Goal: Task Accomplishment & Management: Use online tool/utility

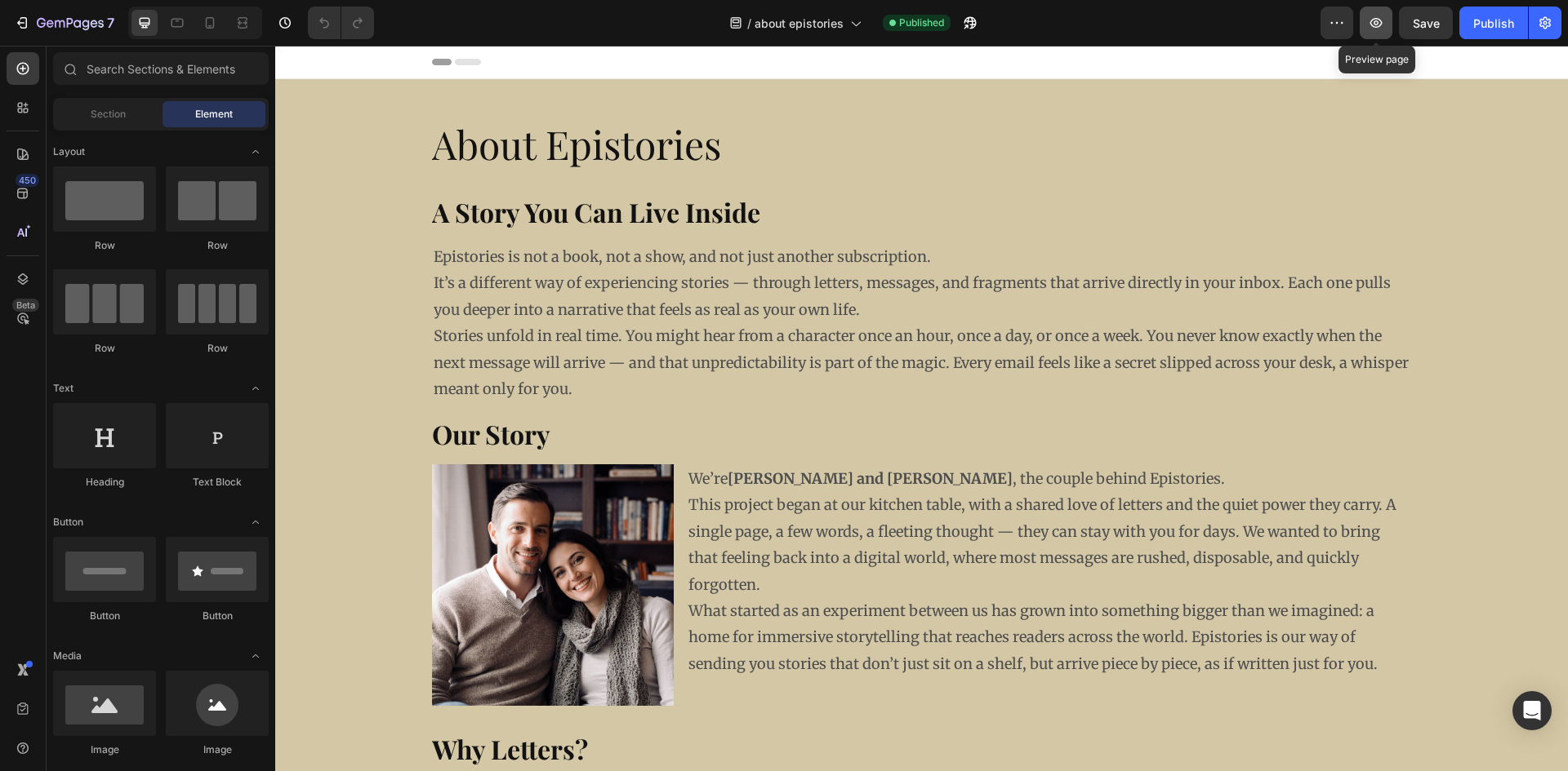
click at [1385, 28] on button "button" at bounding box center [1376, 23] width 33 height 33
click at [524, 146] on h2 "About Epistories" at bounding box center [922, 143] width 980 height 77
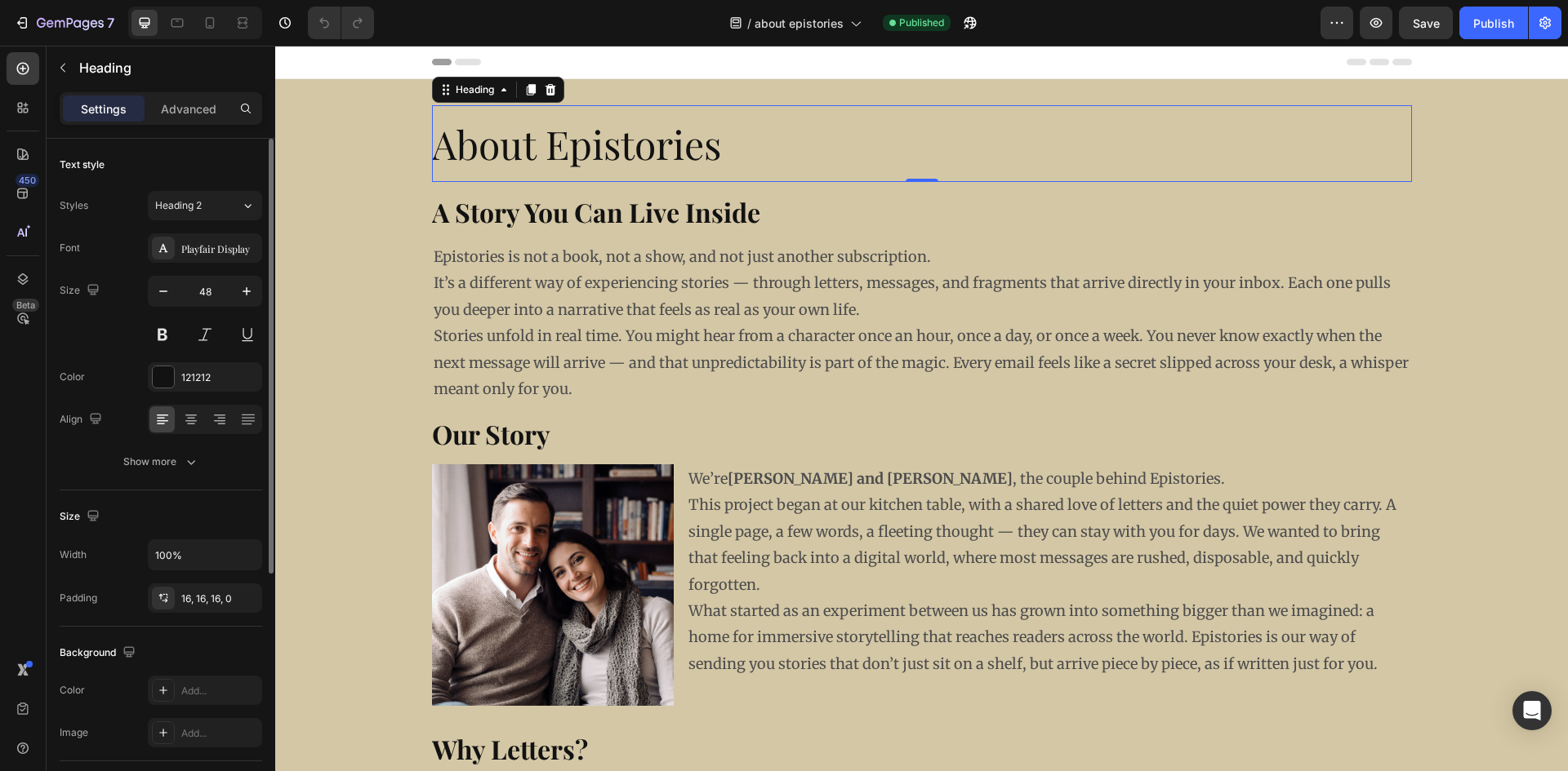
scroll to position [81, 0]
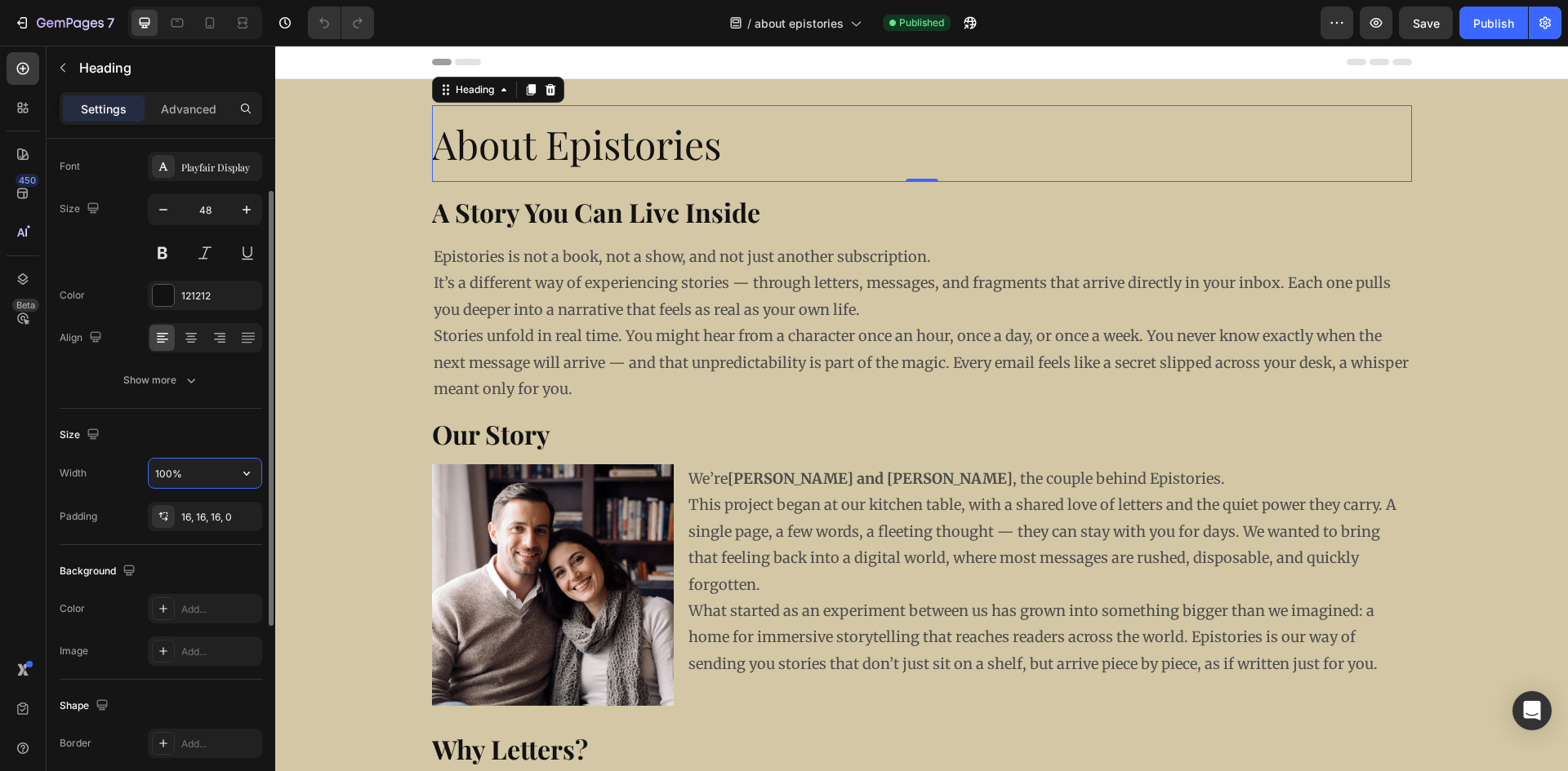
click at [189, 473] on input "100%" at bounding box center [204, 473] width 113 height 30
click at [247, 469] on icon "button" at bounding box center [246, 473] width 16 height 16
click at [195, 483] on input "100%" at bounding box center [204, 473] width 113 height 30
drag, startPoint x: 197, startPoint y: 481, endPoint x: 136, endPoint y: 486, distance: 61.2
click at [136, 486] on div "Width 100%" at bounding box center [160, 473] width 203 height 31
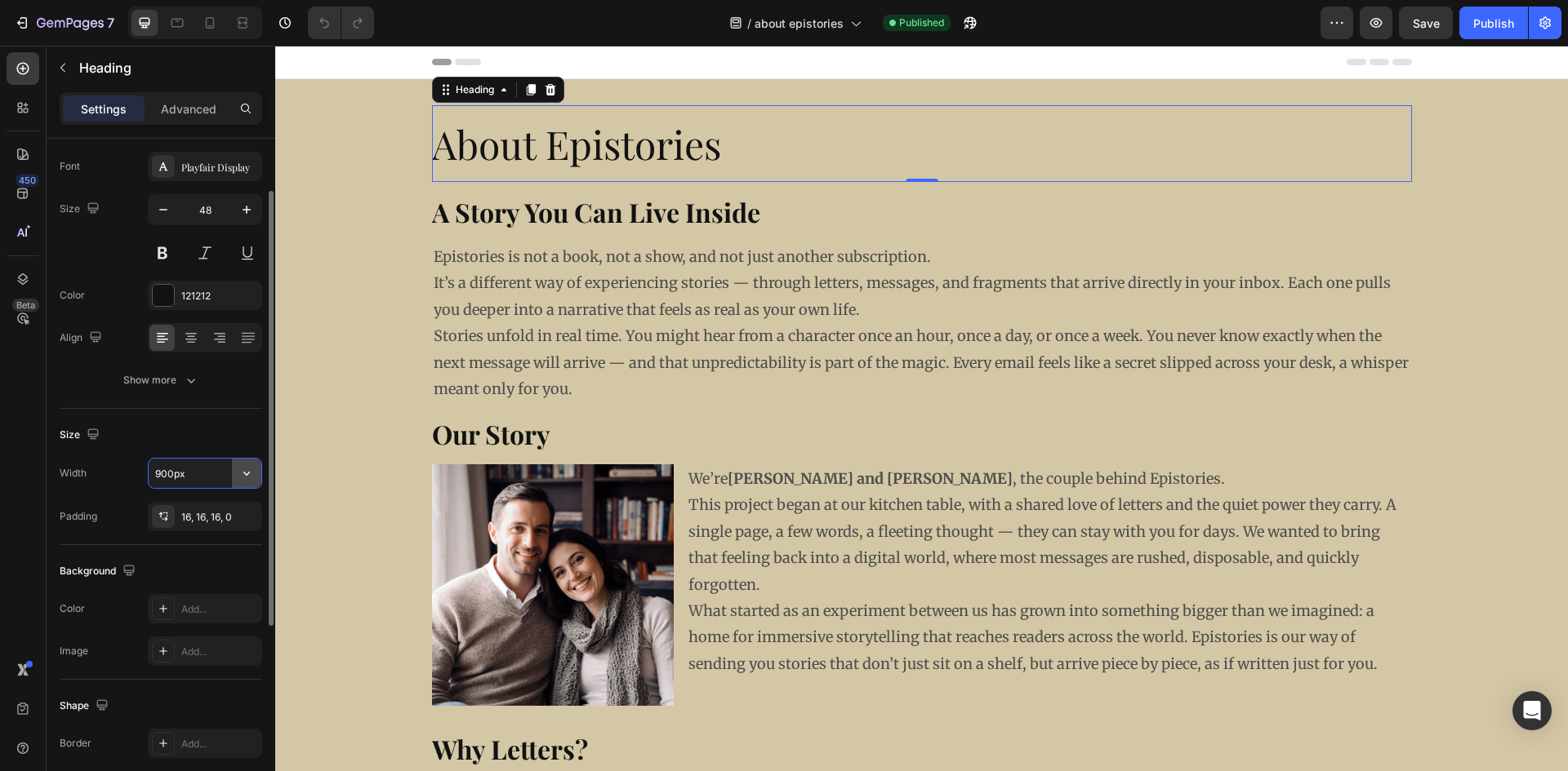
click at [252, 472] on icon "button" at bounding box center [246, 473] width 16 height 16
click at [237, 574] on span "1200px" at bounding box center [230, 576] width 34 height 14
click at [198, 476] on input "1200" at bounding box center [204, 473] width 113 height 30
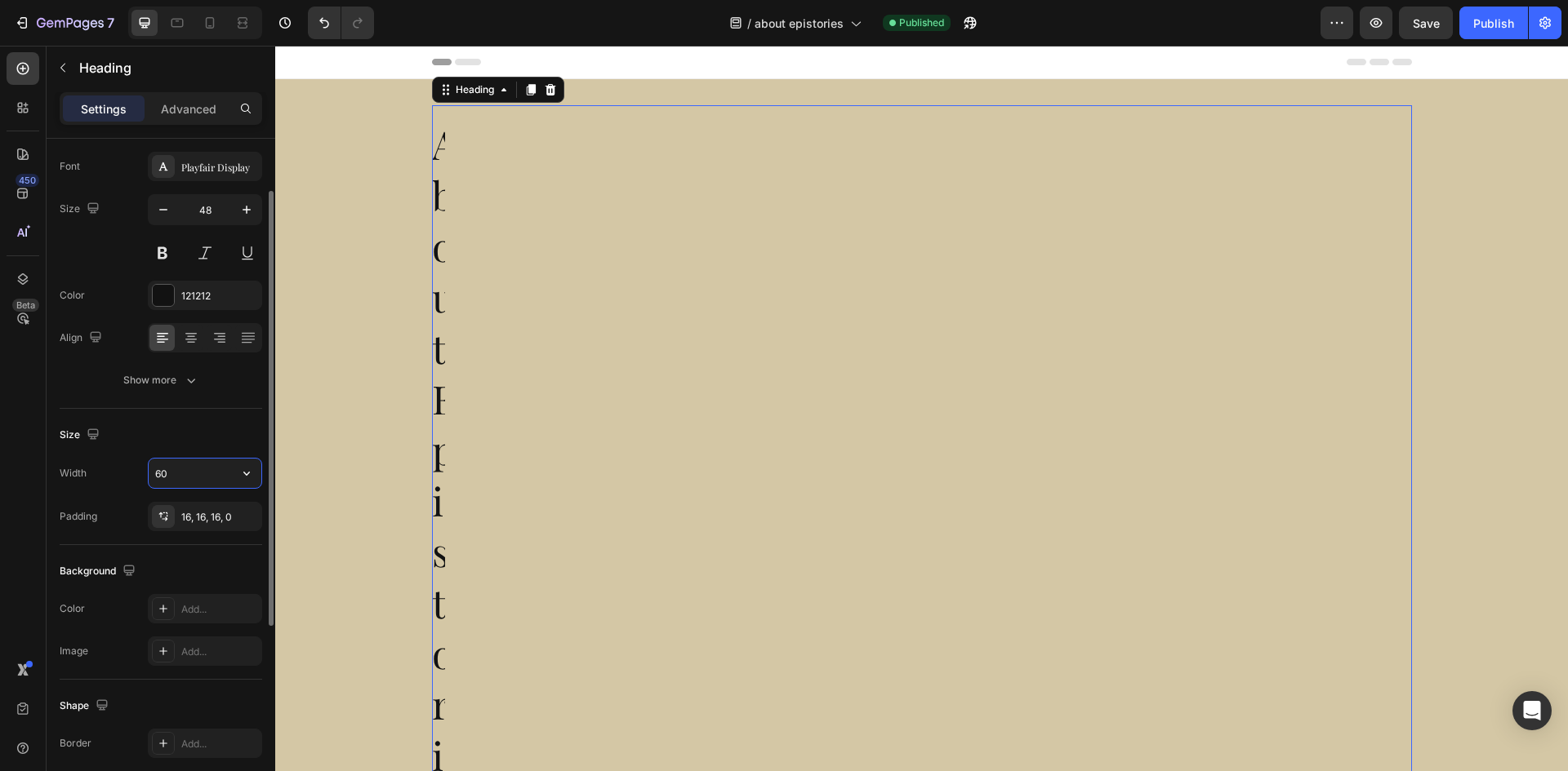
type input "600"
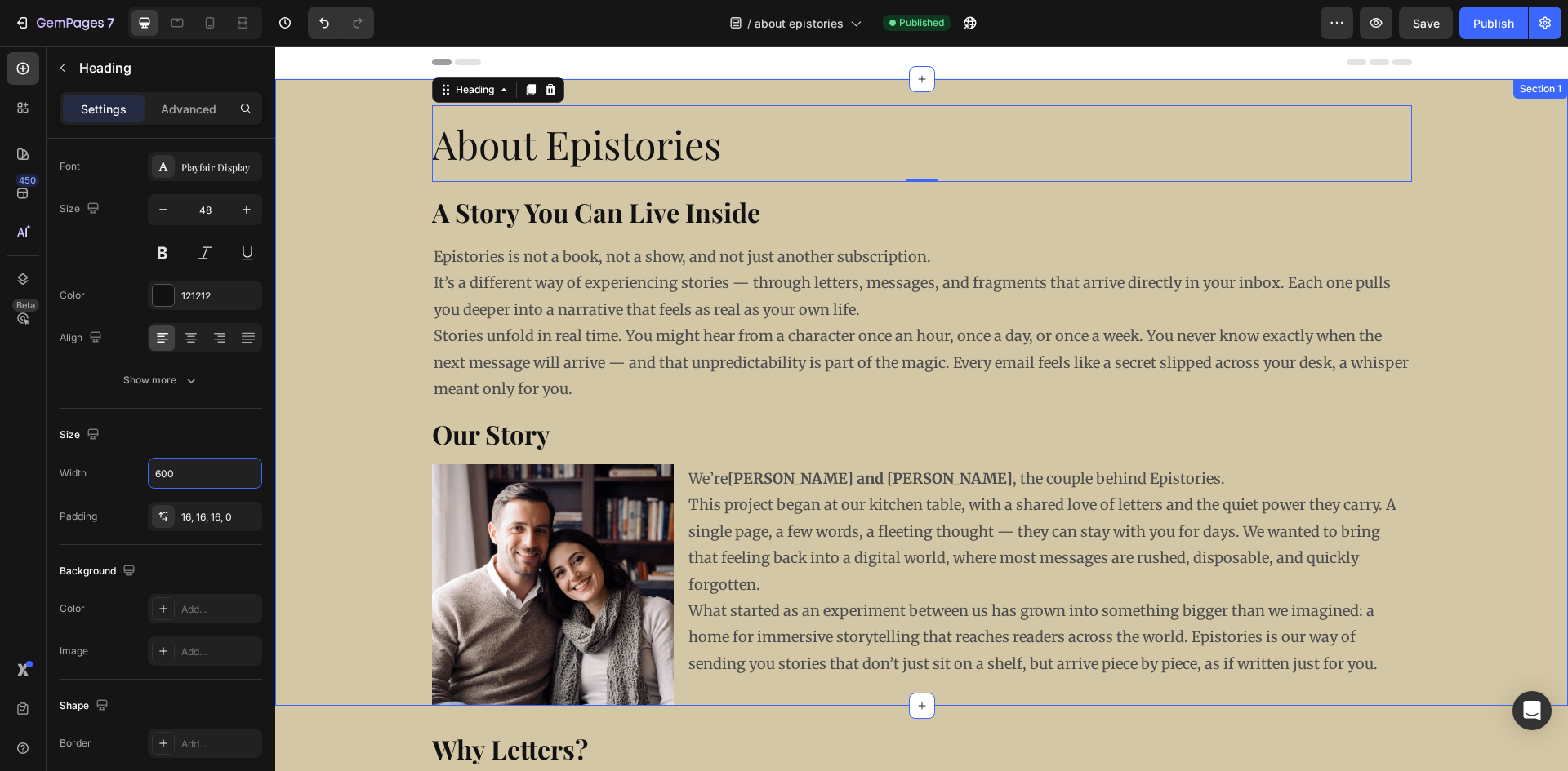
click at [389, 155] on div "About Epistories Heading 0 A Story You Can Live Inside Heading Epistories is no…" at bounding box center [921, 405] width 1293 height 601
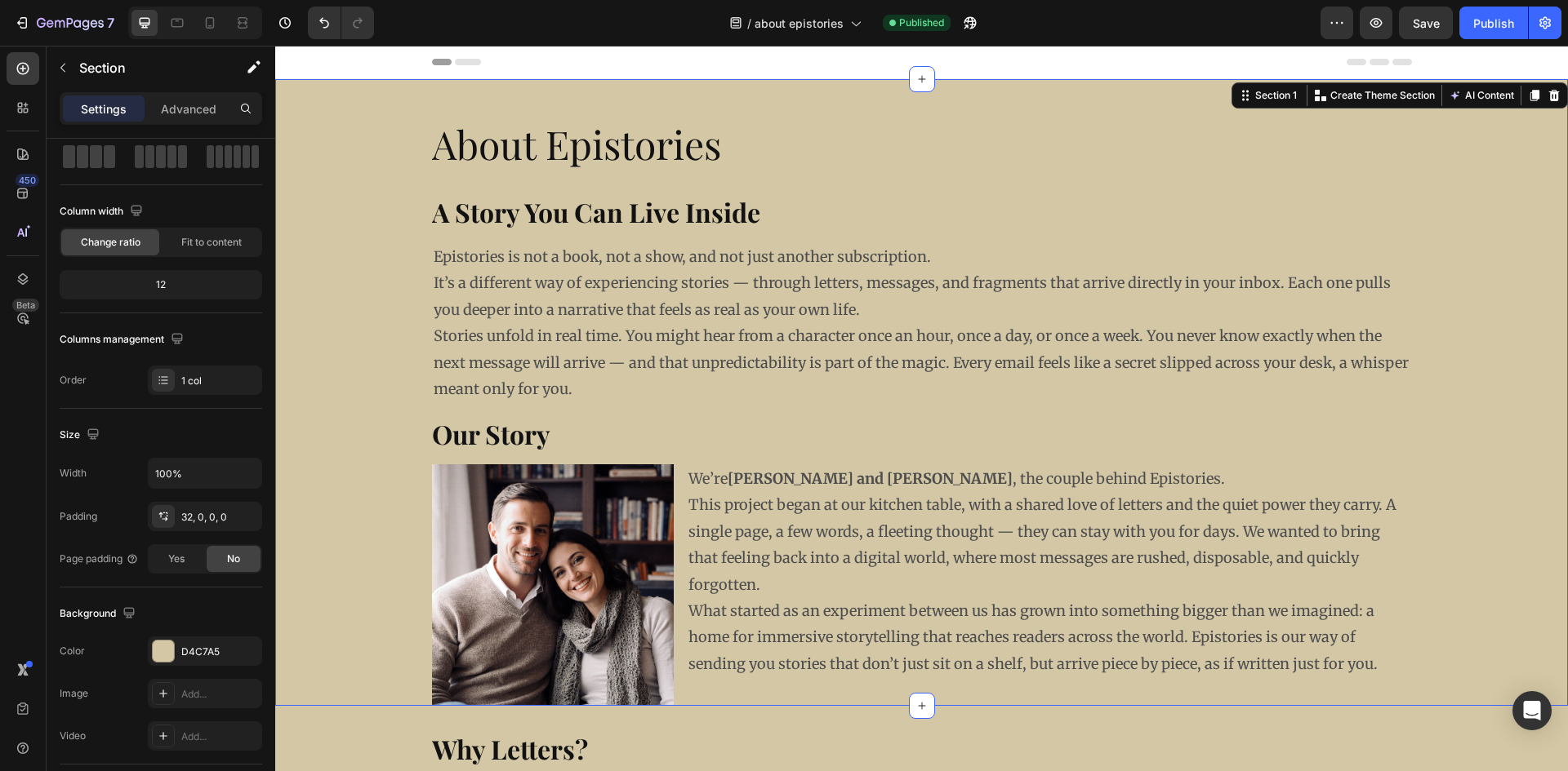
scroll to position [0, 0]
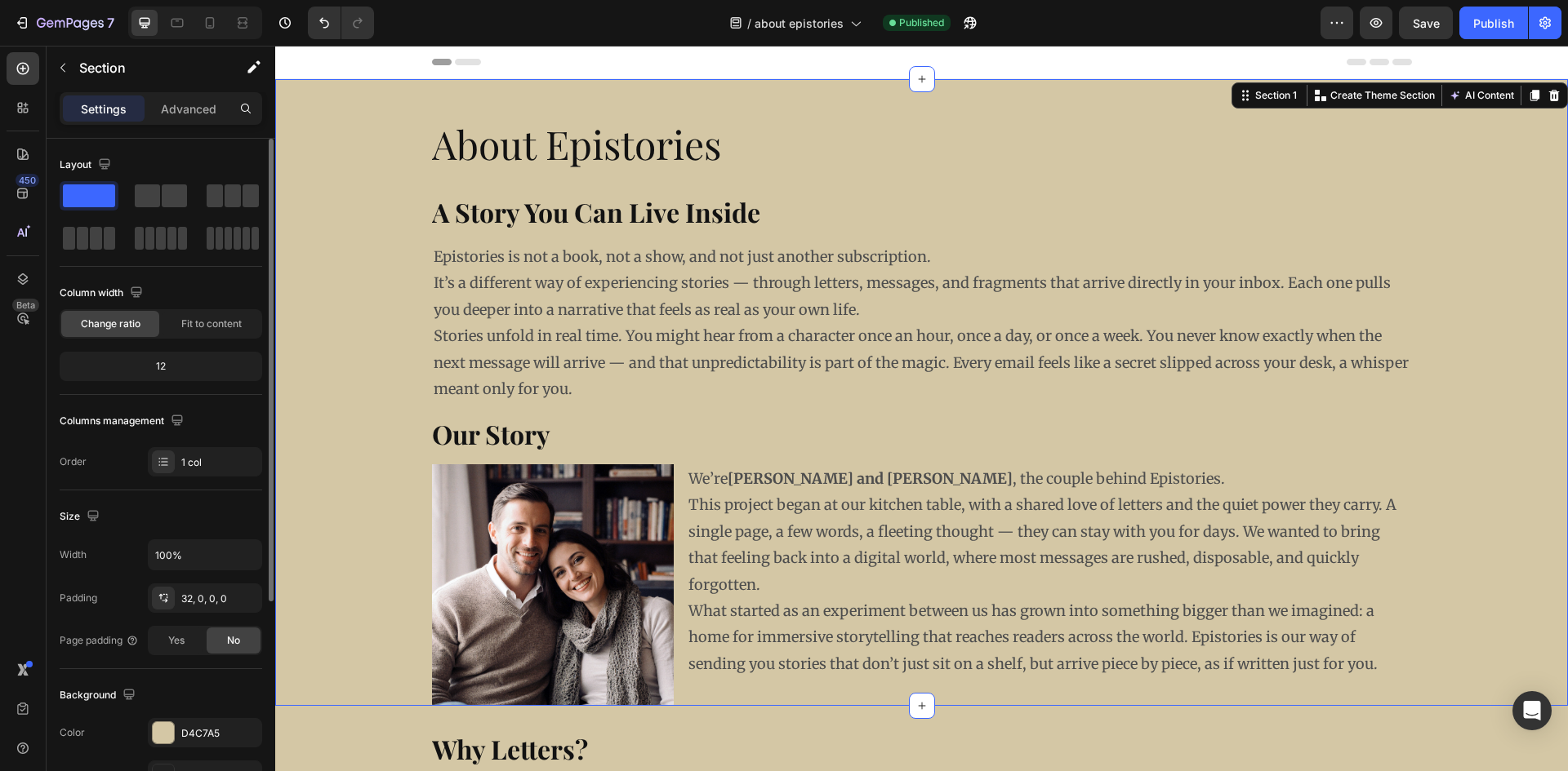
click at [391, 115] on div "About Epistories Heading A Story You Can Live Inside Heading Epistories is not …" at bounding box center [921, 405] width 1293 height 601
click at [180, 554] on input "100%" at bounding box center [204, 555] width 113 height 30
drag, startPoint x: 203, startPoint y: 554, endPoint x: 141, endPoint y: 558, distance: 62.1
click at [139, 559] on div "Width 100%" at bounding box center [160, 555] width 203 height 31
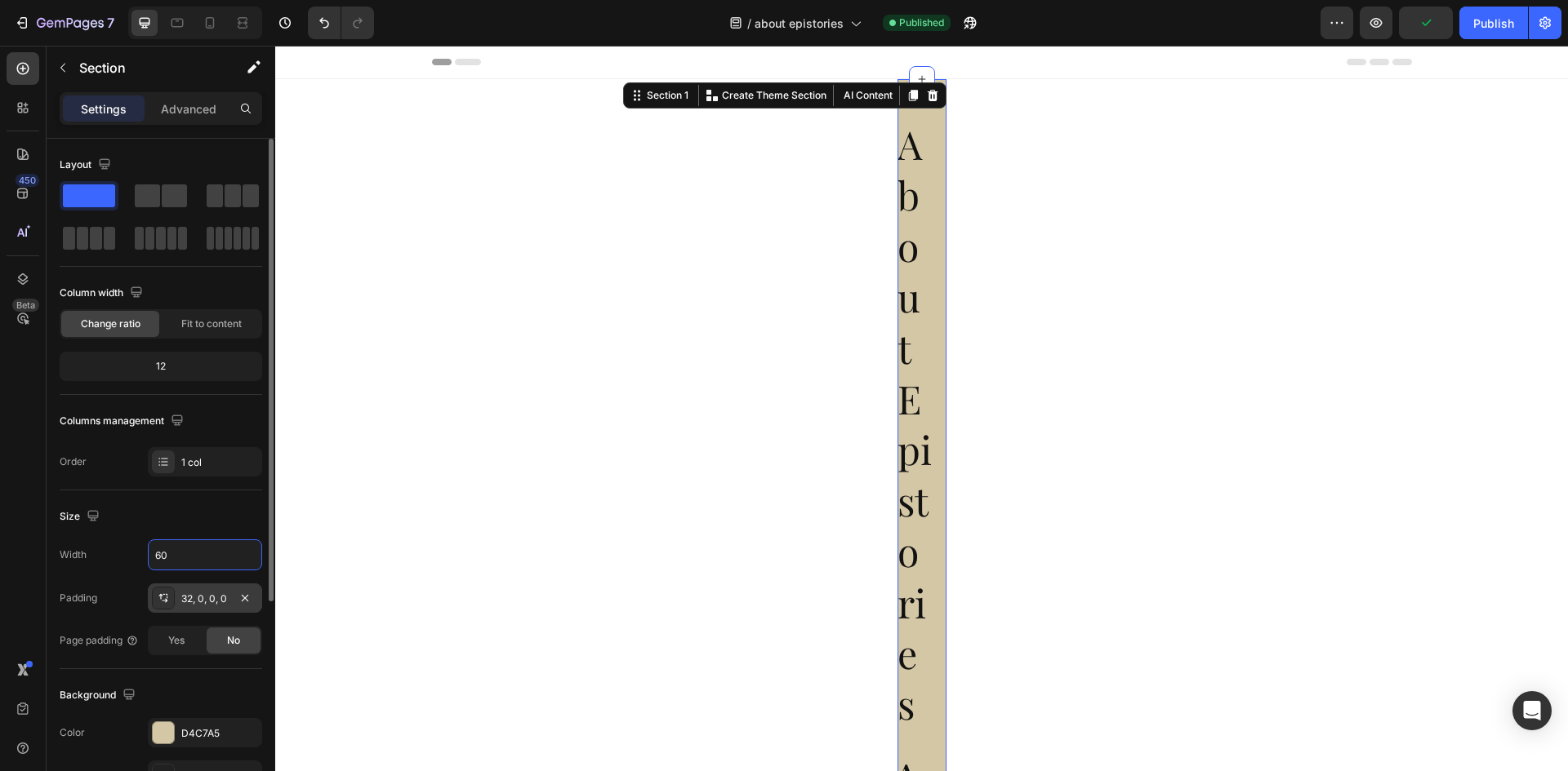
type input "6"
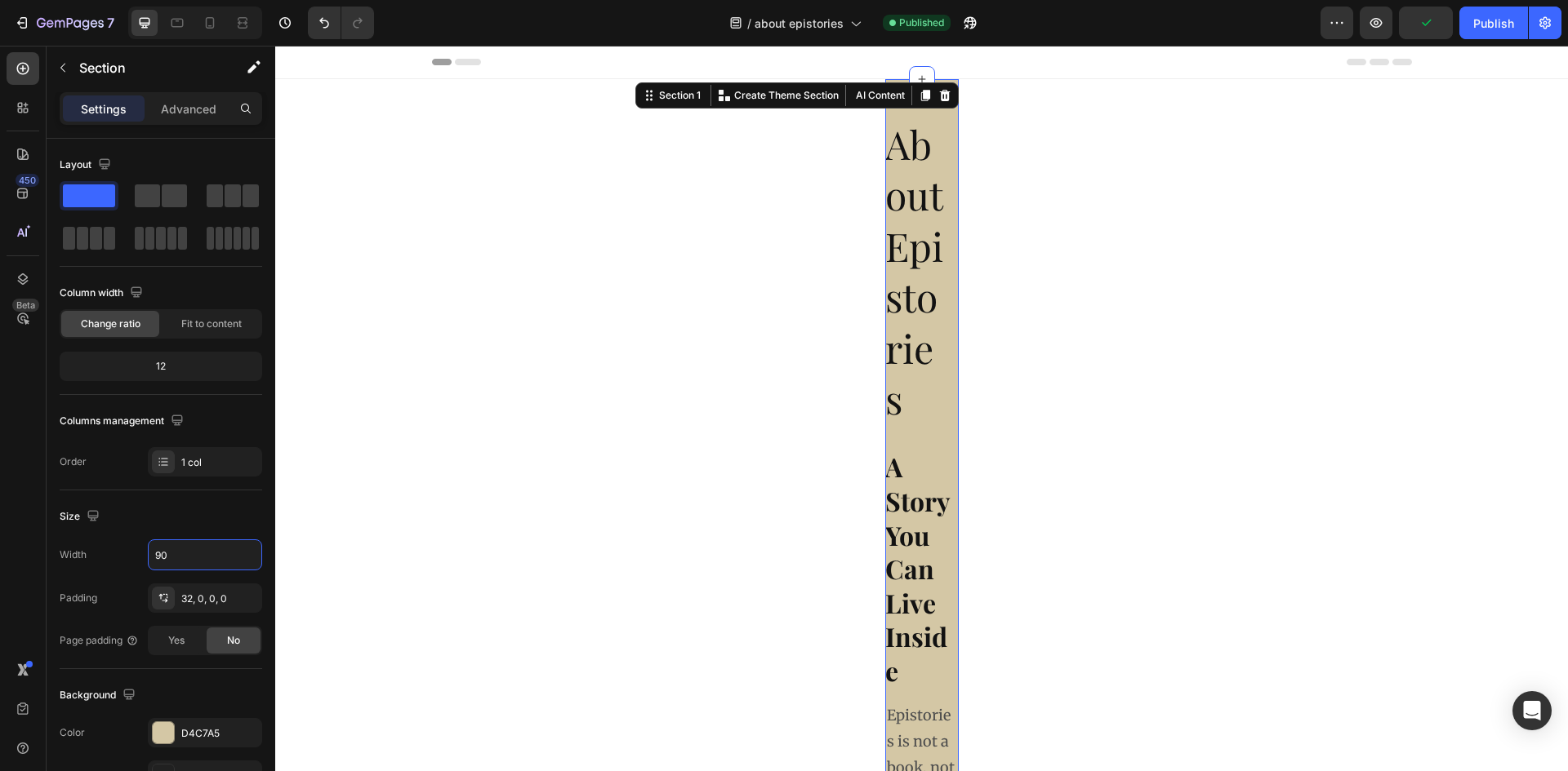
type input "900"
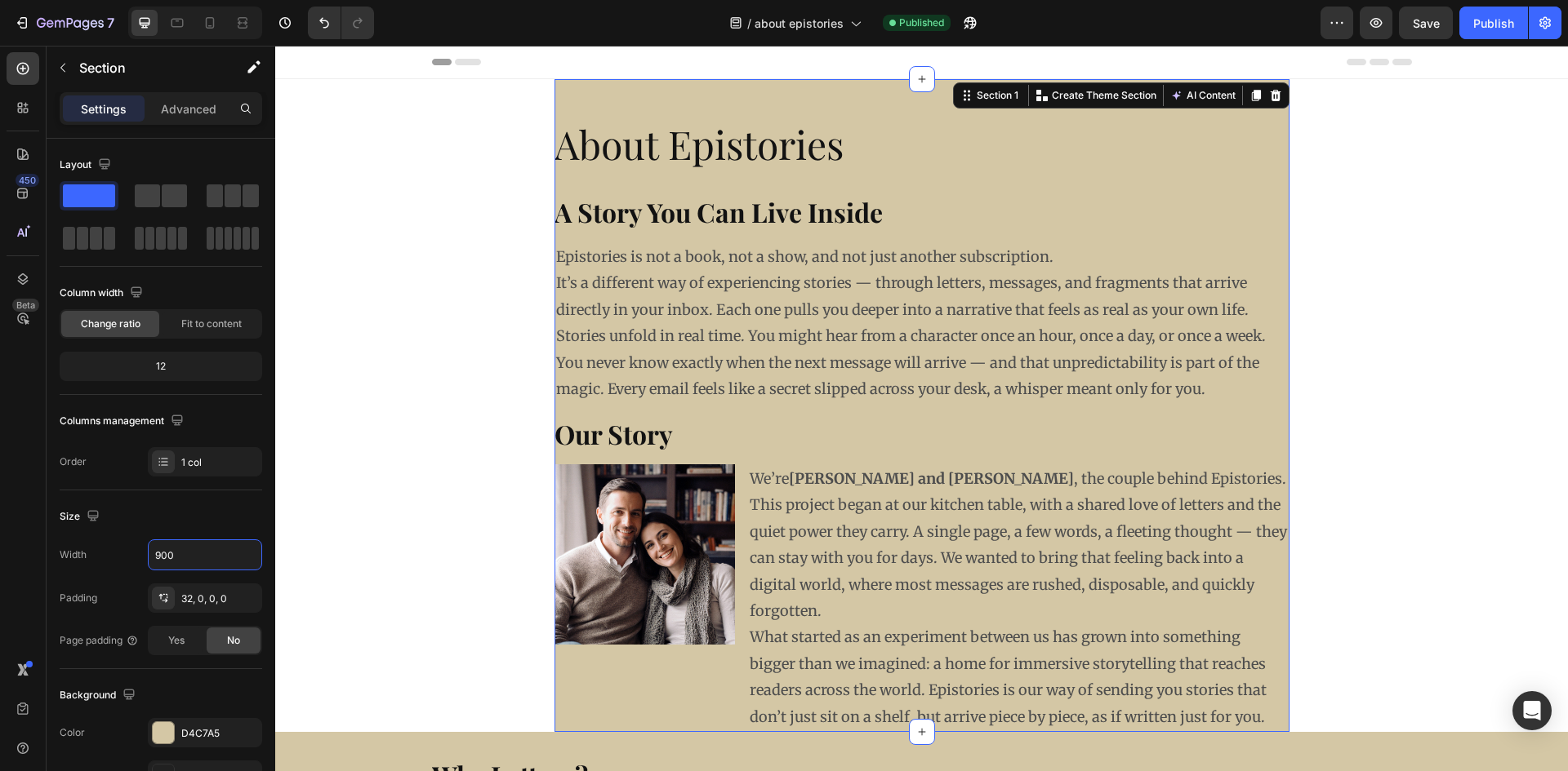
click at [466, 576] on div "About Epistories Heading A Story You Can Live Inside Heading Epistories is not …" at bounding box center [921, 607] width 1293 height 1057
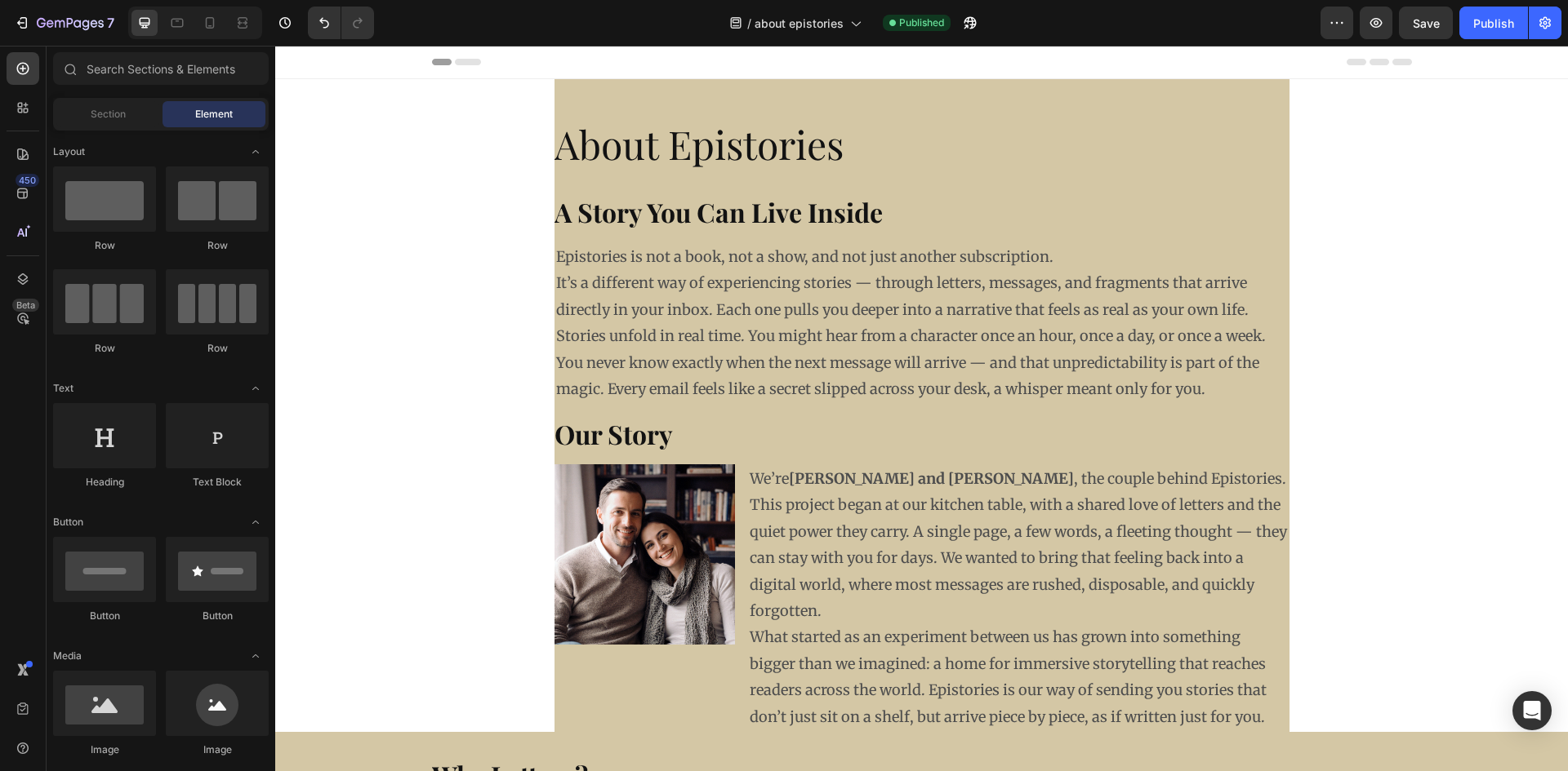
click at [420, 487] on div "About Epistories Heading A Story You Can Live Inside Heading Epistories is not …" at bounding box center [921, 607] width 1293 height 1057
click at [420, 286] on div "About Epistories Heading A Story You Can Live Inside Heading Epistories is not …" at bounding box center [921, 607] width 1293 height 1057
click at [385, 63] on div "Header" at bounding box center [921, 62] width 1293 height 33
click at [1410, 236] on div "About Epistories Heading A Story You Can Live Inside Heading Epistories is not …" at bounding box center [921, 607] width 1293 height 1057
click at [337, 25] on button "Undo/Redo" at bounding box center [324, 23] width 33 height 33
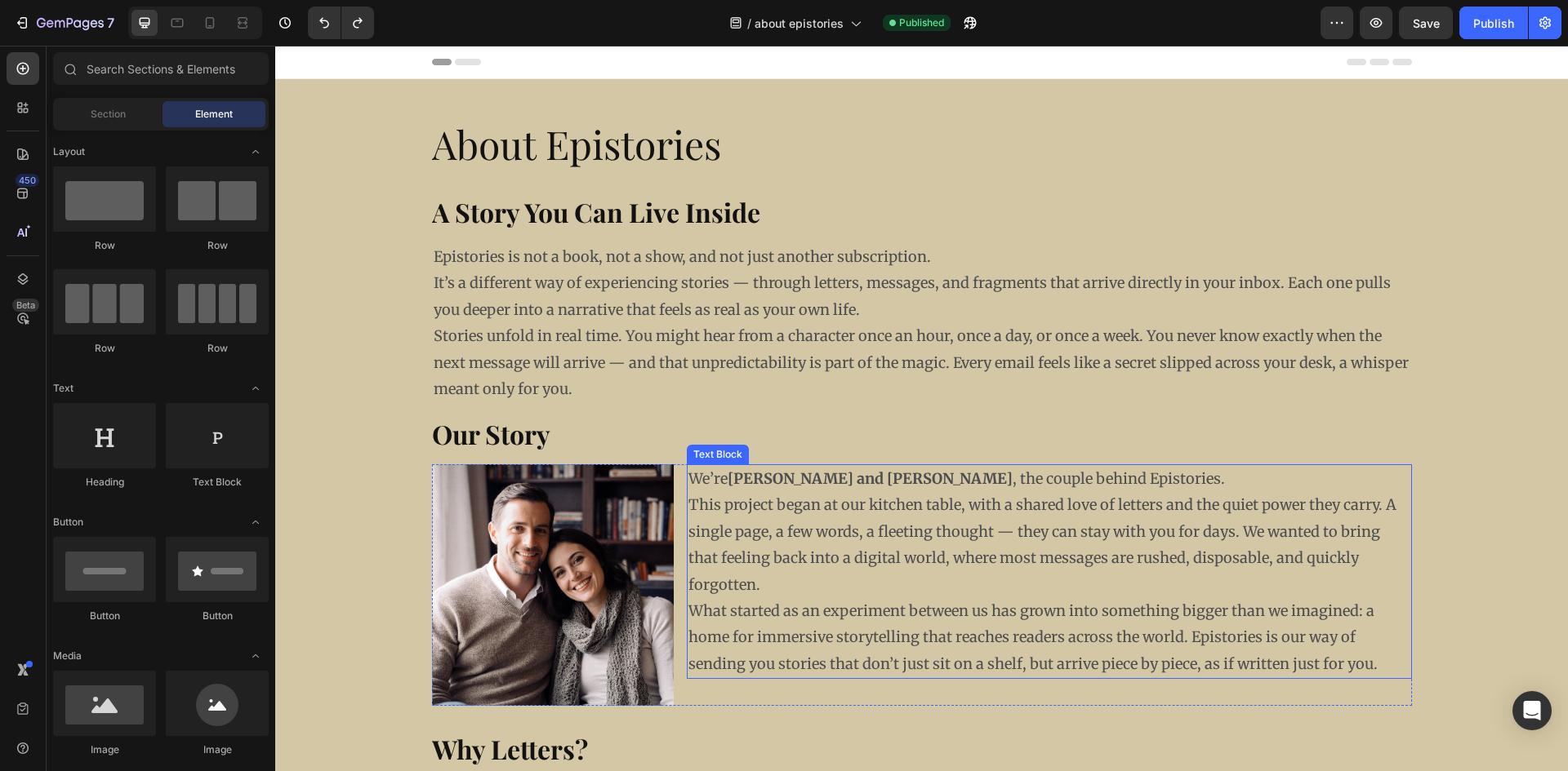
click at [1209, 458] on h2 "Our Story" at bounding box center [922, 434] width 980 height 60
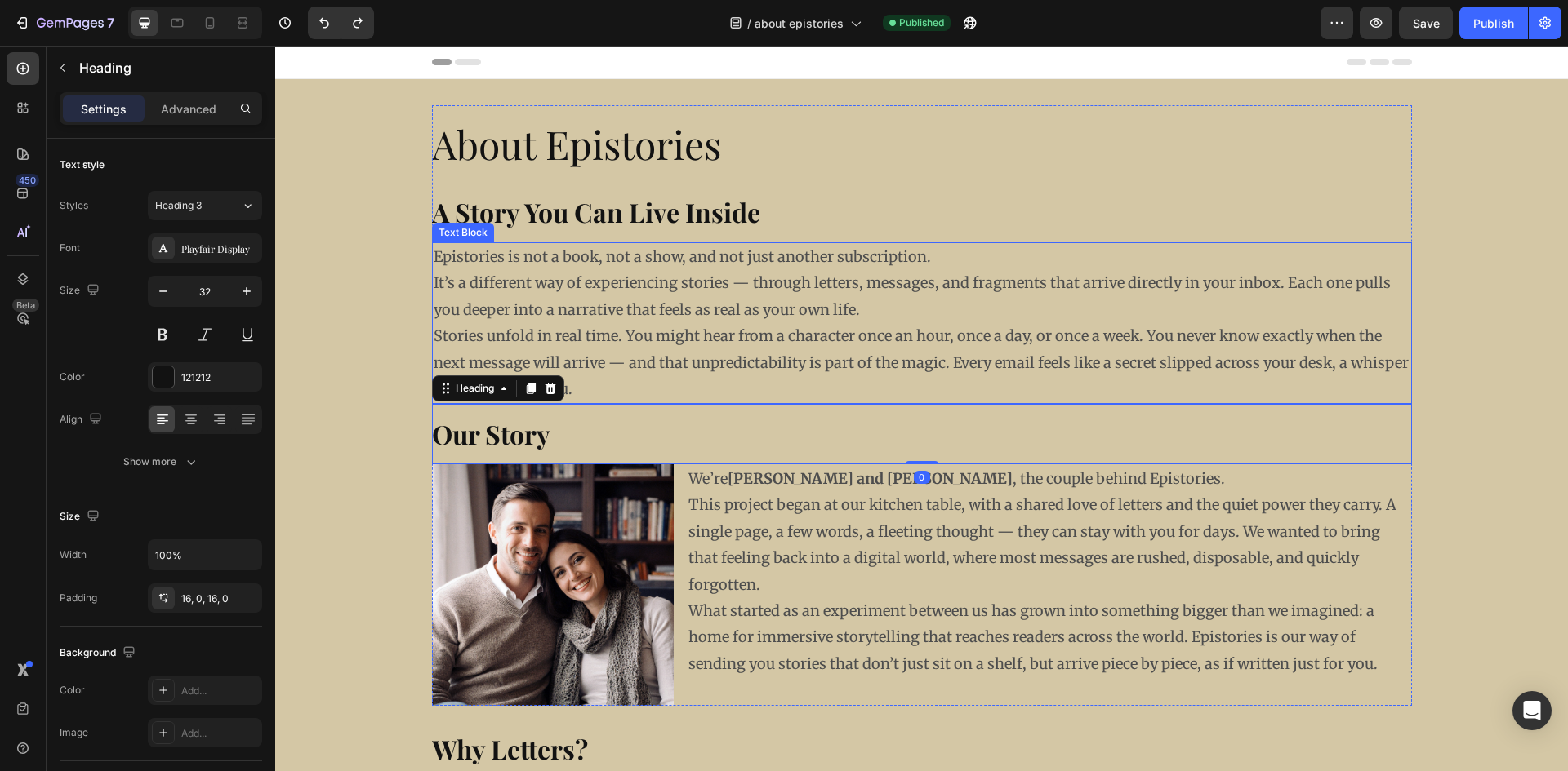
click at [739, 252] on p "Epistories is not a book, not a show, and not just another subscription. It’s a…" at bounding box center [922, 283] width 976 height 79
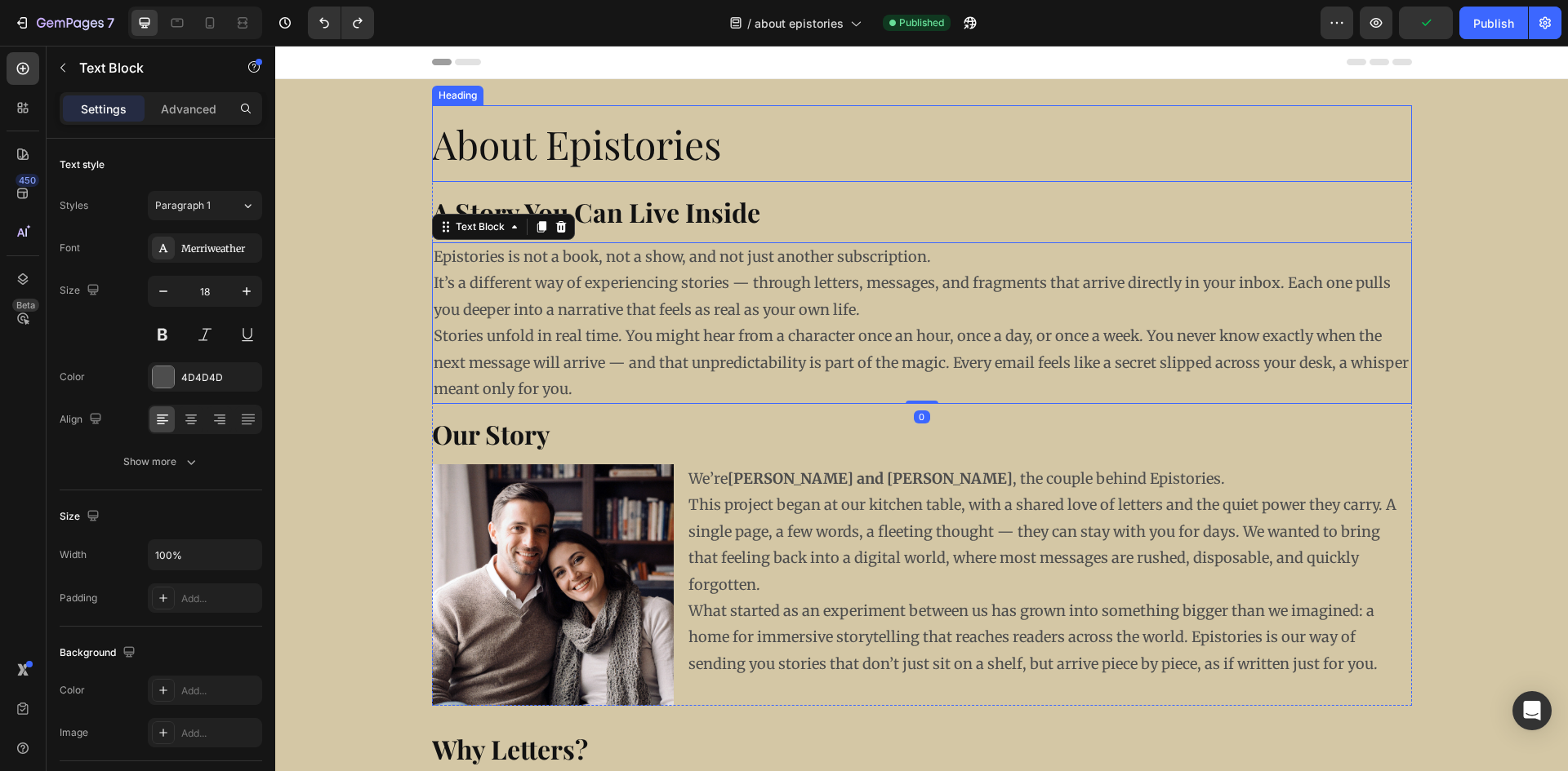
click at [592, 135] on h2 "About Epistories" at bounding box center [677, 143] width 490 height 77
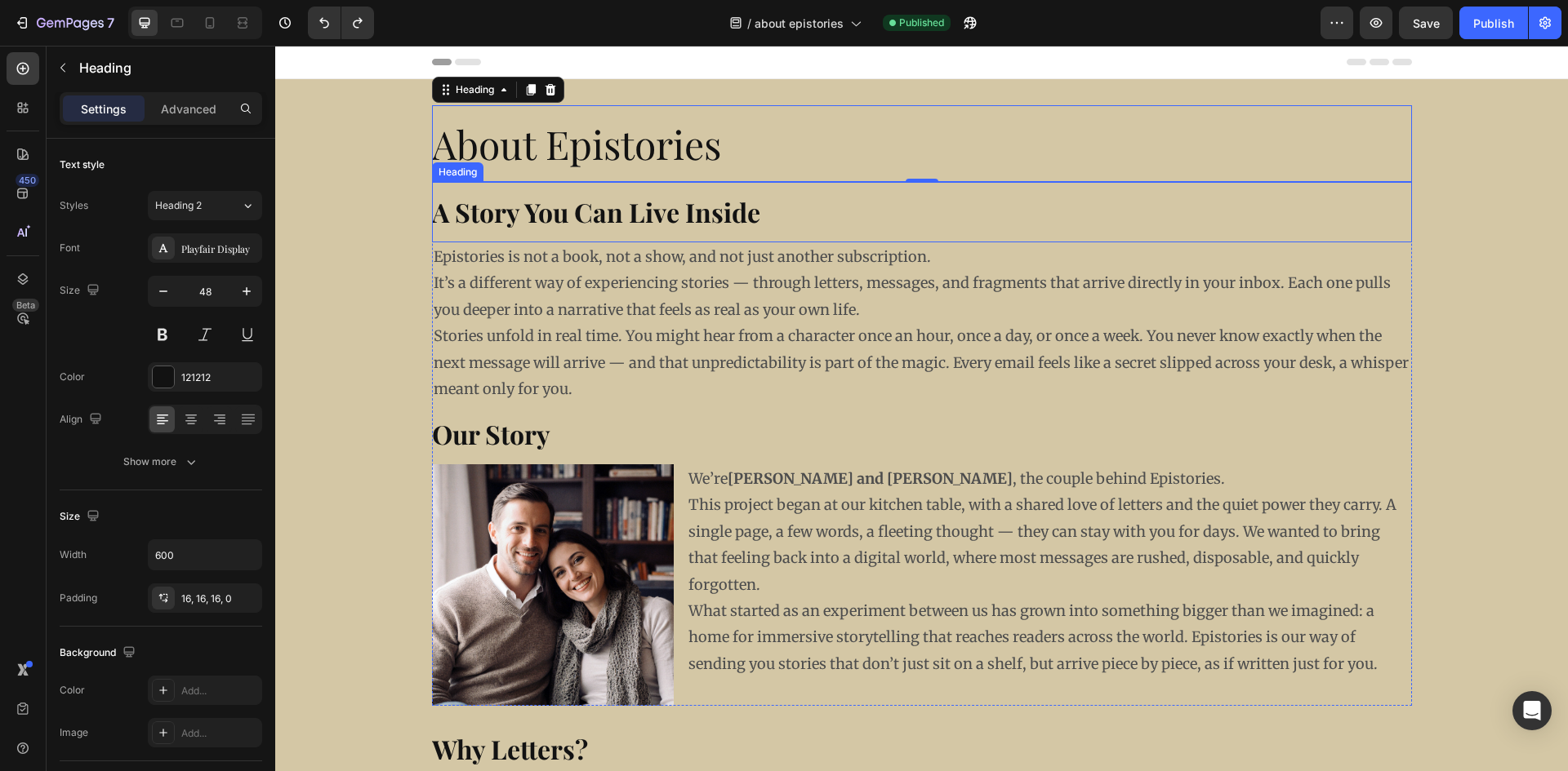
click at [558, 230] on strong "A Story You Can Live Inside" at bounding box center [596, 211] width 328 height 35
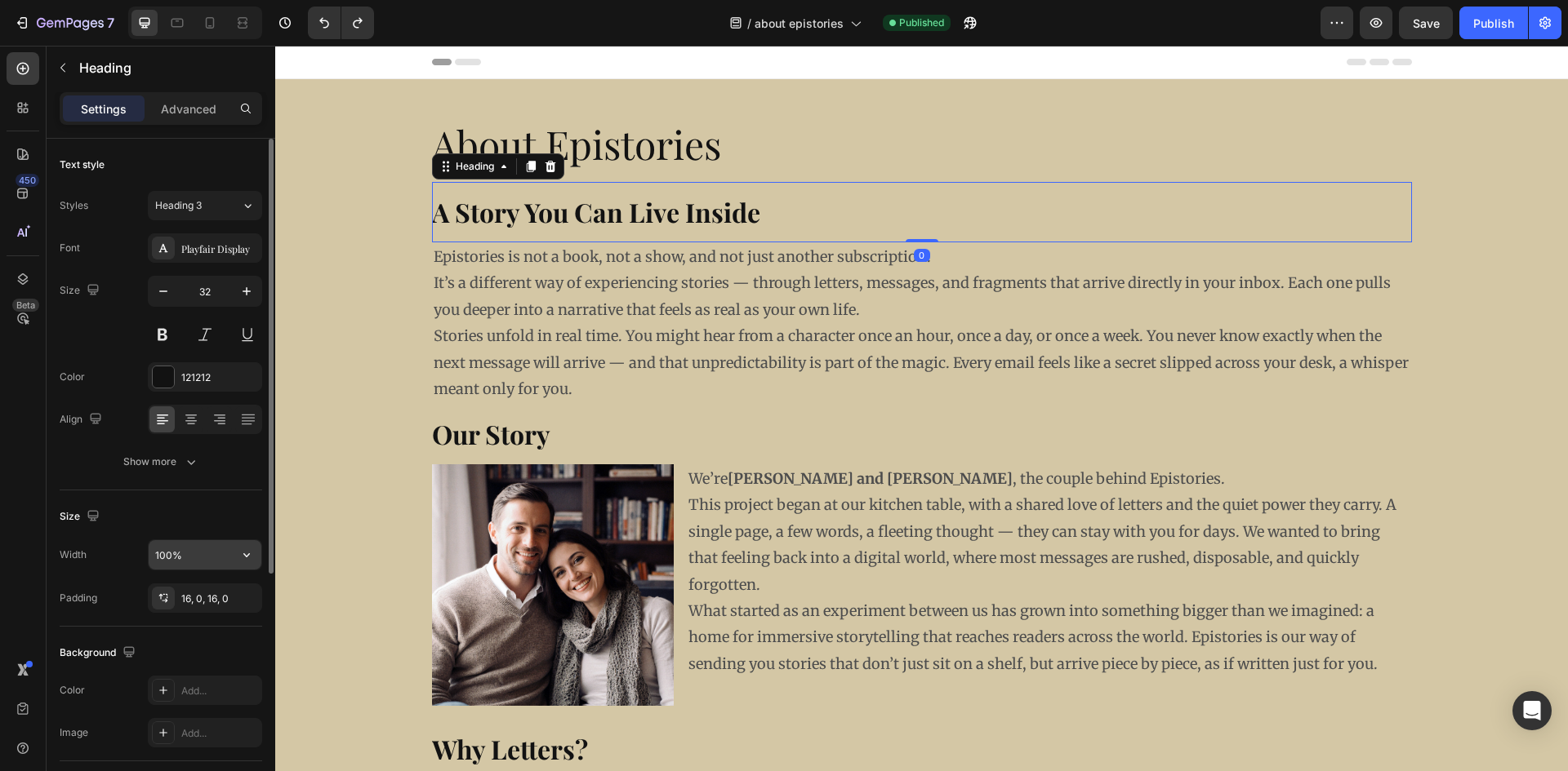
click at [197, 559] on input "100%" at bounding box center [204, 555] width 113 height 30
drag, startPoint x: 205, startPoint y: 563, endPoint x: 14, endPoint y: 574, distance: 191.3
click at [2, 574] on div "450 Beta Sections(18) Elements(83) Section Element Hero Section Product Detail …" at bounding box center [137, 408] width 275 height 725
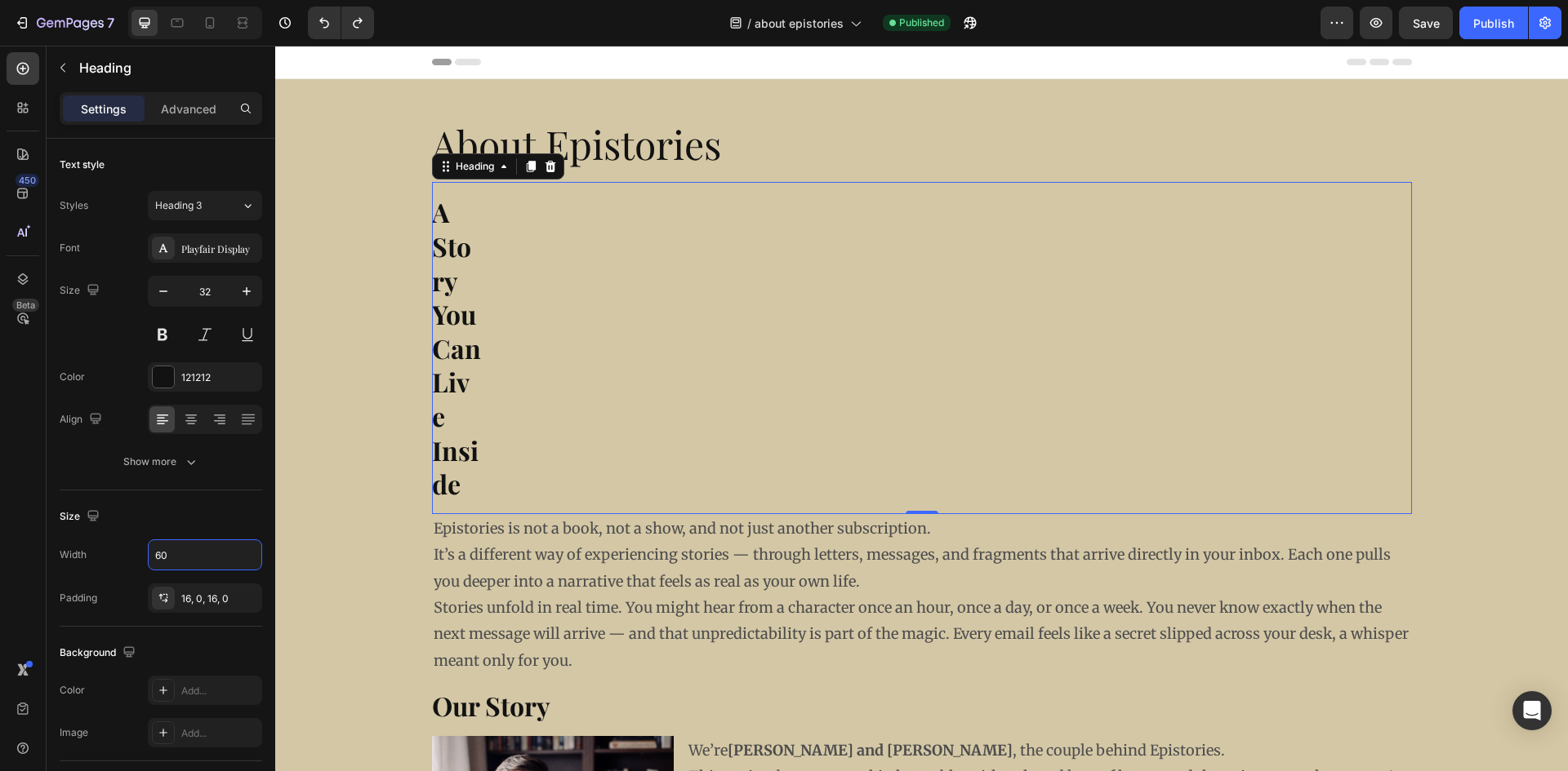
type input "600"
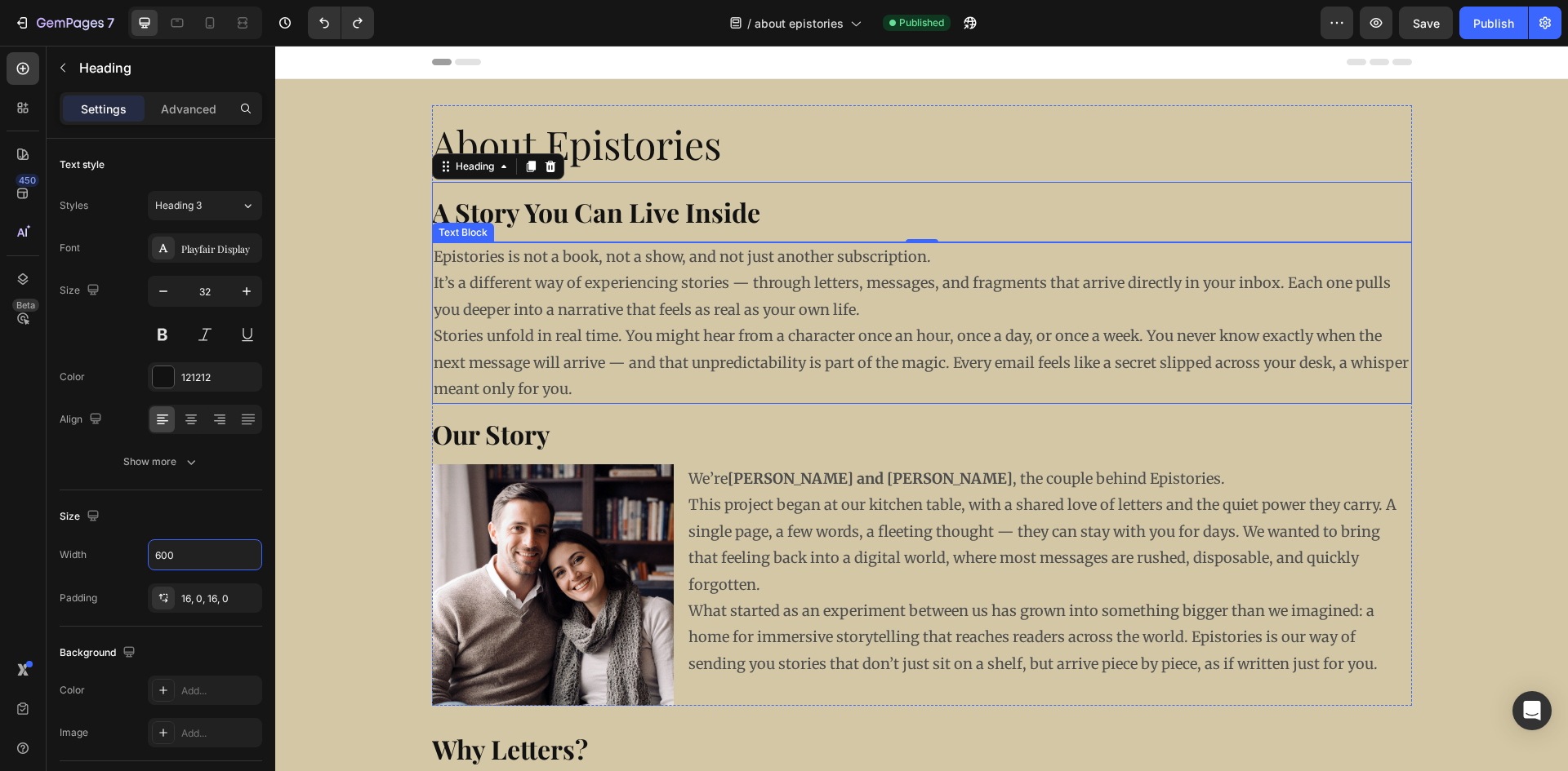
click at [595, 330] on p "Stories unfold in real time. You might hear from a character once an hour, once…" at bounding box center [922, 362] width 976 height 79
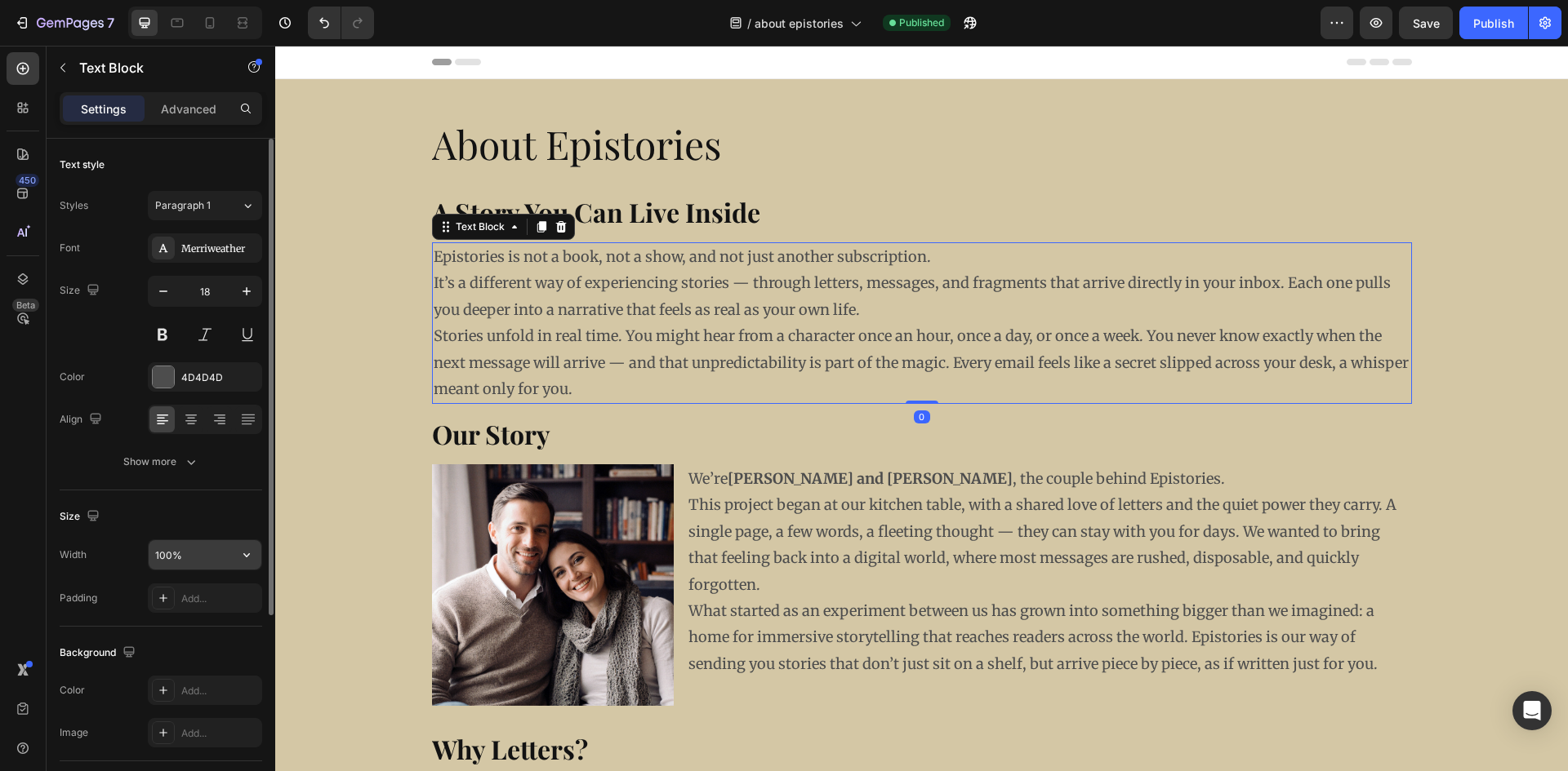
click at [195, 569] on div "100%" at bounding box center [204, 555] width 114 height 31
drag, startPoint x: 227, startPoint y: 546, endPoint x: 125, endPoint y: 549, distance: 102.0
click at [124, 549] on div "Width 100%" at bounding box center [160, 555] width 203 height 31
drag, startPoint x: 201, startPoint y: 559, endPoint x: 154, endPoint y: 559, distance: 47.0
click at [154, 559] on input "6100%" at bounding box center [204, 555] width 113 height 30
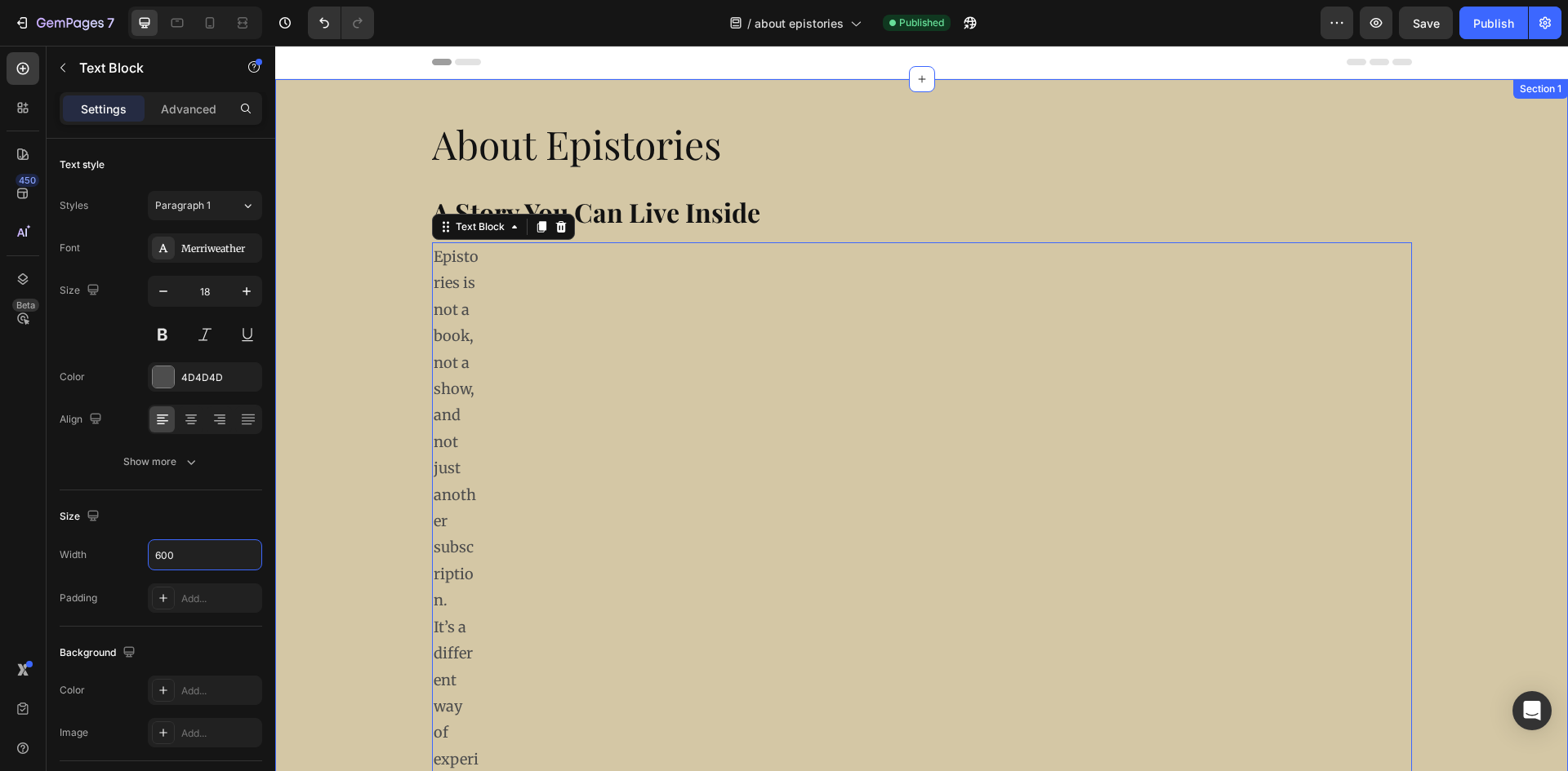
type input "600"
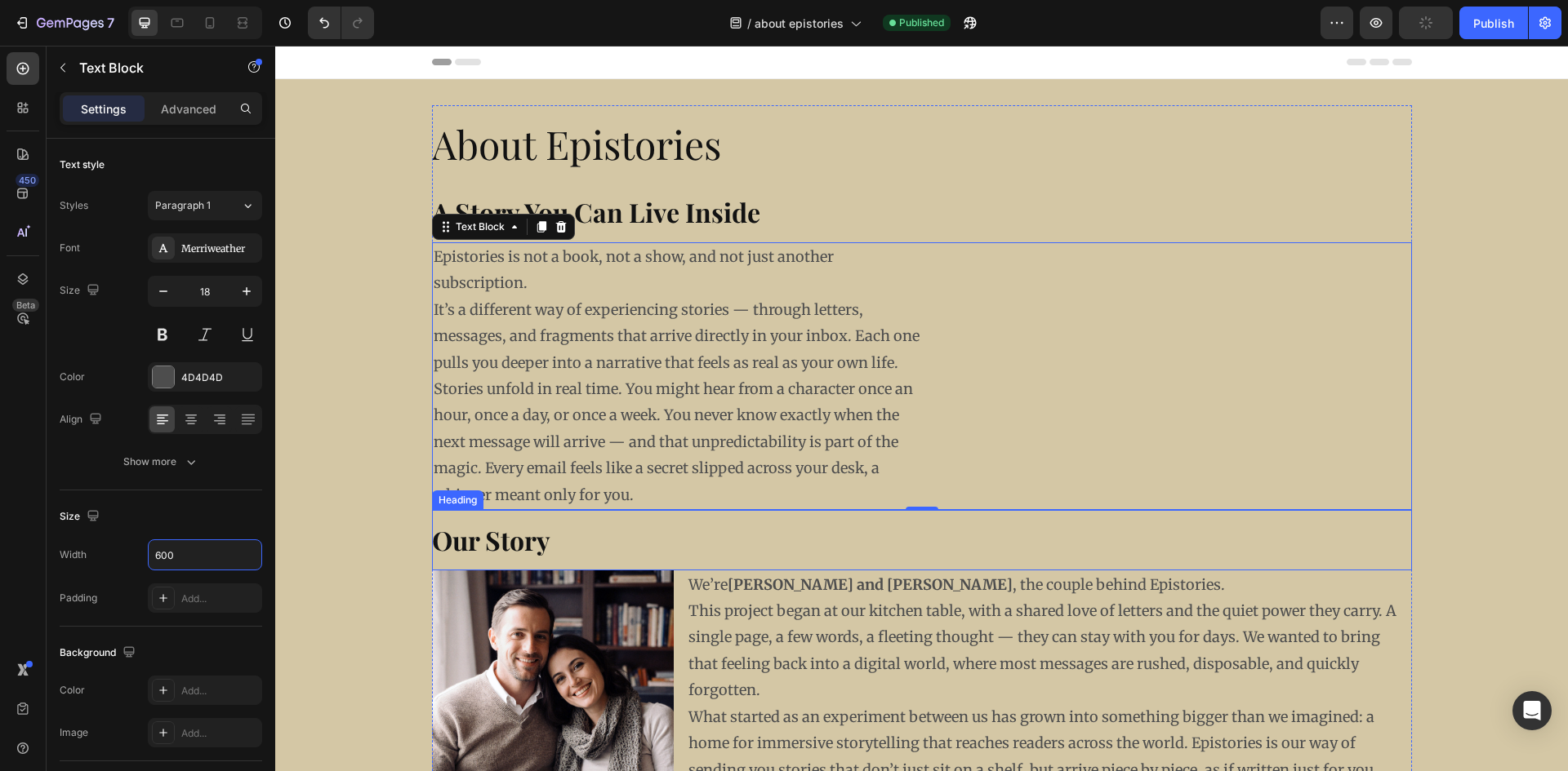
click at [498, 533] on strong "Our Story" at bounding box center [492, 540] width 119 height 35
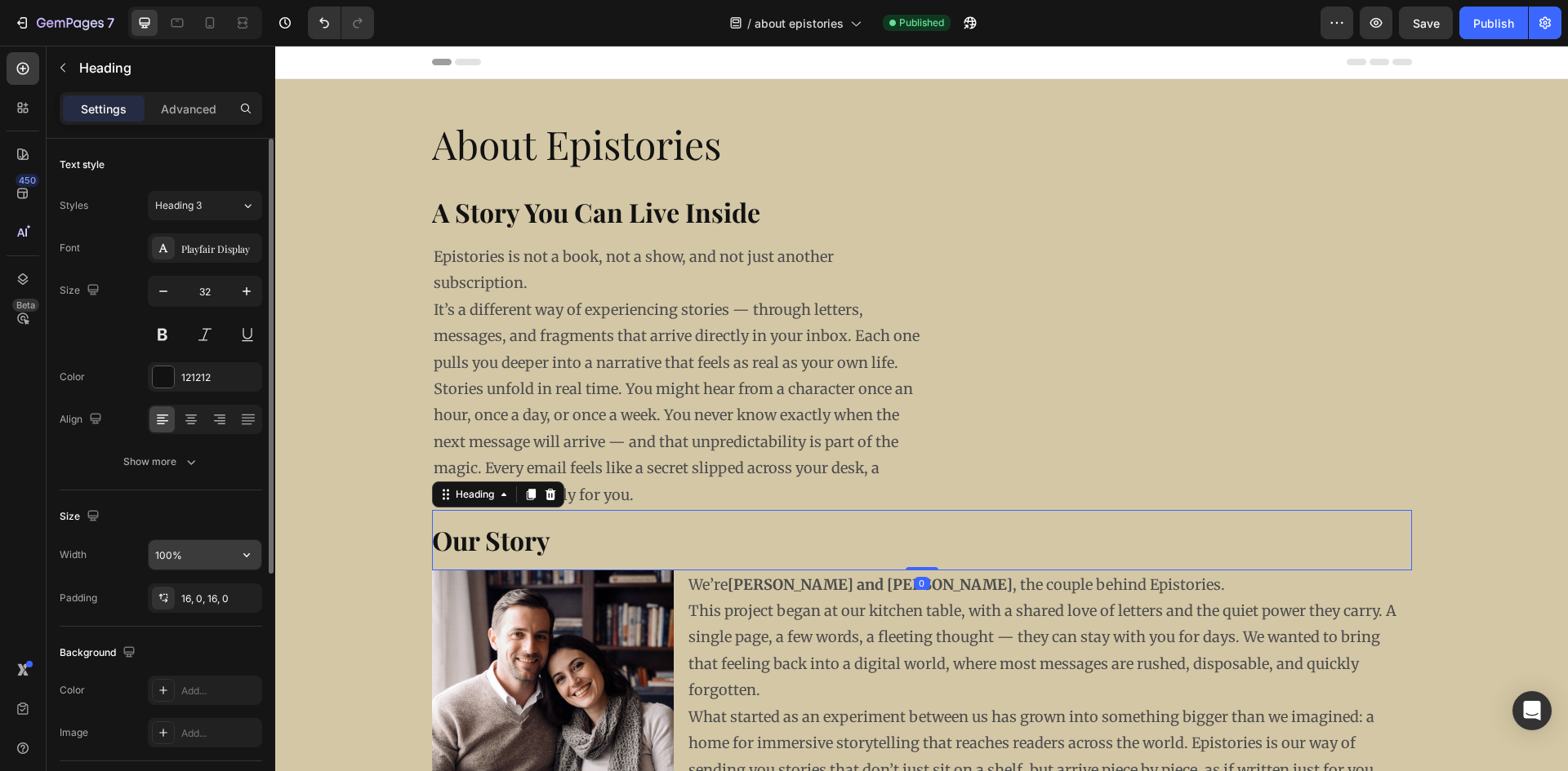
click at [195, 557] on input "100%" at bounding box center [204, 555] width 113 height 30
drag, startPoint x: 203, startPoint y: 556, endPoint x: 144, endPoint y: 557, distance: 59.0
click at [144, 557] on div "Width 100%" at bounding box center [160, 555] width 203 height 31
type input "600"
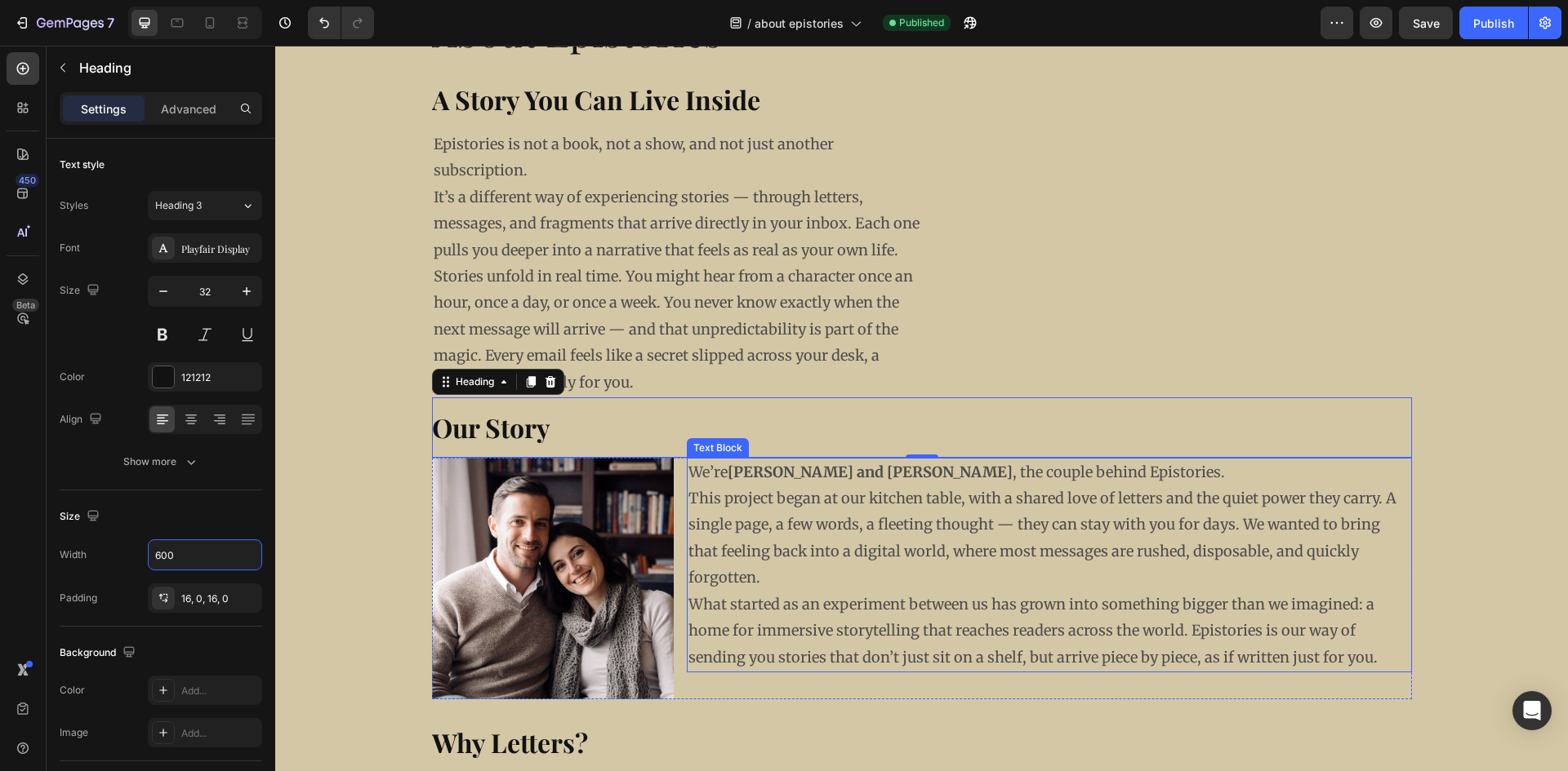
scroll to position [164, 0]
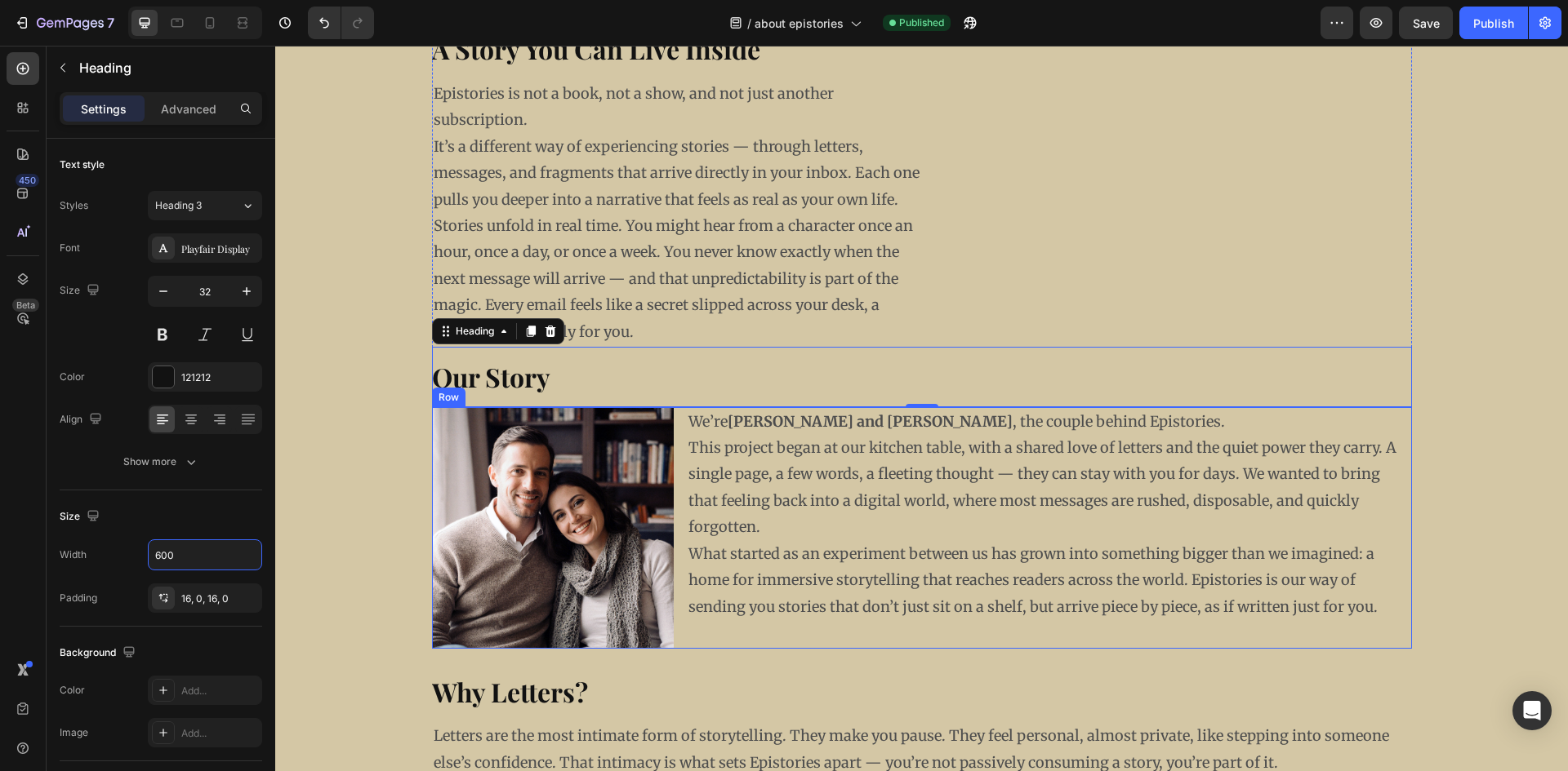
click at [676, 435] on div "Image We’re [PERSON_NAME] and [PERSON_NAME] , the couple behind Epistories. Thi…" at bounding box center [922, 528] width 980 height 241
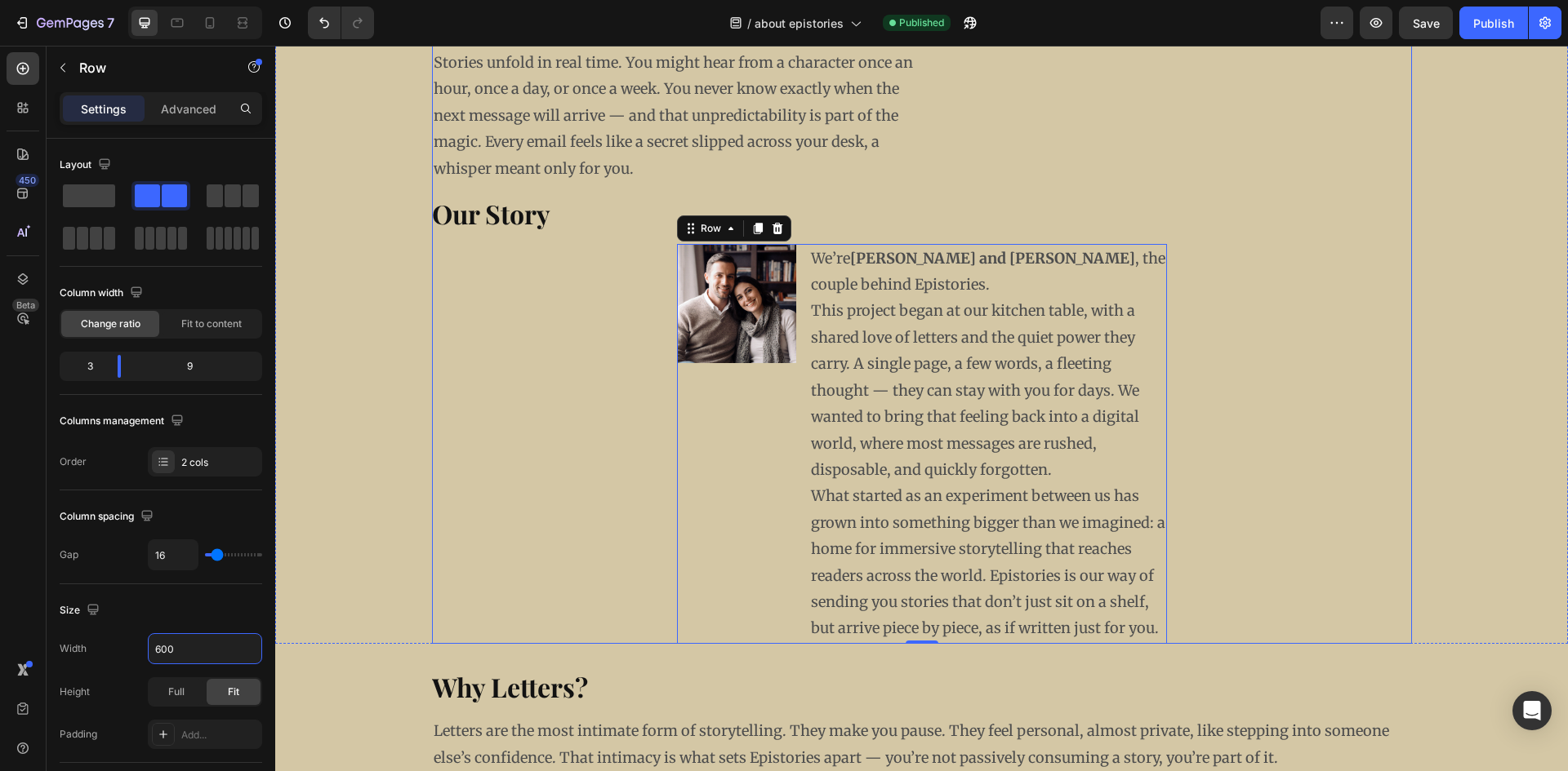
scroll to position [0, 0]
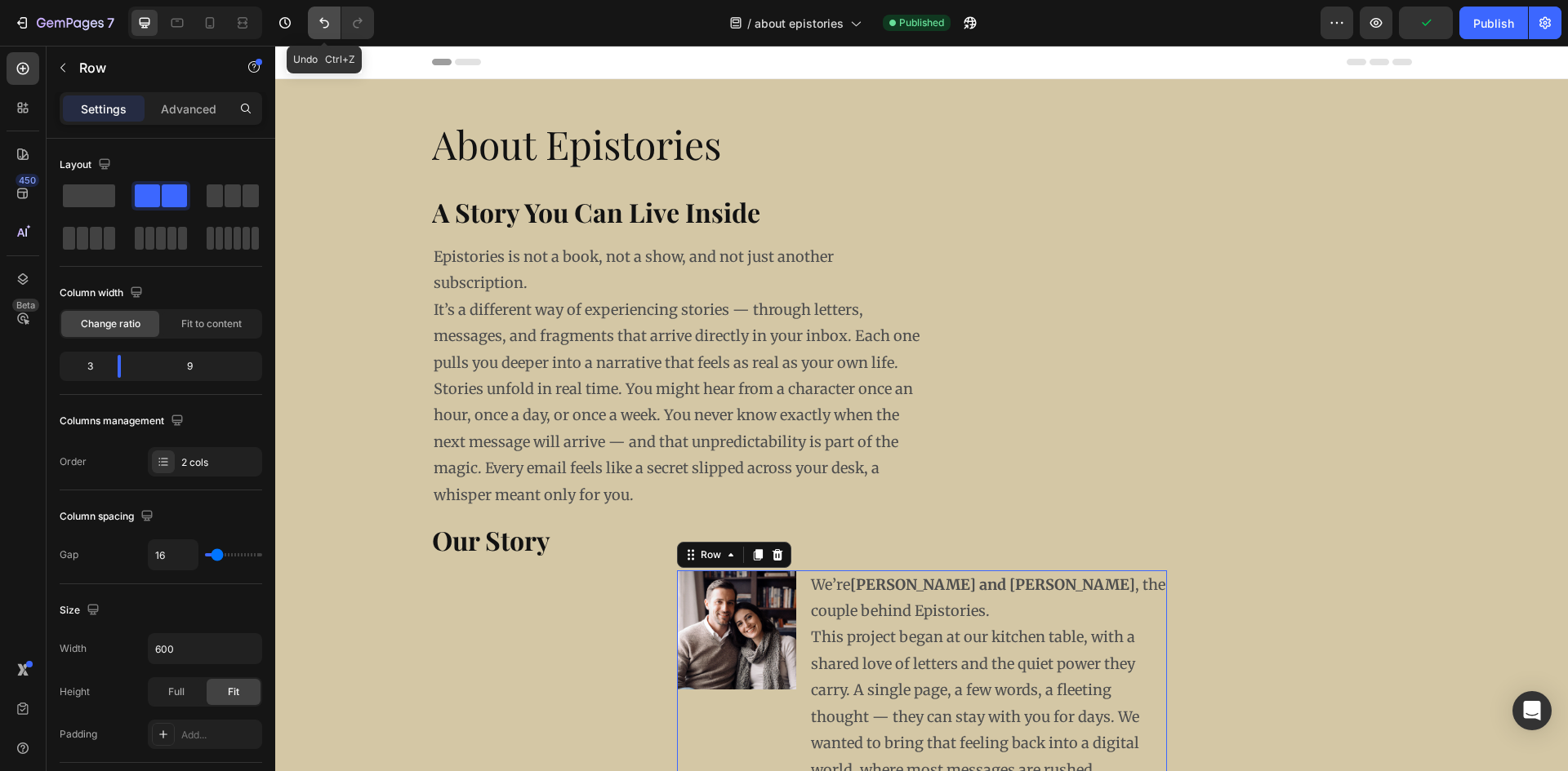
click at [325, 30] on icon "Undo/Redo" at bounding box center [324, 22] width 16 height 16
type input "1200"
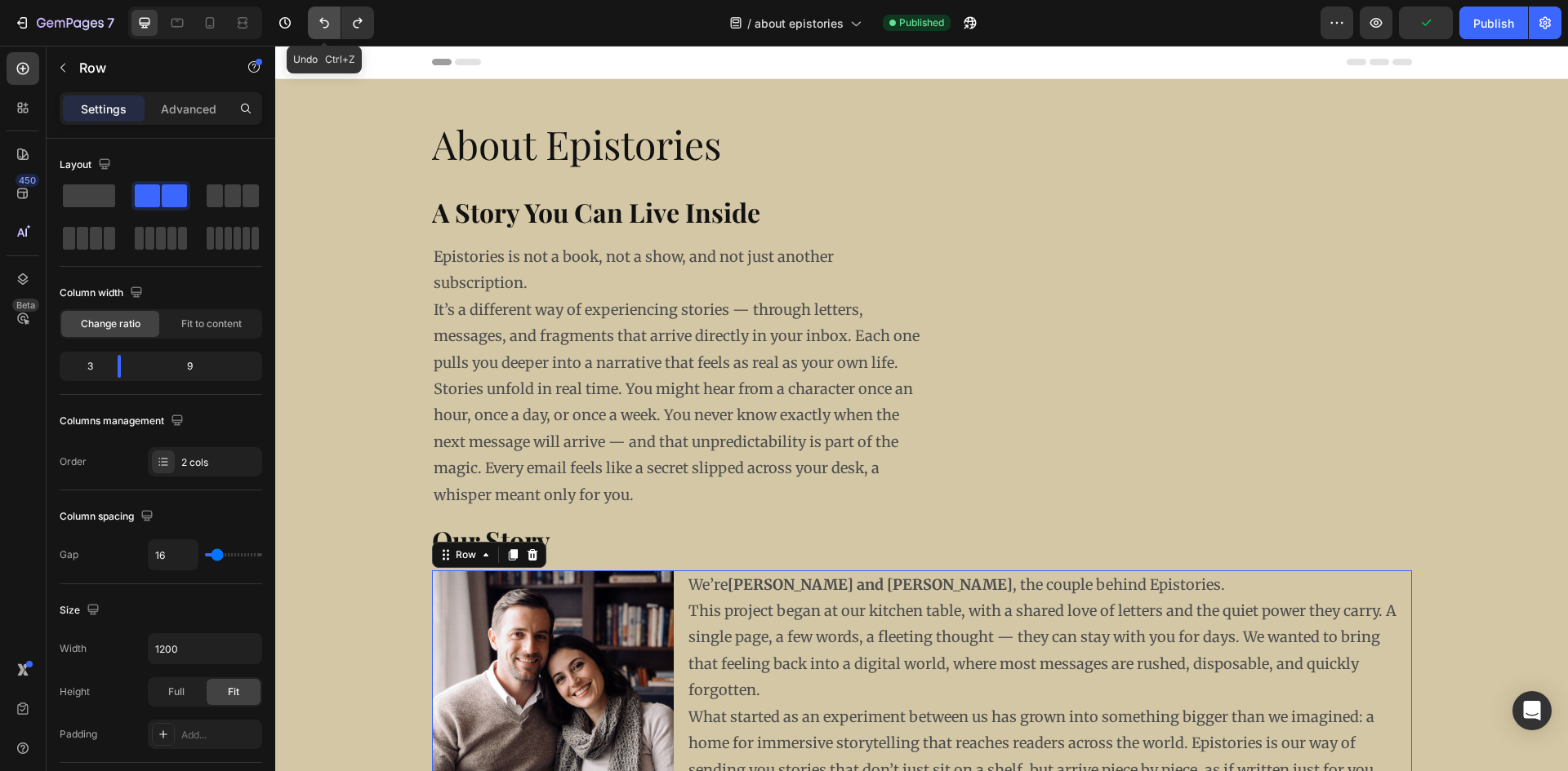
click at [325, 30] on icon "Undo/Redo" at bounding box center [324, 22] width 16 height 16
click at [325, 29] on icon "Undo/Redo" at bounding box center [324, 22] width 16 height 16
click at [328, 24] on icon "Undo/Redo" at bounding box center [325, 23] width 10 height 11
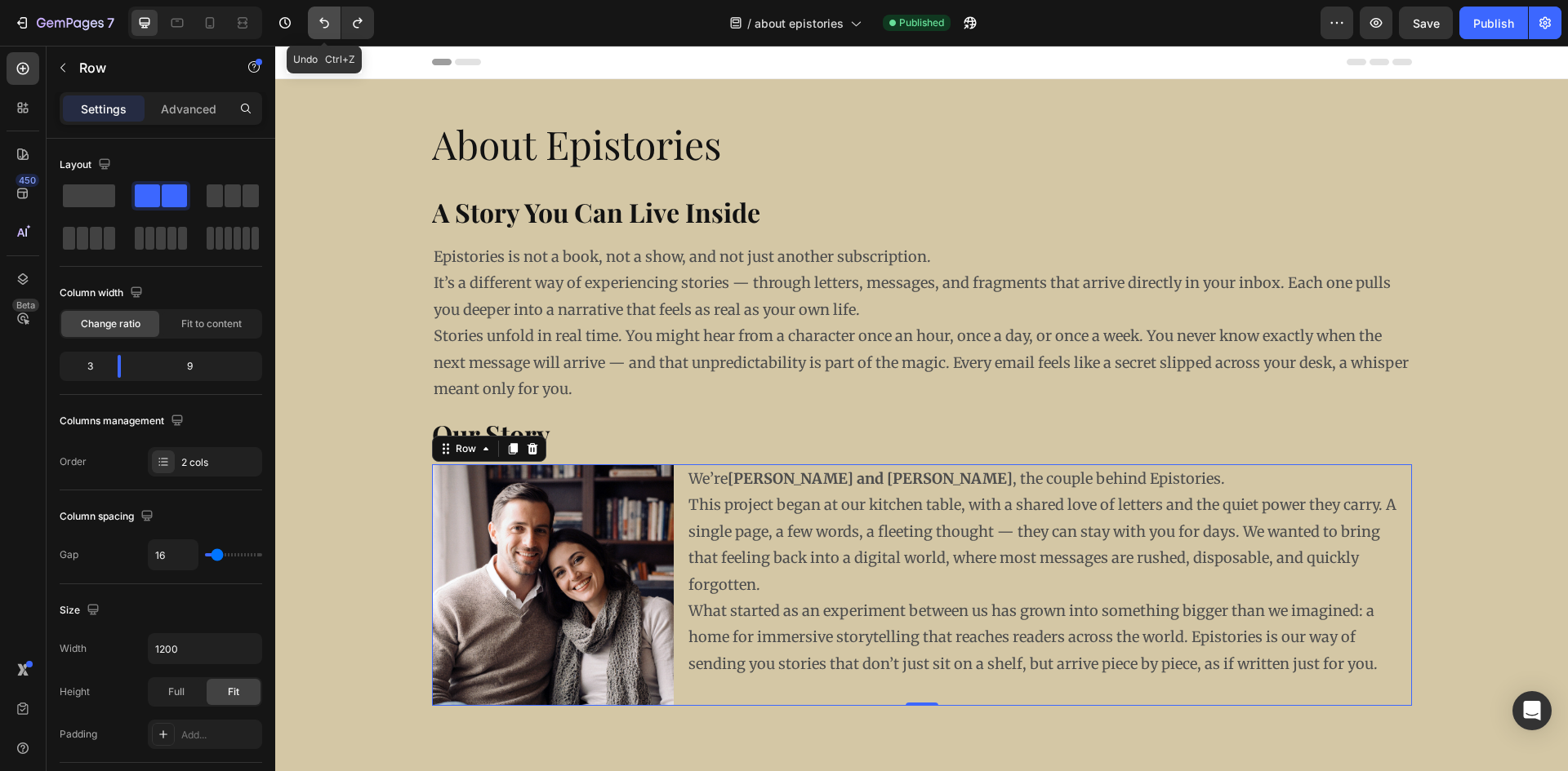
click at [328, 24] on icon "Undo/Redo" at bounding box center [325, 23] width 10 height 11
click at [643, 276] on p "Epistories is not a book, not a show, and not just another subscription. It’s a…" at bounding box center [922, 283] width 976 height 79
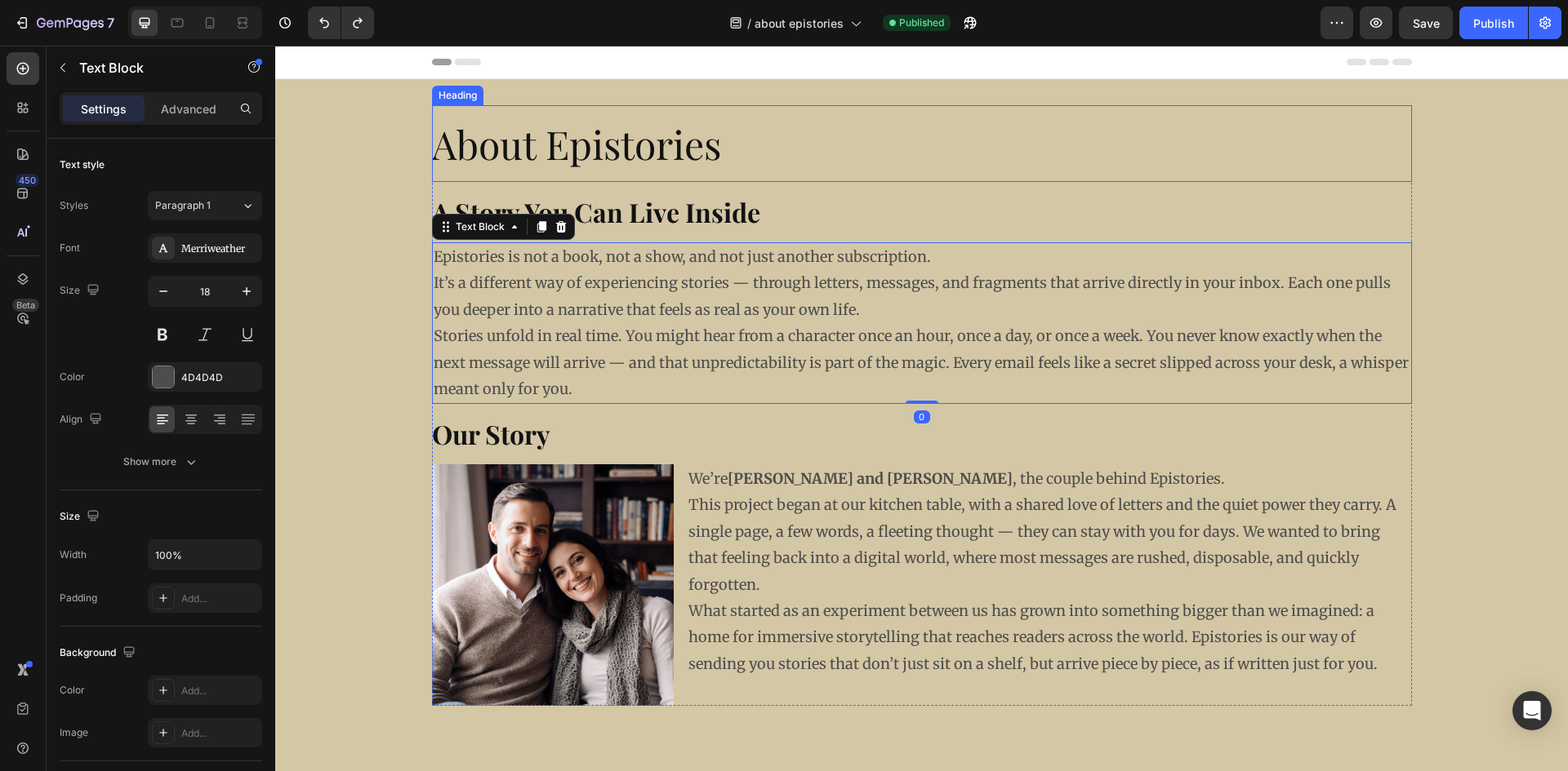
click at [553, 158] on h2 "About Epistories" at bounding box center [922, 143] width 980 height 77
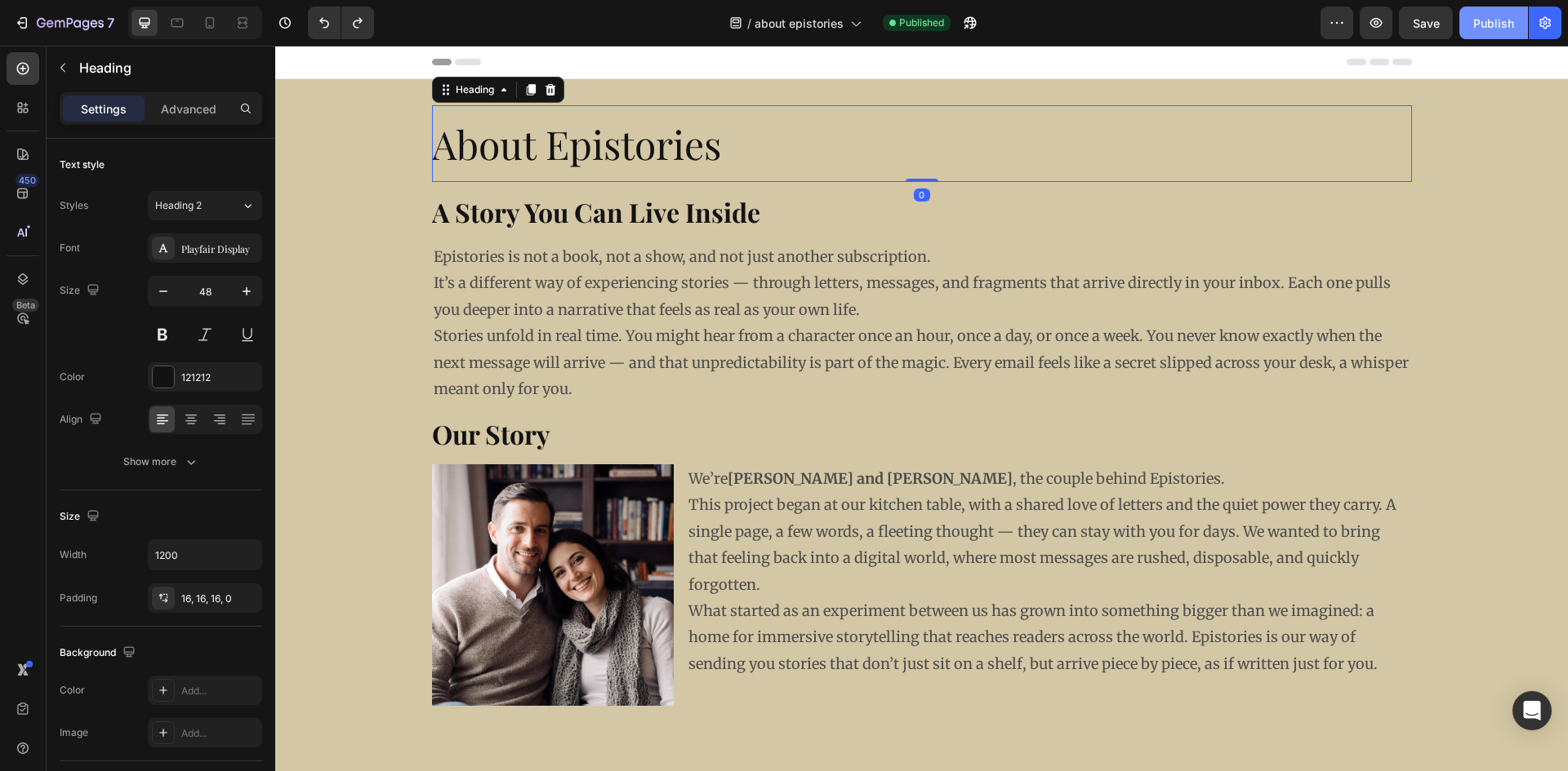
click at [1486, 22] on div "Publish" at bounding box center [1493, 23] width 41 height 17
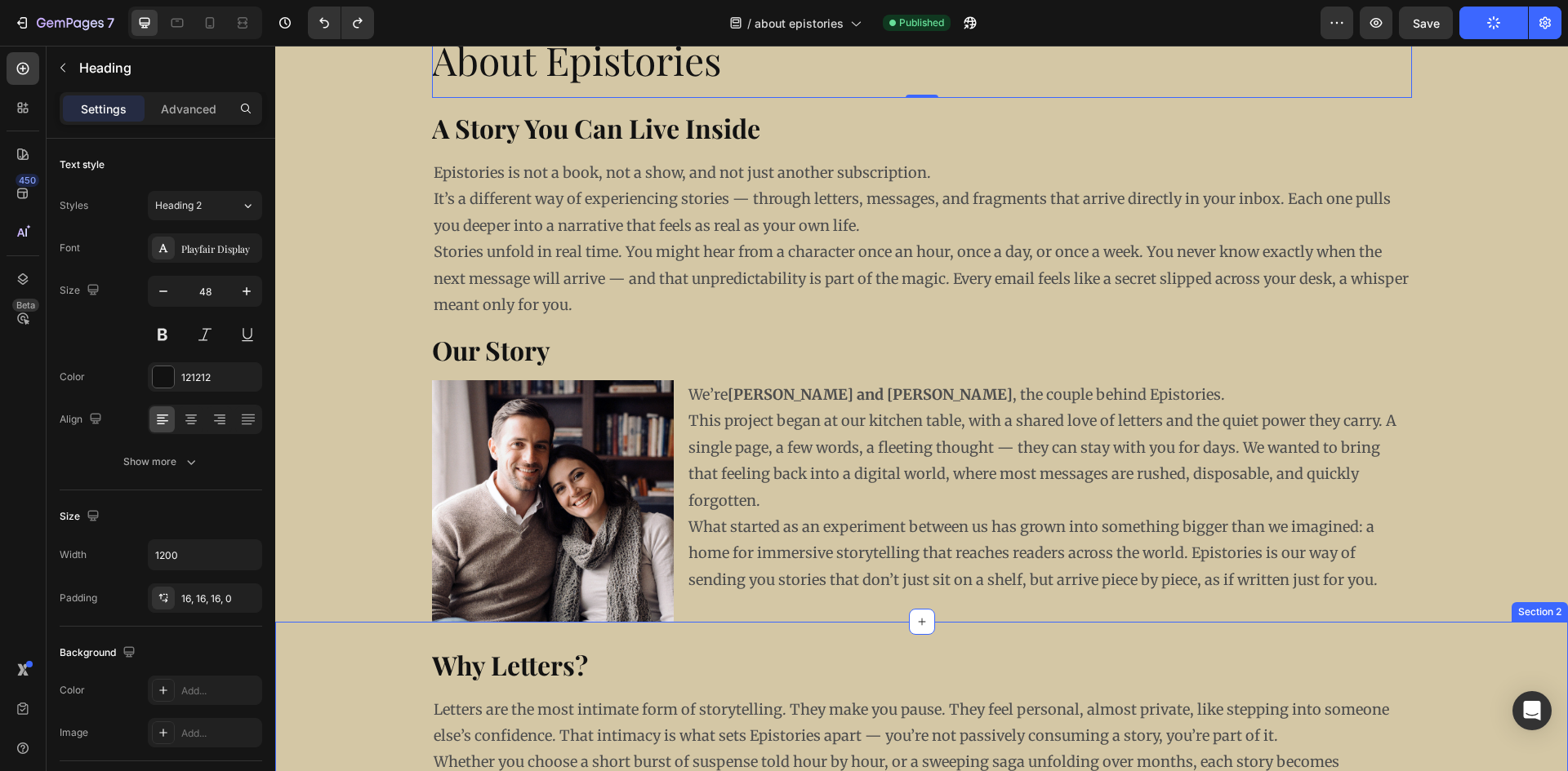
scroll to position [411, 0]
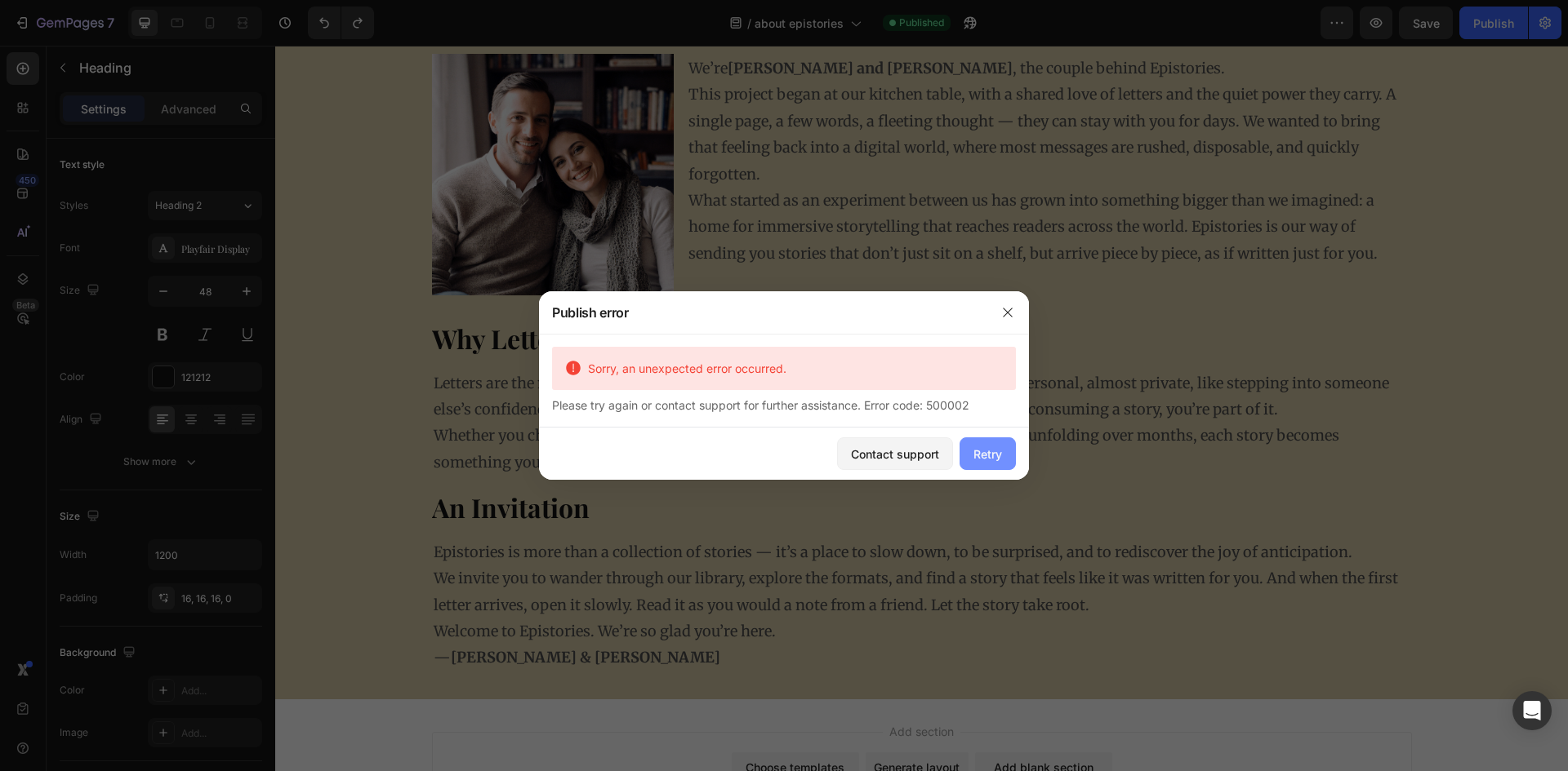
click at [977, 444] on button "Retry" at bounding box center [987, 453] width 56 height 33
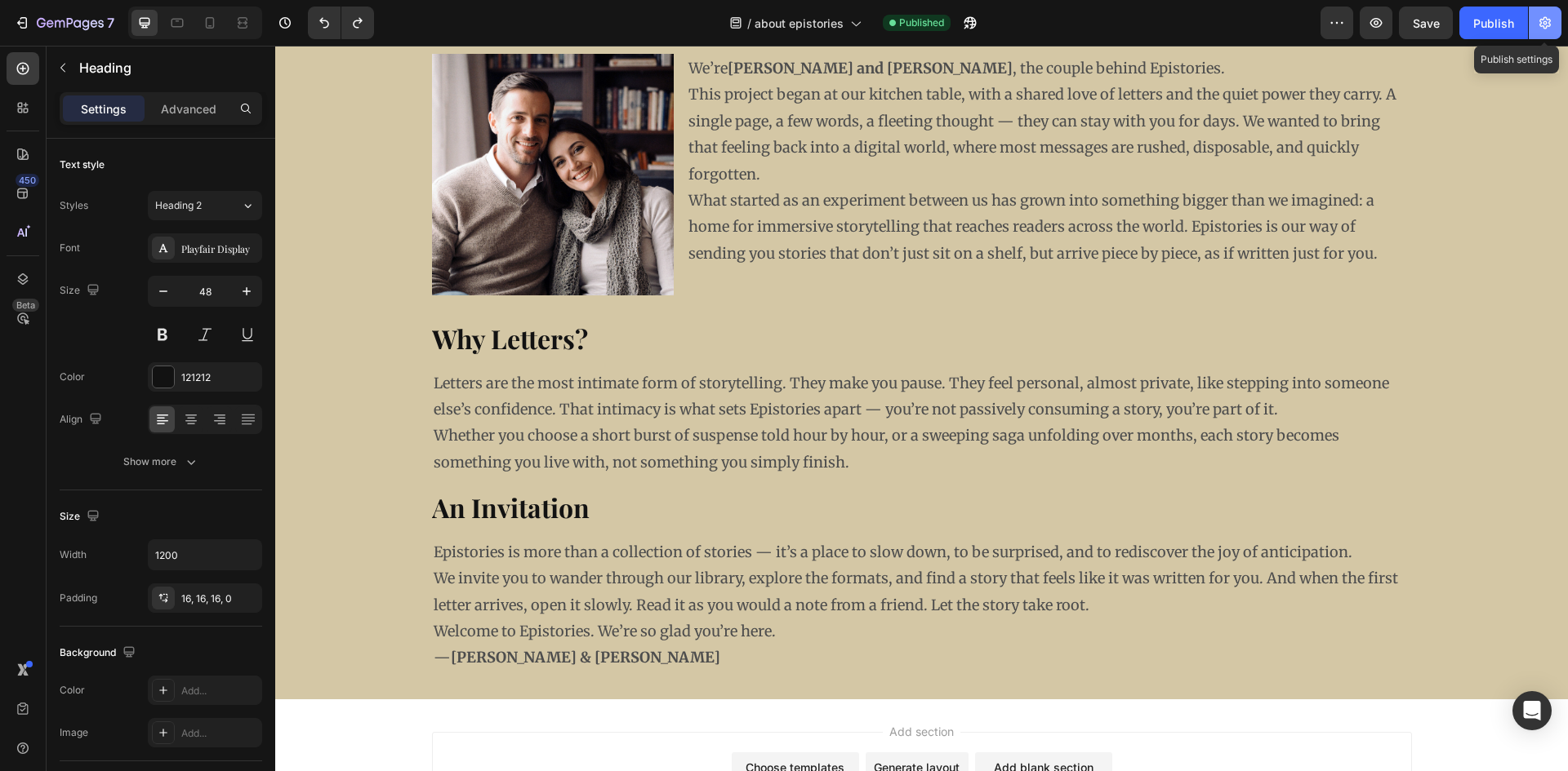
click at [1555, 27] on button "button" at bounding box center [1544, 23] width 33 height 33
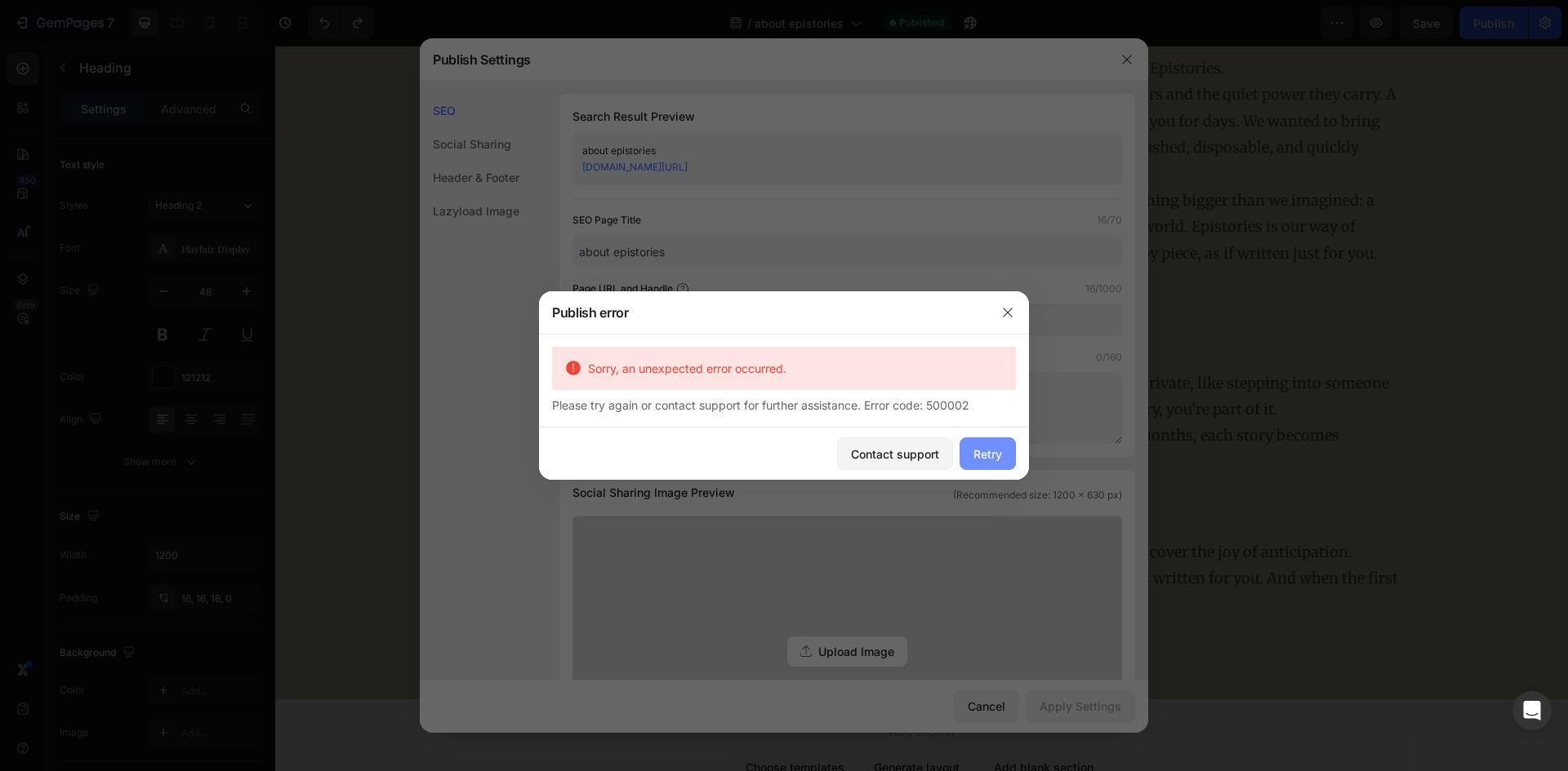
click at [987, 449] on div "Retry" at bounding box center [987, 454] width 29 height 17
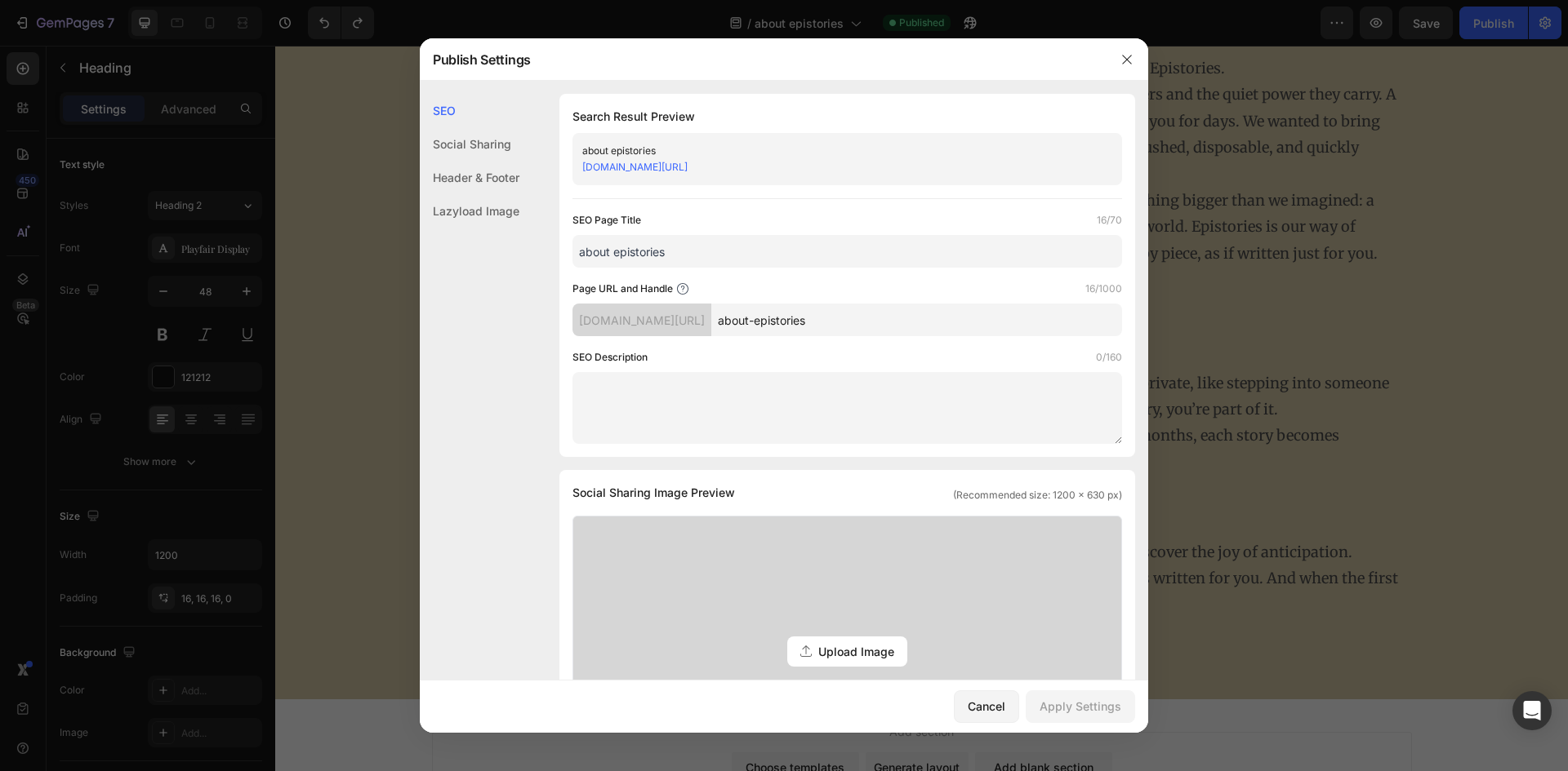
click at [746, 178] on div "about epistories [DOMAIN_NAME][URL]" at bounding box center [847, 159] width 549 height 53
click at [687, 165] on link "[DOMAIN_NAME][URL]" at bounding box center [635, 167] width 105 height 12
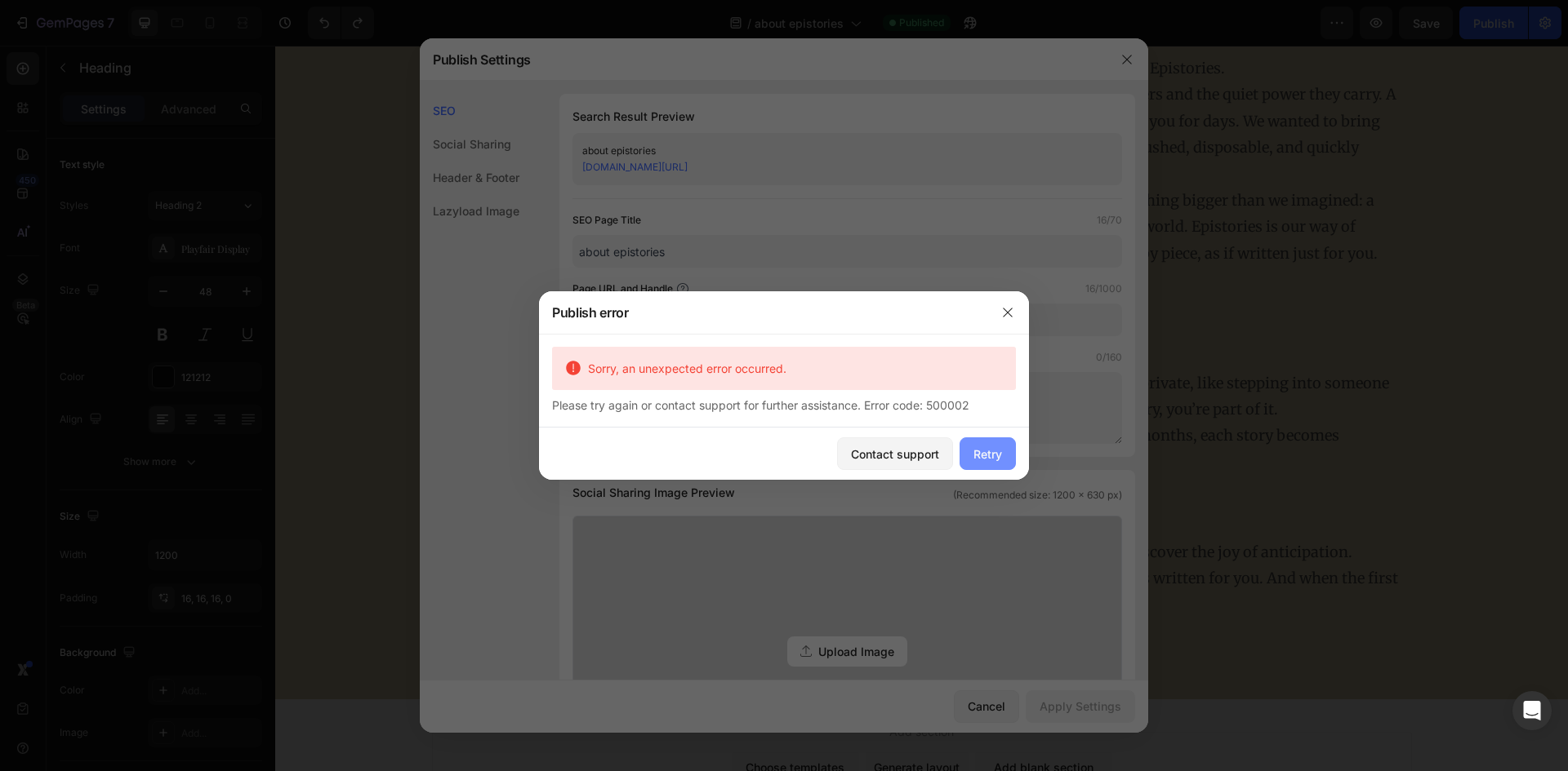
click at [988, 452] on div "Retry" at bounding box center [987, 454] width 29 height 17
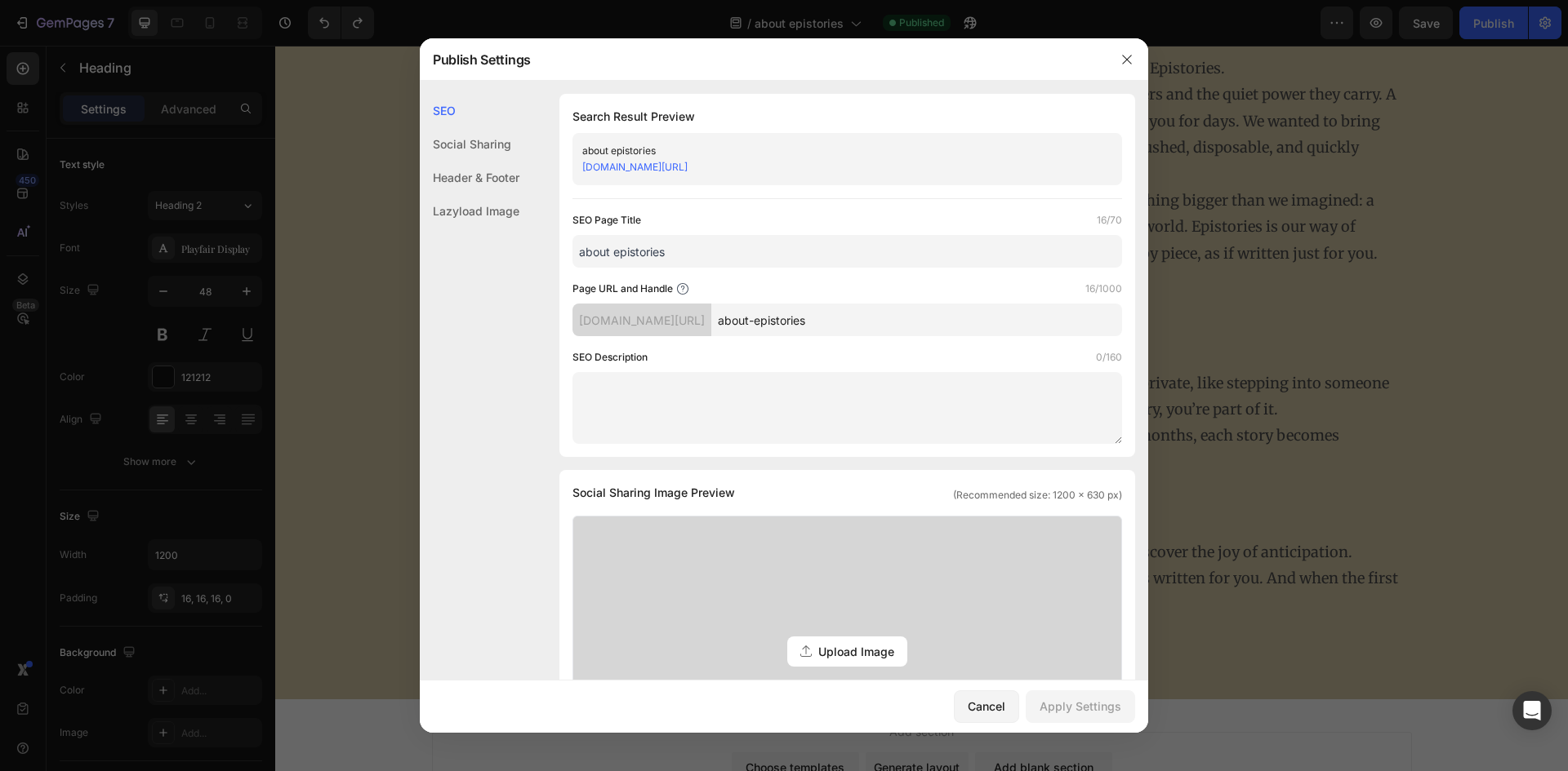
click at [1282, 490] on div at bounding box center [784, 386] width 1568 height 771
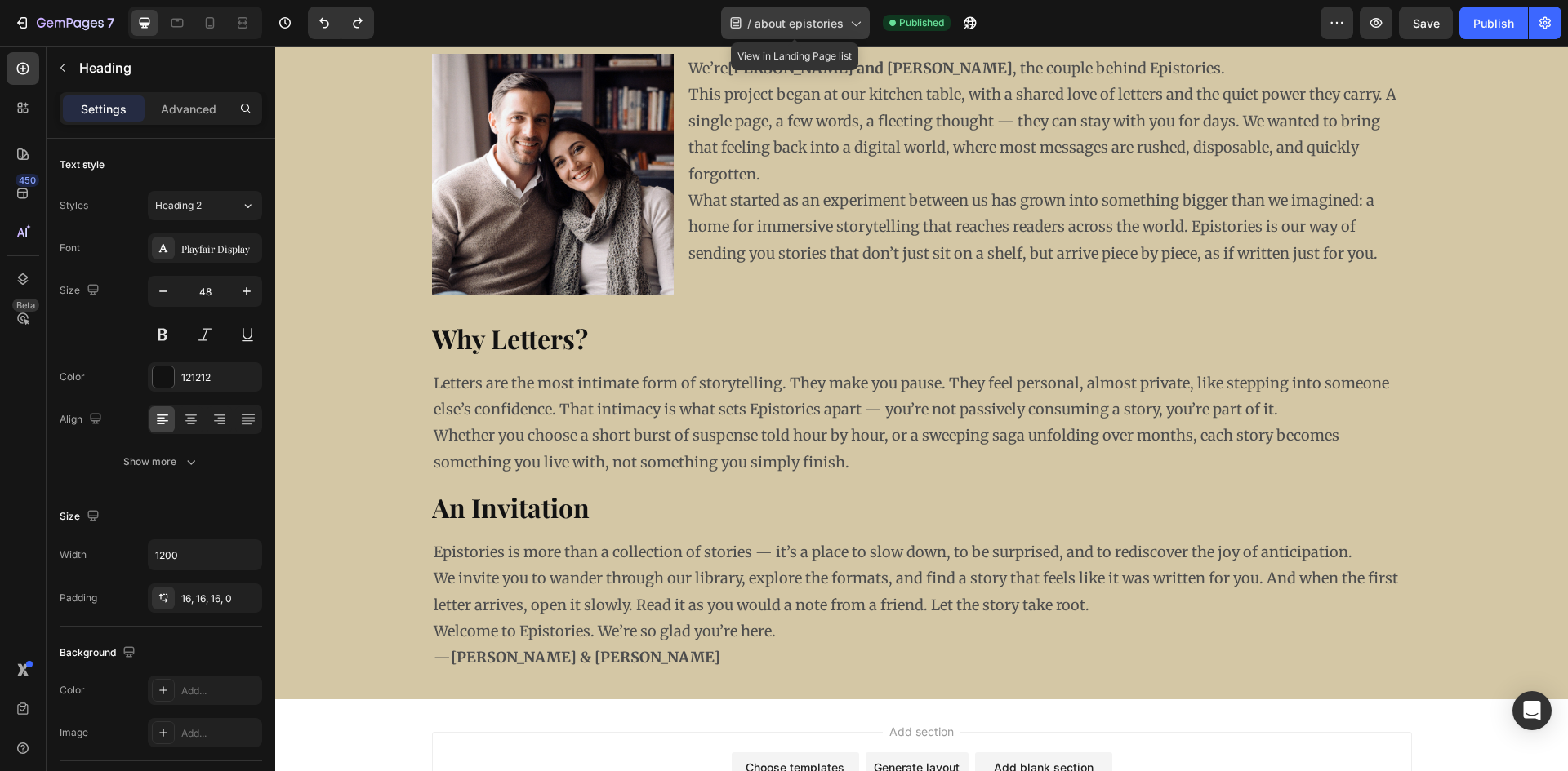
click at [821, 22] on span "about epistories" at bounding box center [798, 23] width 89 height 17
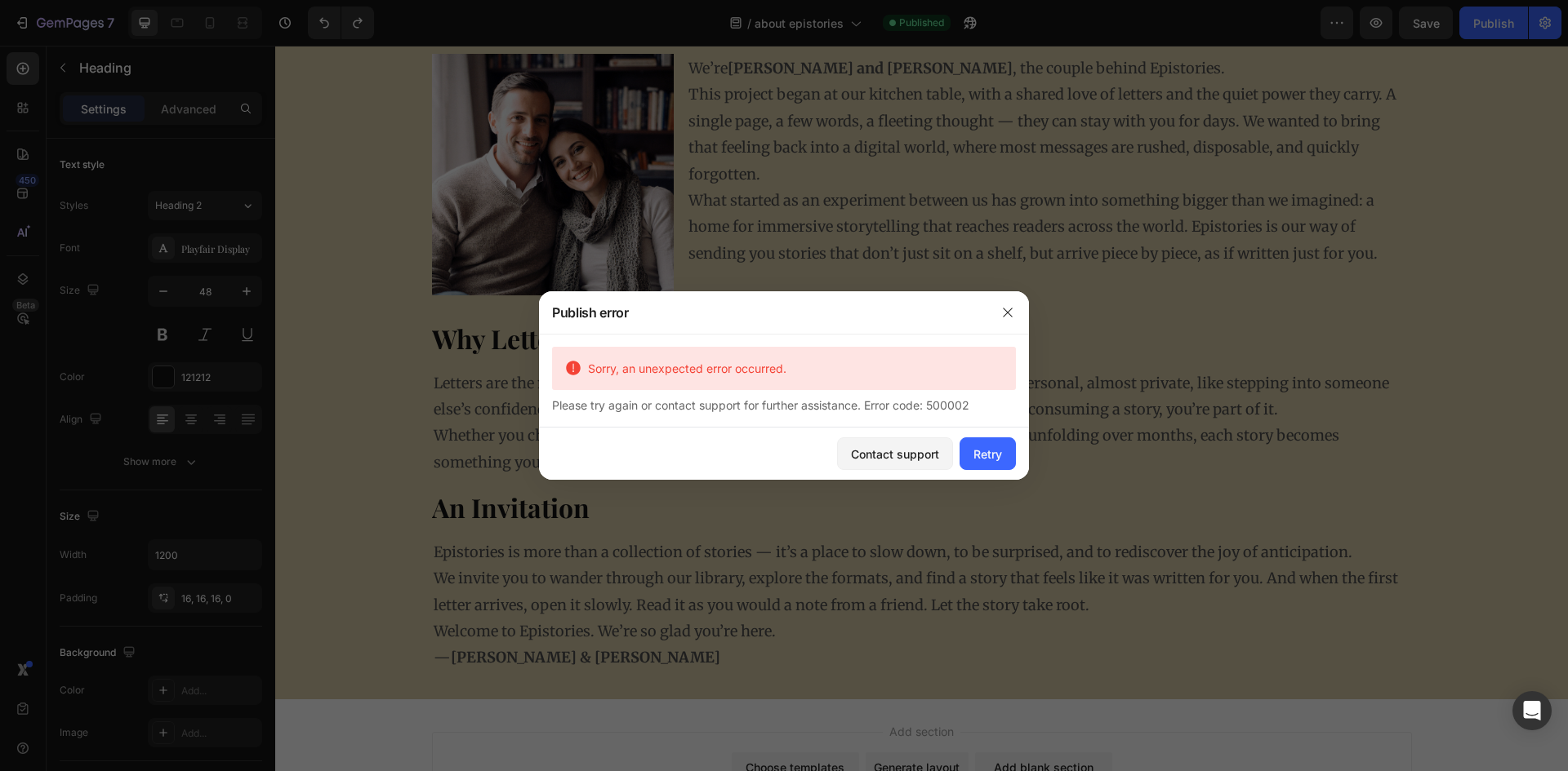
drag, startPoint x: 1282, startPoint y: 112, endPoint x: 751, endPoint y: 197, distance: 537.8
click at [1282, 112] on div at bounding box center [784, 386] width 1568 height 771
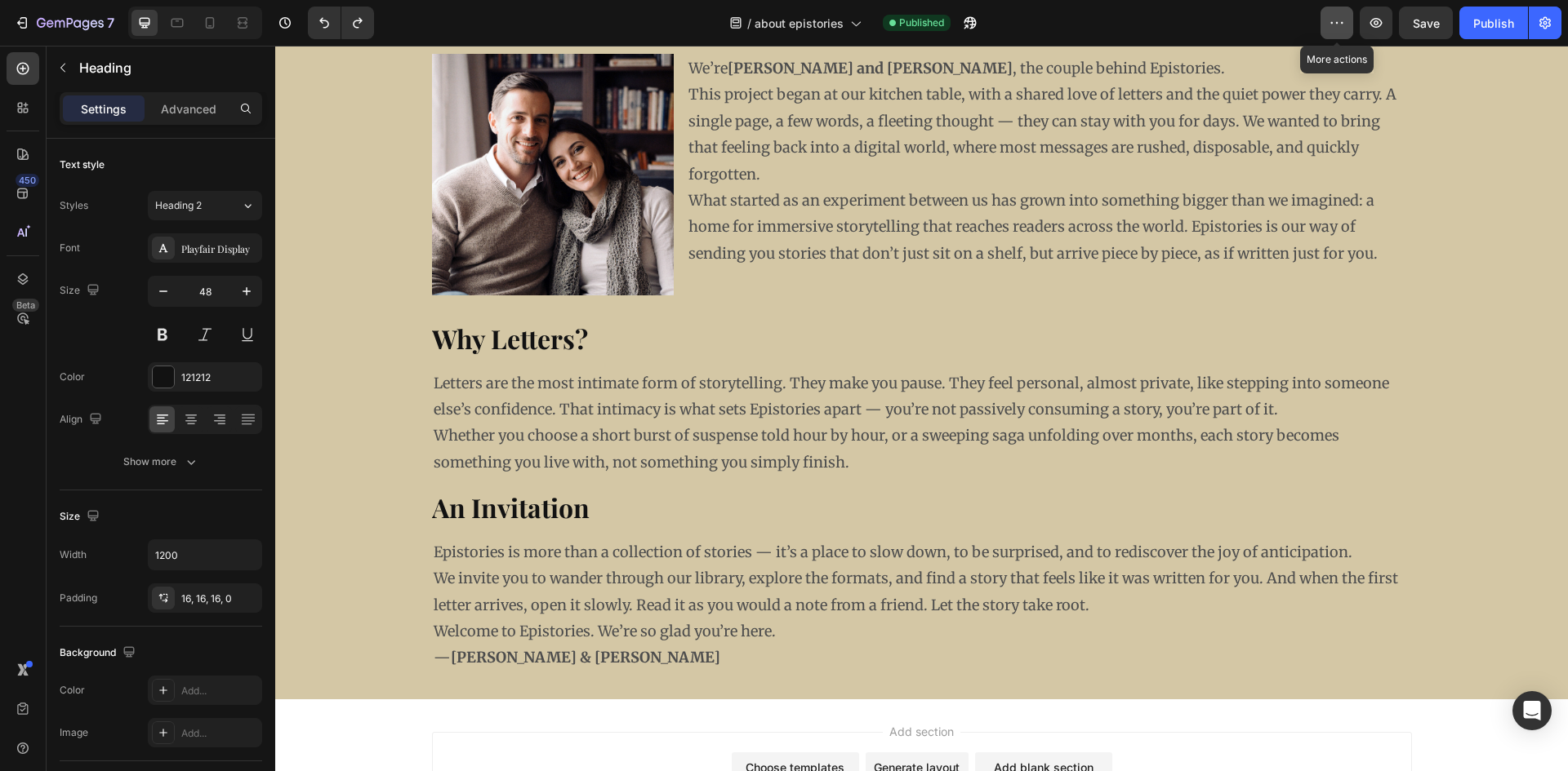
click at [1343, 28] on icon "button" at bounding box center [1336, 22] width 16 height 16
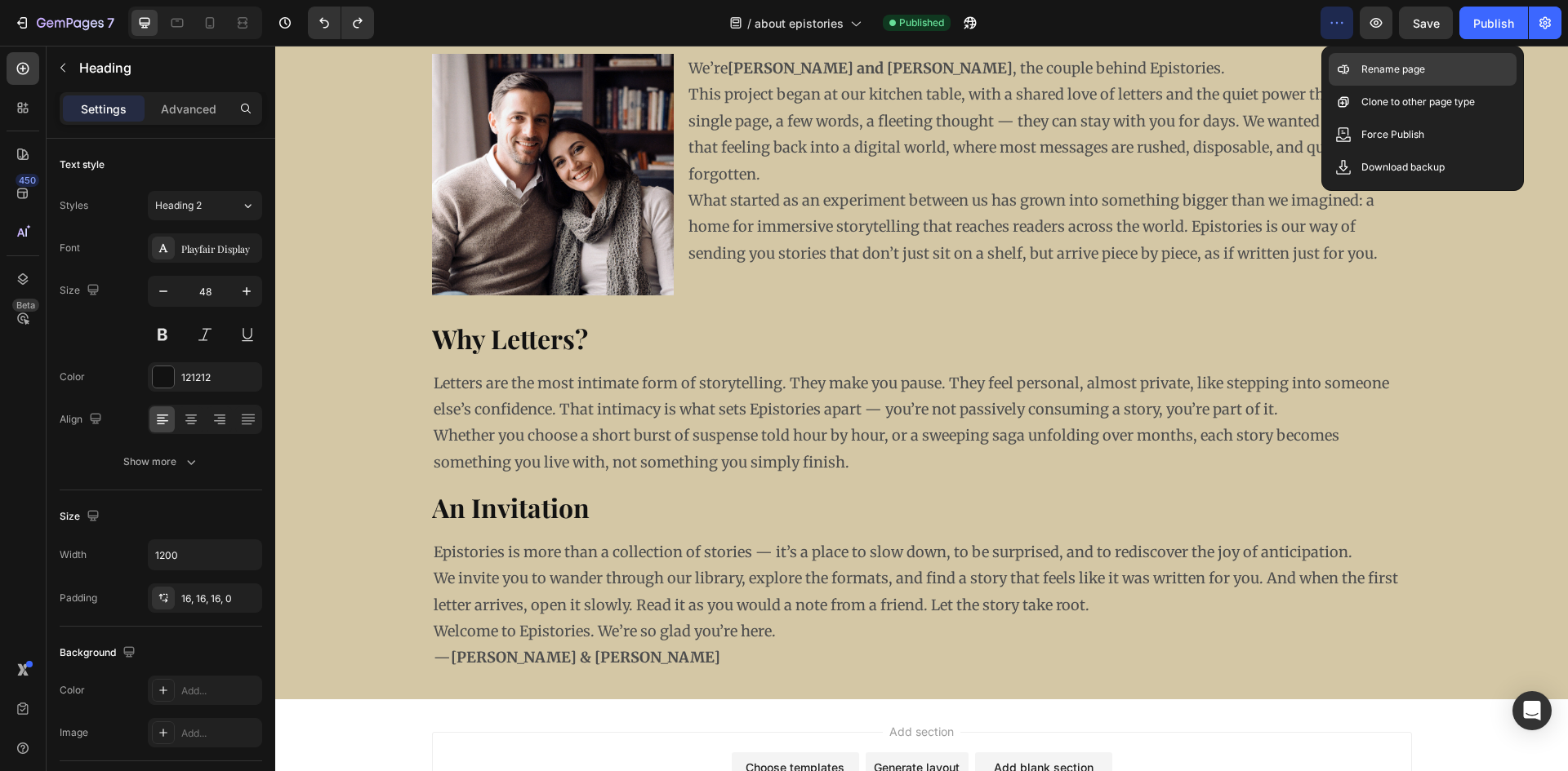
drag, startPoint x: 1419, startPoint y: 64, endPoint x: 1348, endPoint y: 62, distance: 71.0
click at [1418, 64] on p "Rename page" at bounding box center [1393, 69] width 64 height 16
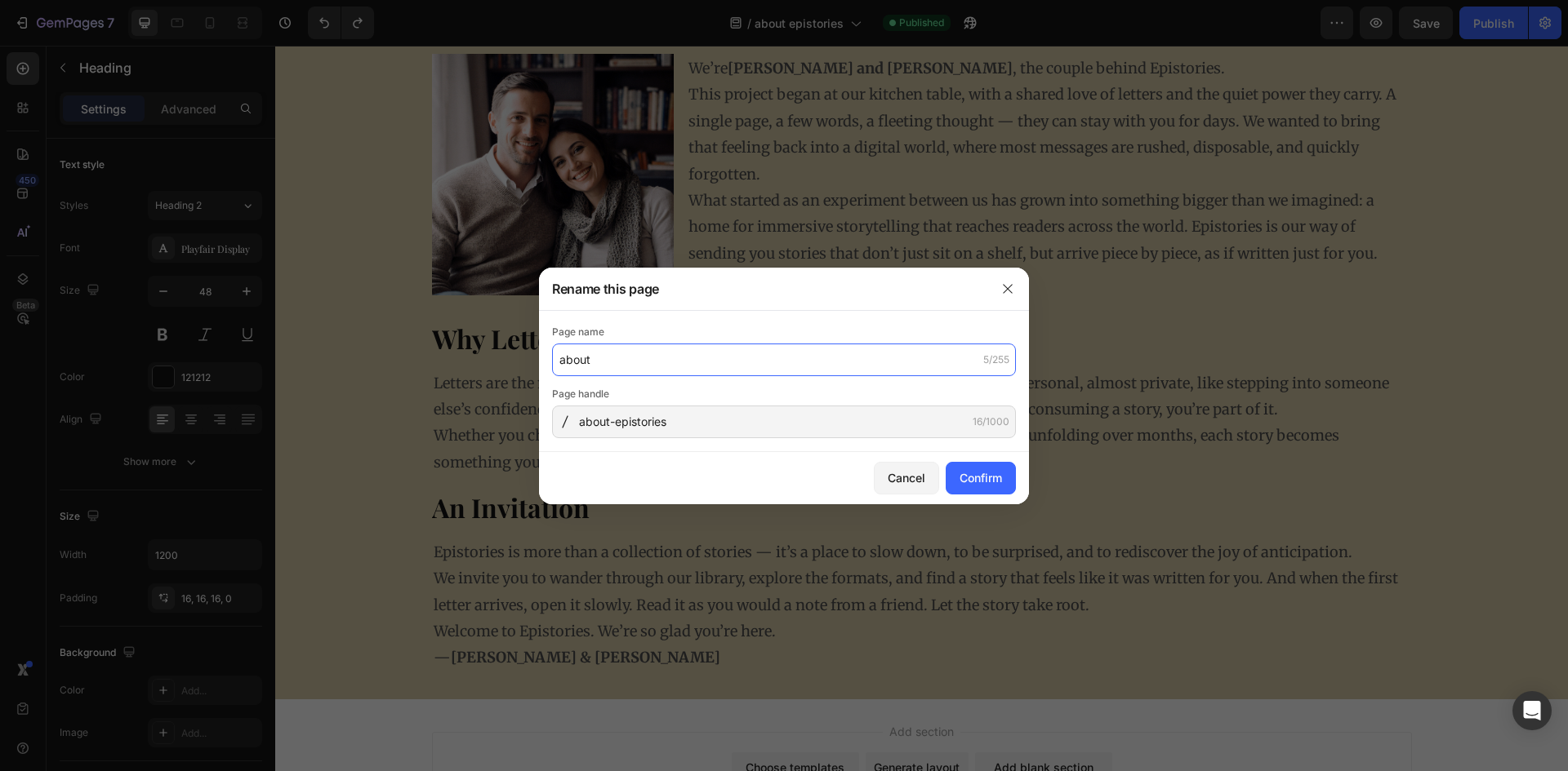
type input "about"
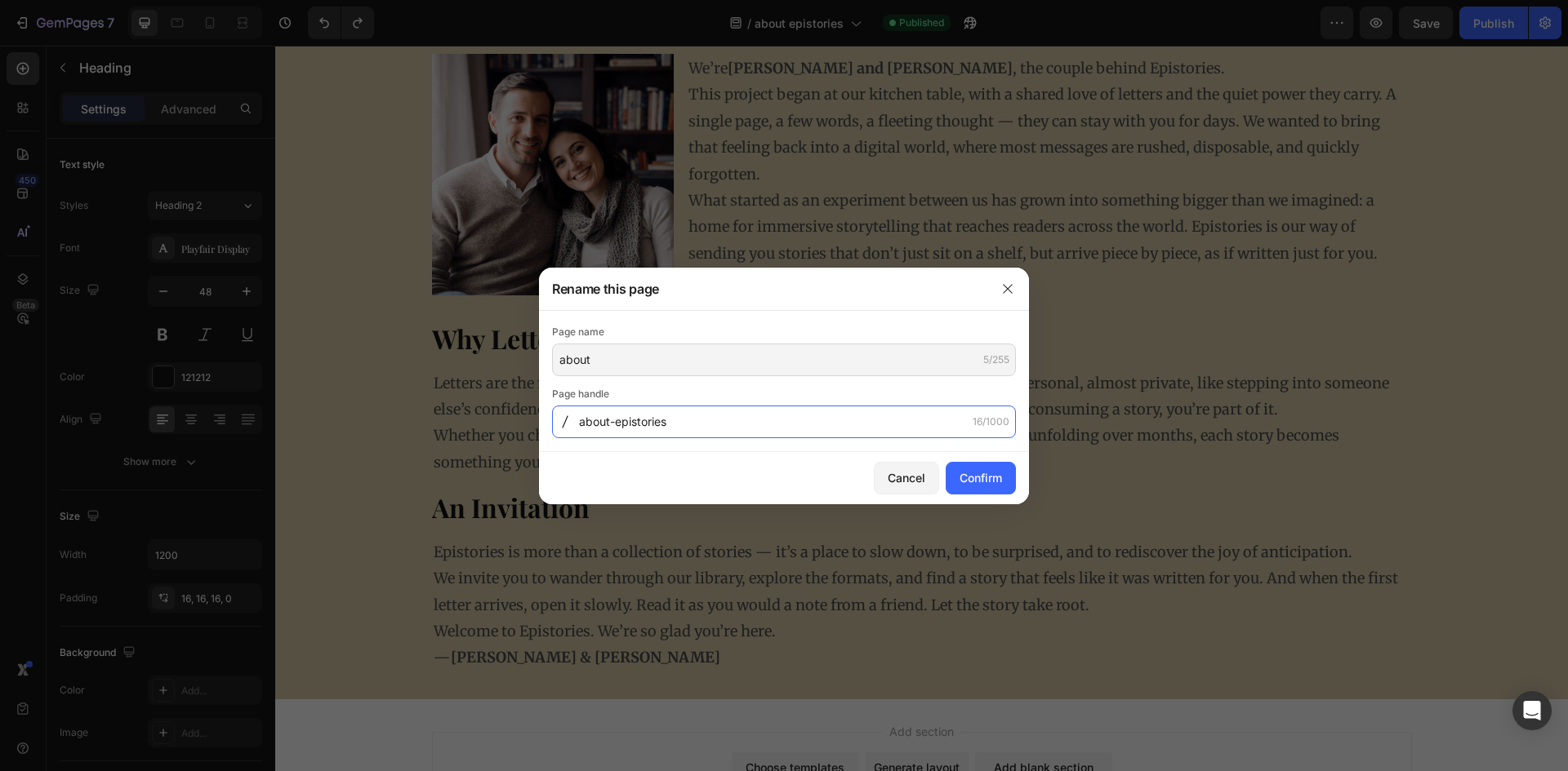
click at [664, 426] on input "about-epistories" at bounding box center [783, 422] width 464 height 33
drag, startPoint x: 632, startPoint y: 424, endPoint x: 709, endPoint y: 421, distance: 77.1
click at [709, 421] on input "about-epistories" at bounding box center [783, 422] width 464 height 33
type input "about"
click at [992, 474] on div "Confirm" at bounding box center [981, 478] width 42 height 17
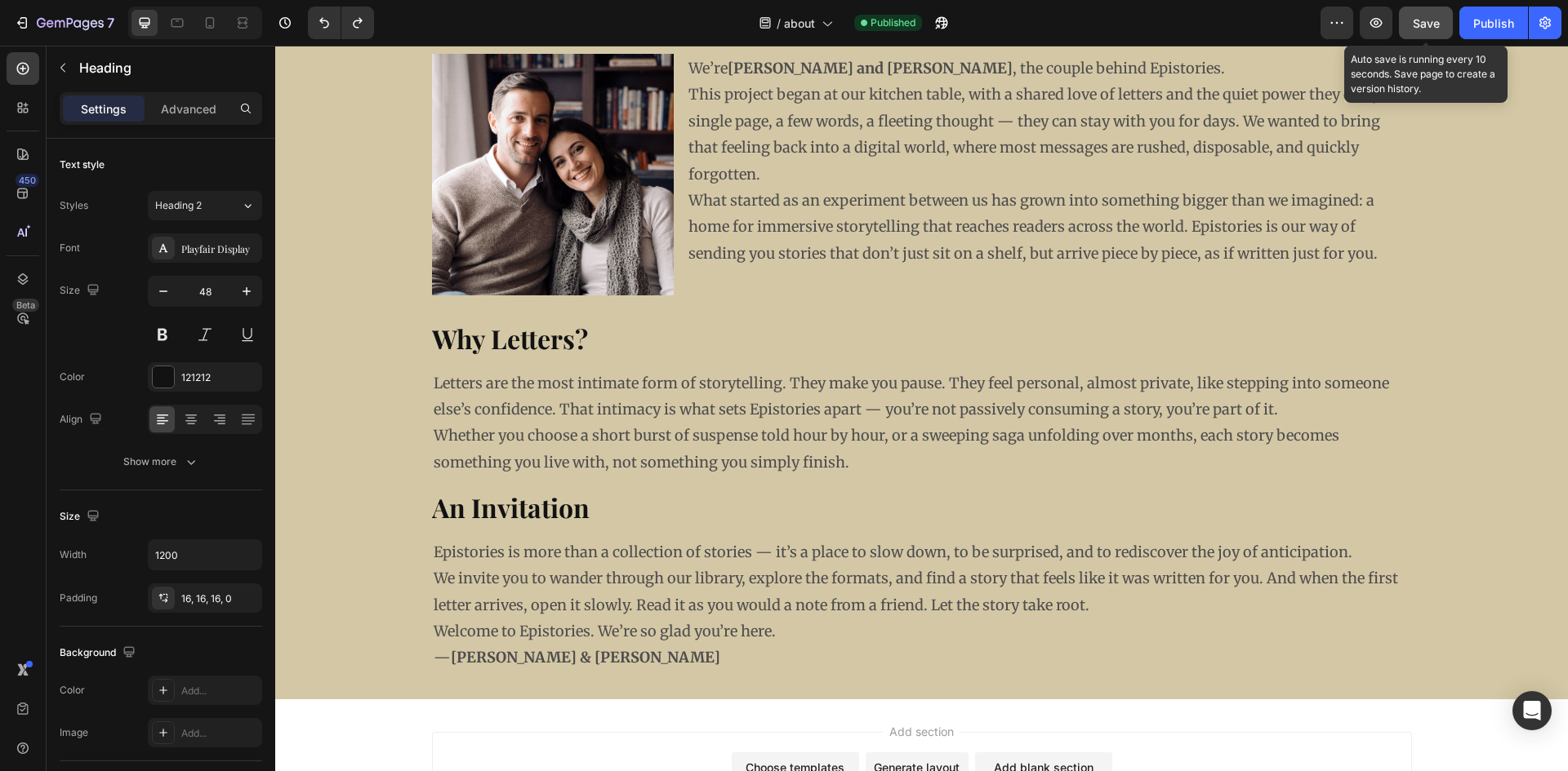
click at [1426, 25] on span "Save" at bounding box center [1426, 23] width 27 height 14
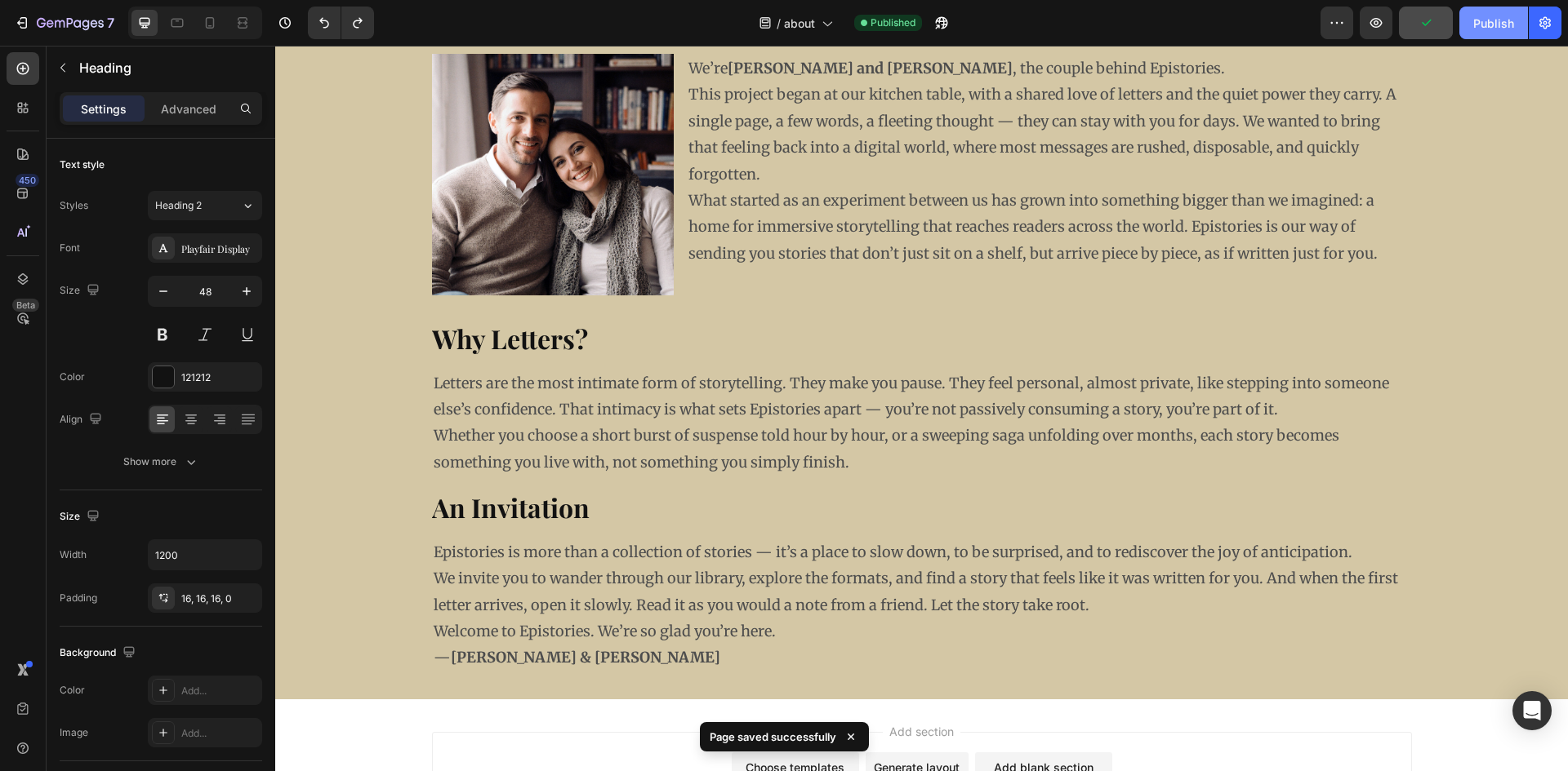
click at [1482, 14] on div "Publish" at bounding box center [1493, 23] width 41 height 17
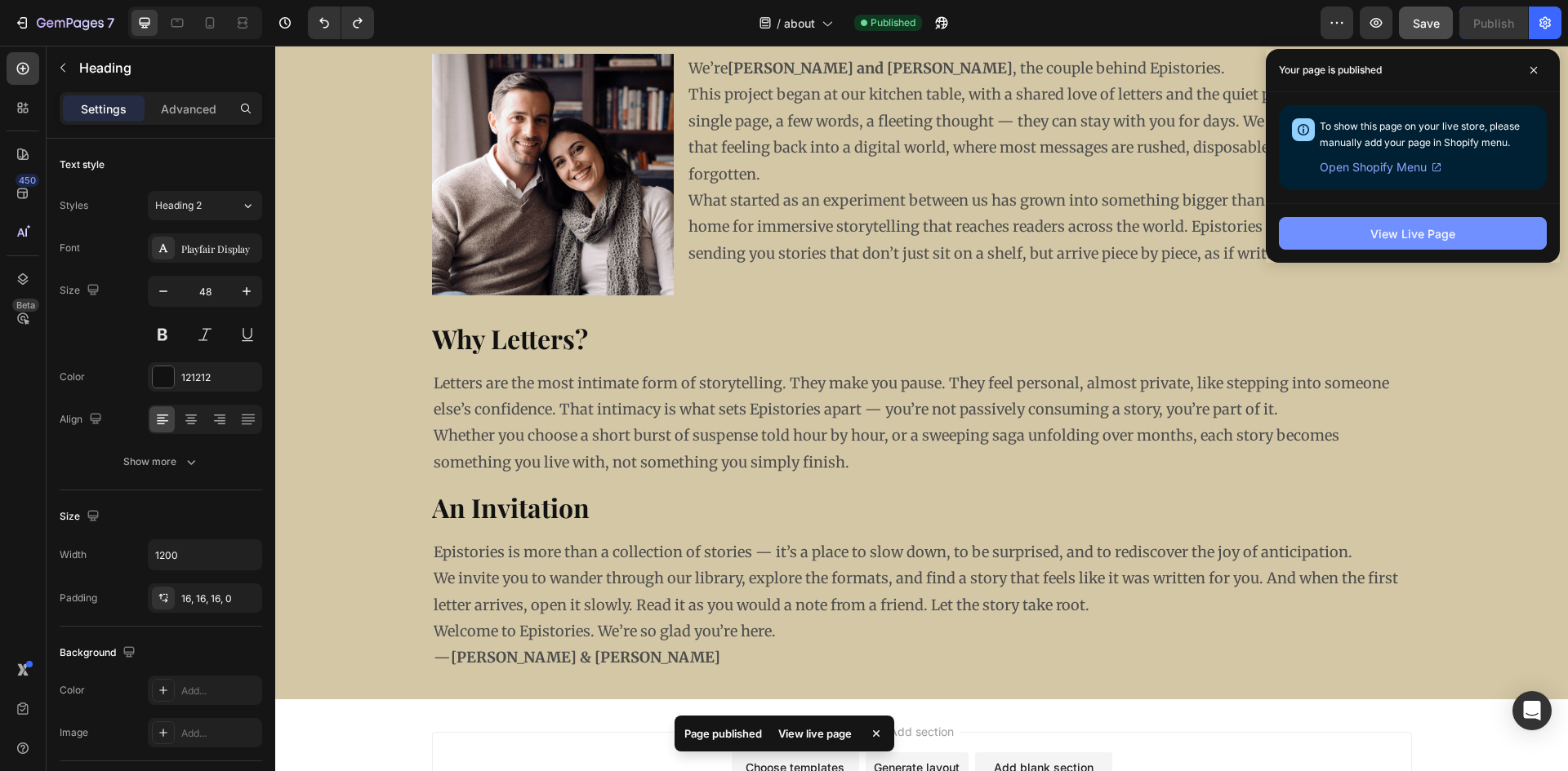
click at [1332, 243] on button "View Live Page" at bounding box center [1413, 233] width 268 height 33
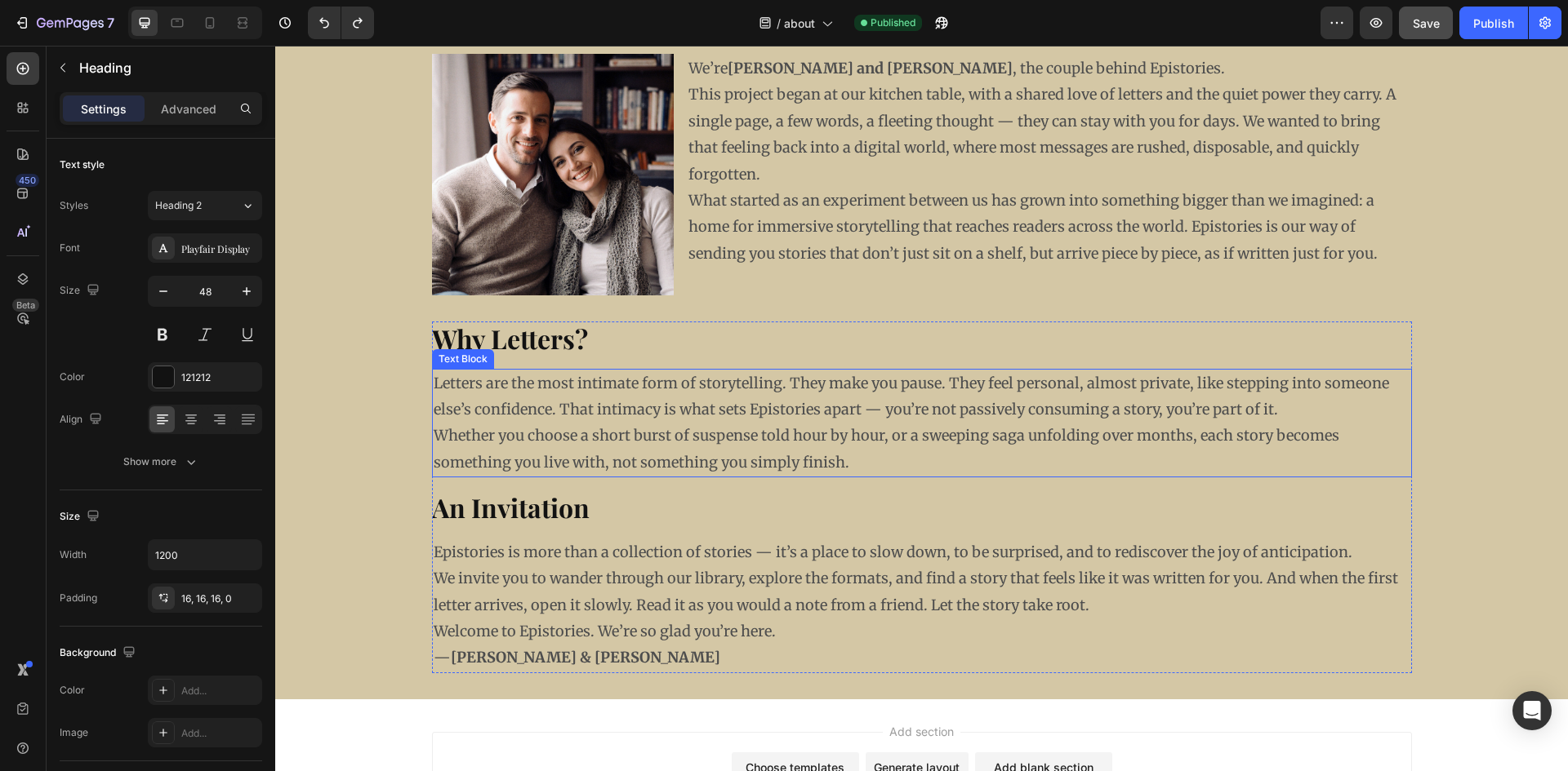
click at [840, 447] on p "Whether you choose a short burst of suspense told hour by hour, or a sweeping s…" at bounding box center [922, 449] width 976 height 53
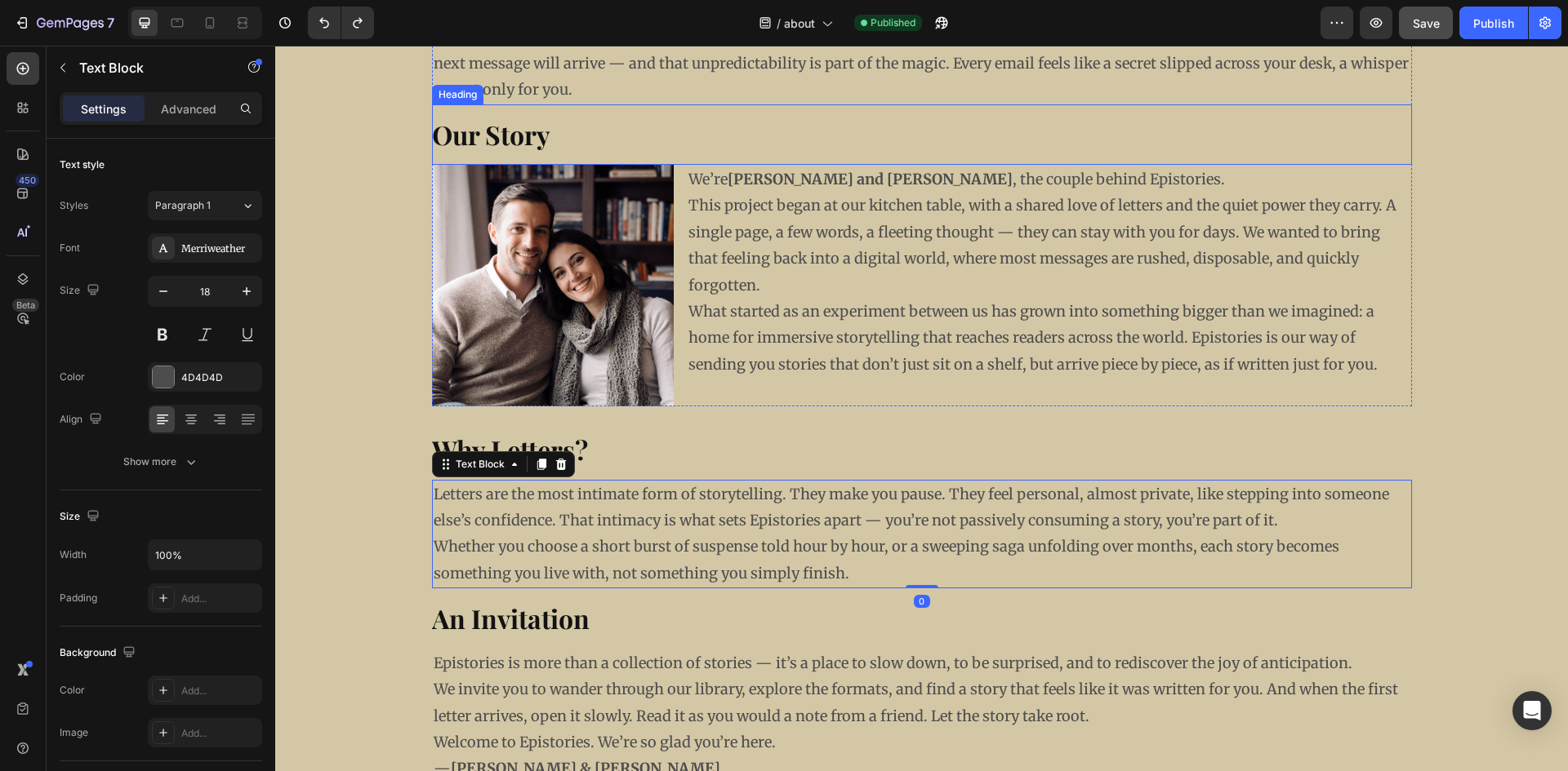
scroll to position [166, 0]
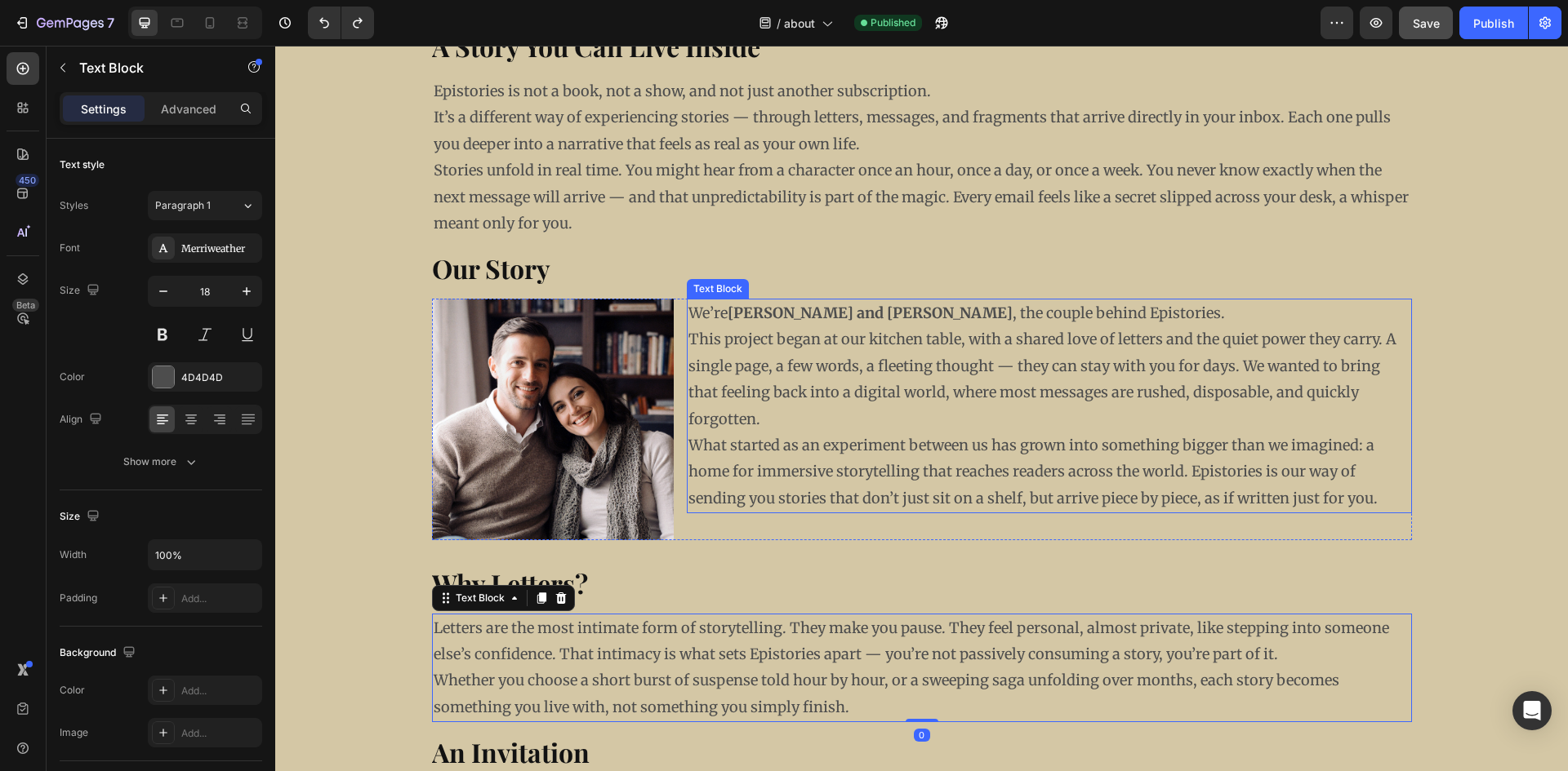
click at [728, 326] on p "This project began at our kitchen table, with a shared love of letters and the …" at bounding box center [1049, 379] width 722 height 106
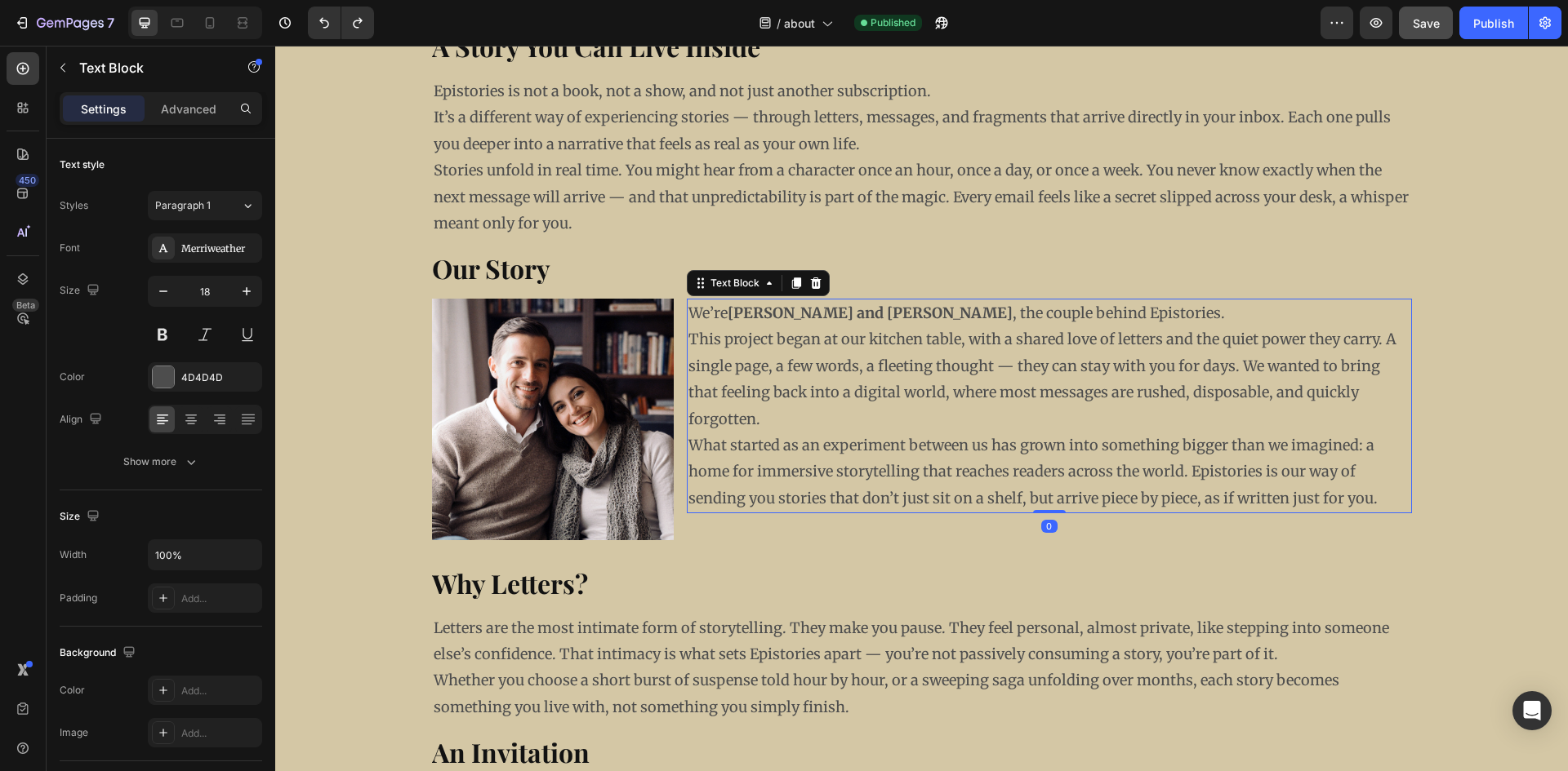
click at [758, 317] on strong "[PERSON_NAME] and [PERSON_NAME]" at bounding box center [870, 313] width 285 height 19
click at [764, 315] on strong "[PERSON_NAME] and [PERSON_NAME]" at bounding box center [870, 313] width 285 height 19
click at [930, 486] on p "What started as an experiment between us has grown into something bigger than w…" at bounding box center [1049, 472] width 722 height 79
click at [1502, 23] on div "Publish" at bounding box center [1493, 23] width 41 height 17
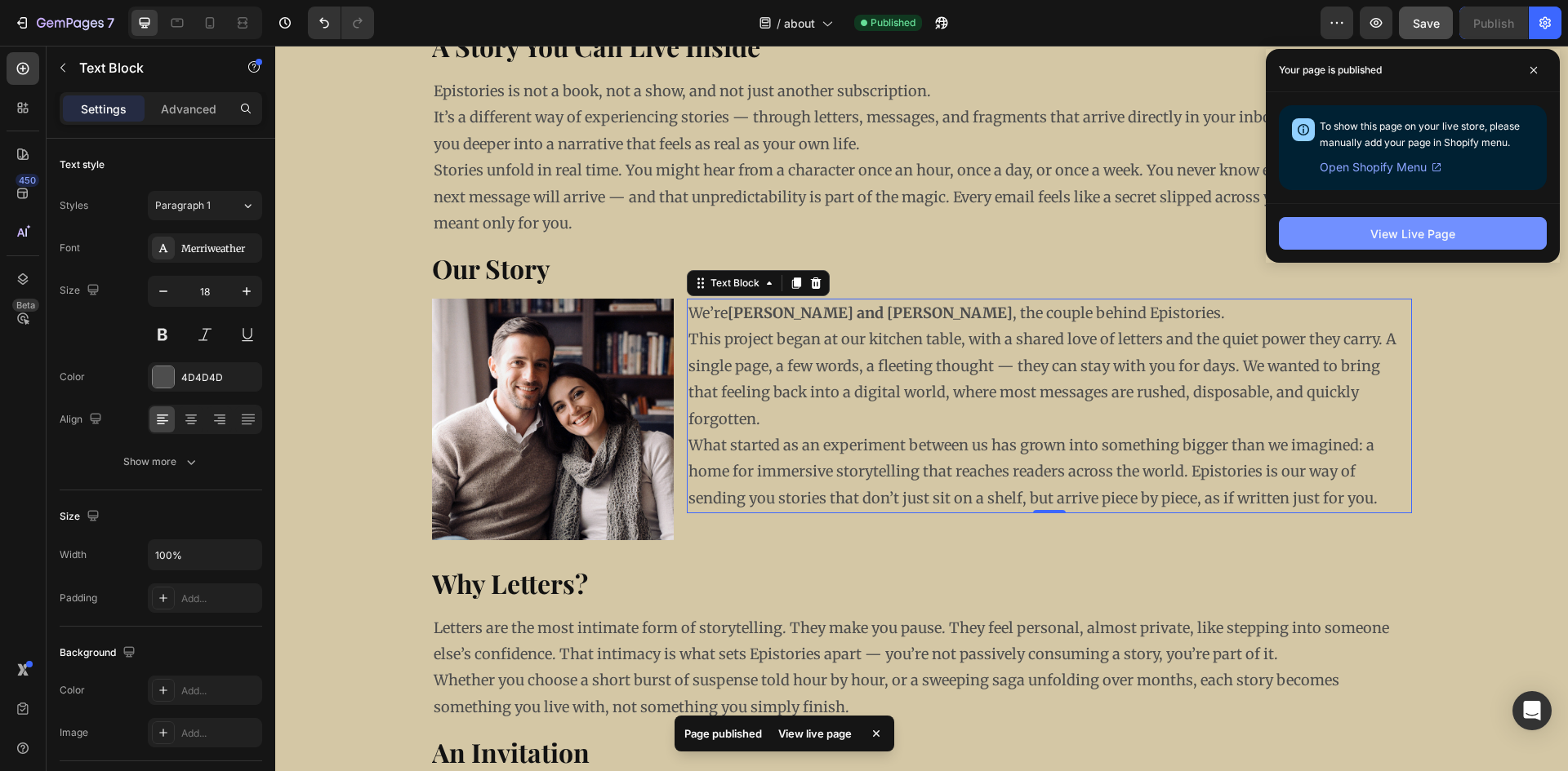
click at [1393, 246] on button "View Live Page" at bounding box center [1413, 233] width 268 height 33
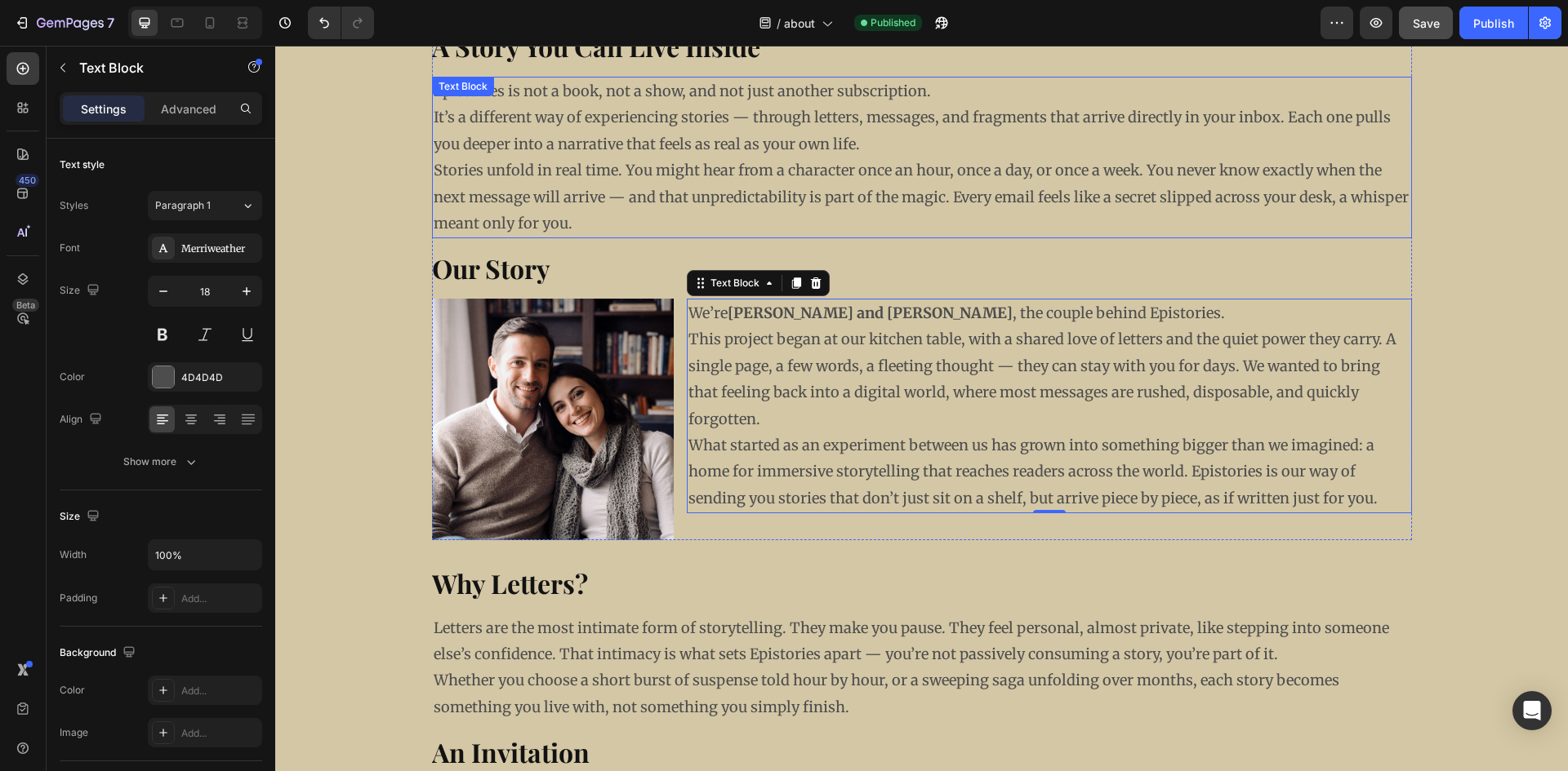
scroll to position [84, 0]
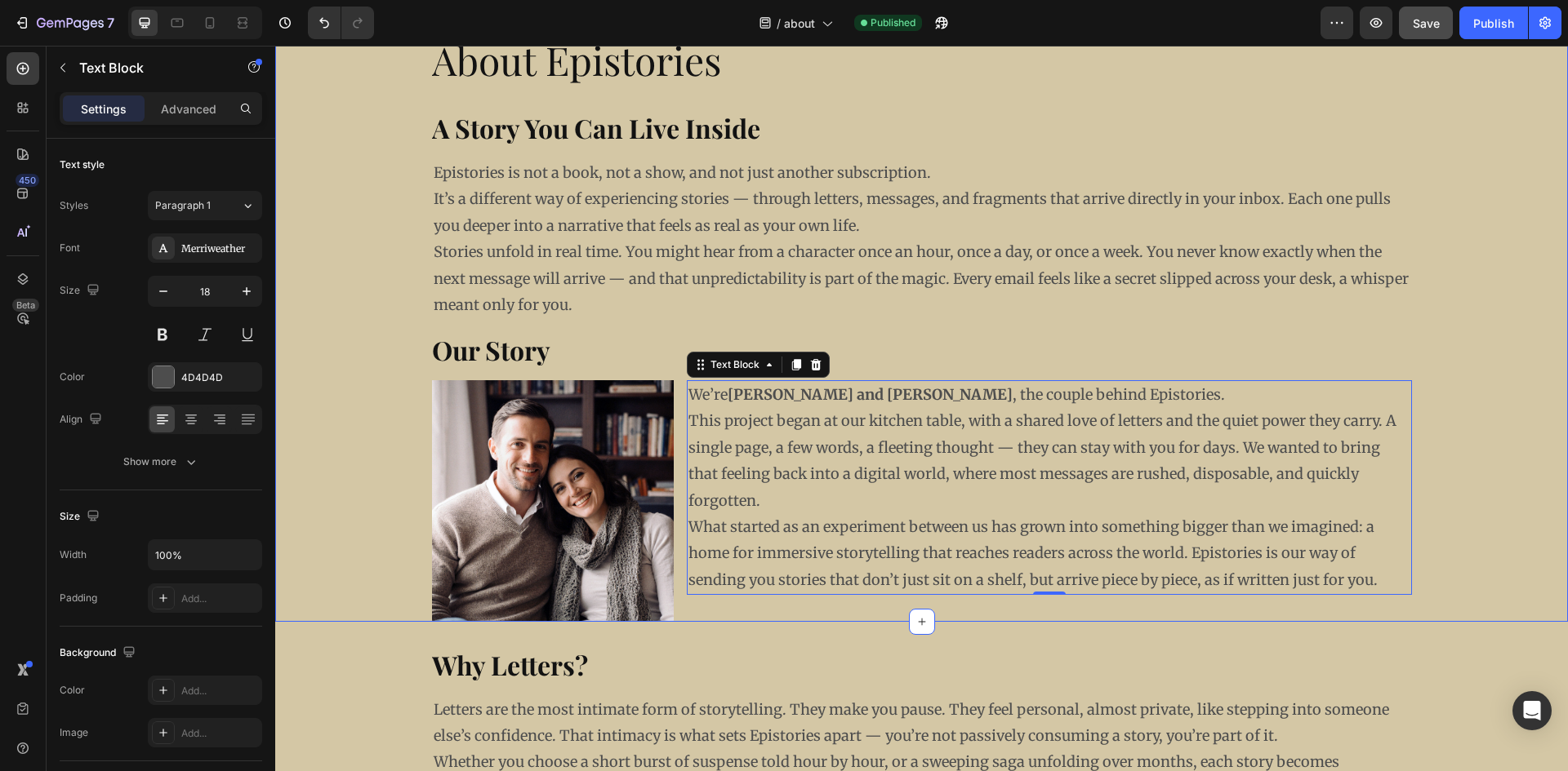
click at [381, 257] on div "About Epistories Heading A Story You Can Live Inside Heading Epistories is not …" at bounding box center [921, 321] width 1293 height 601
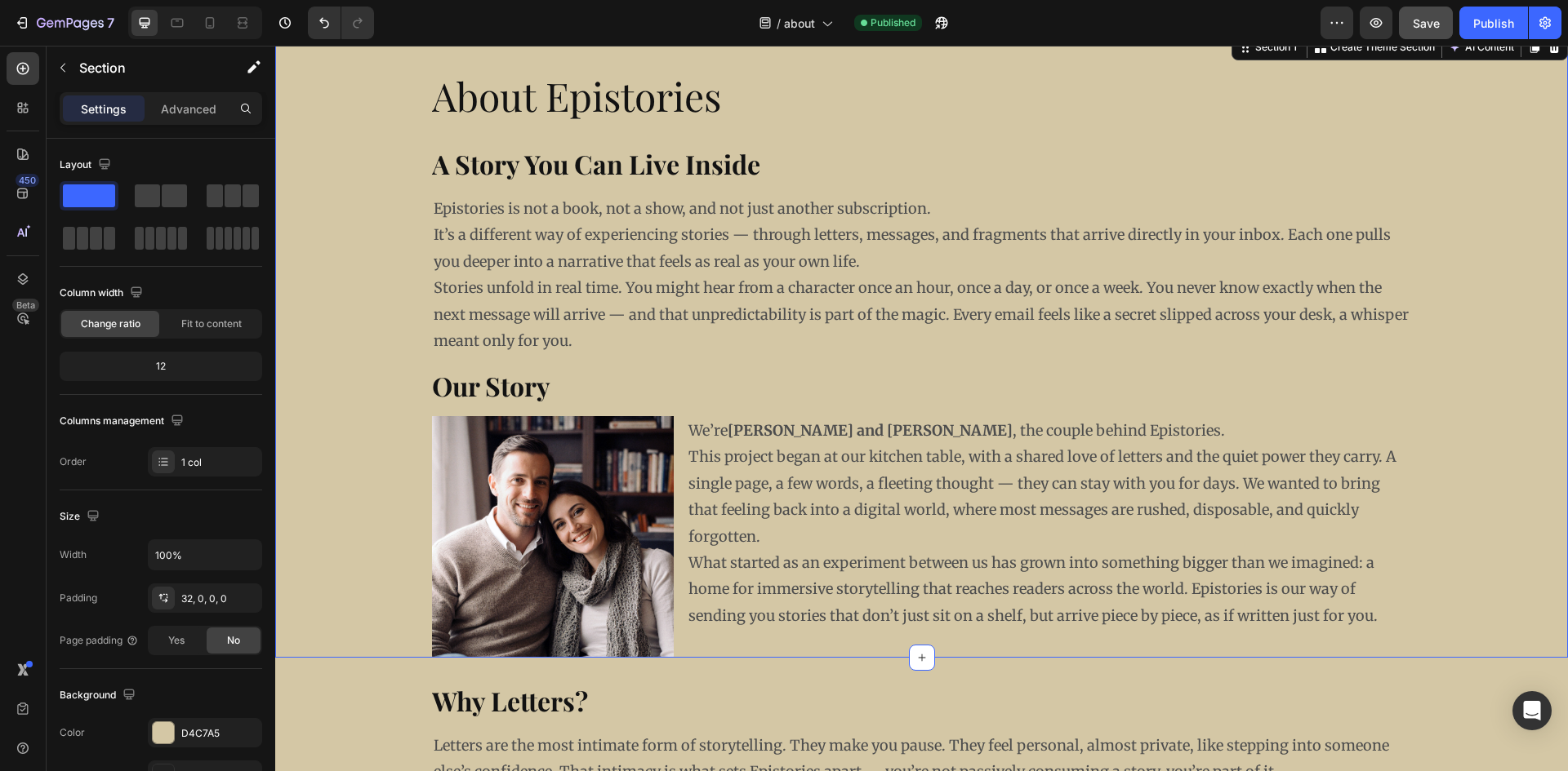
scroll to position [0, 0]
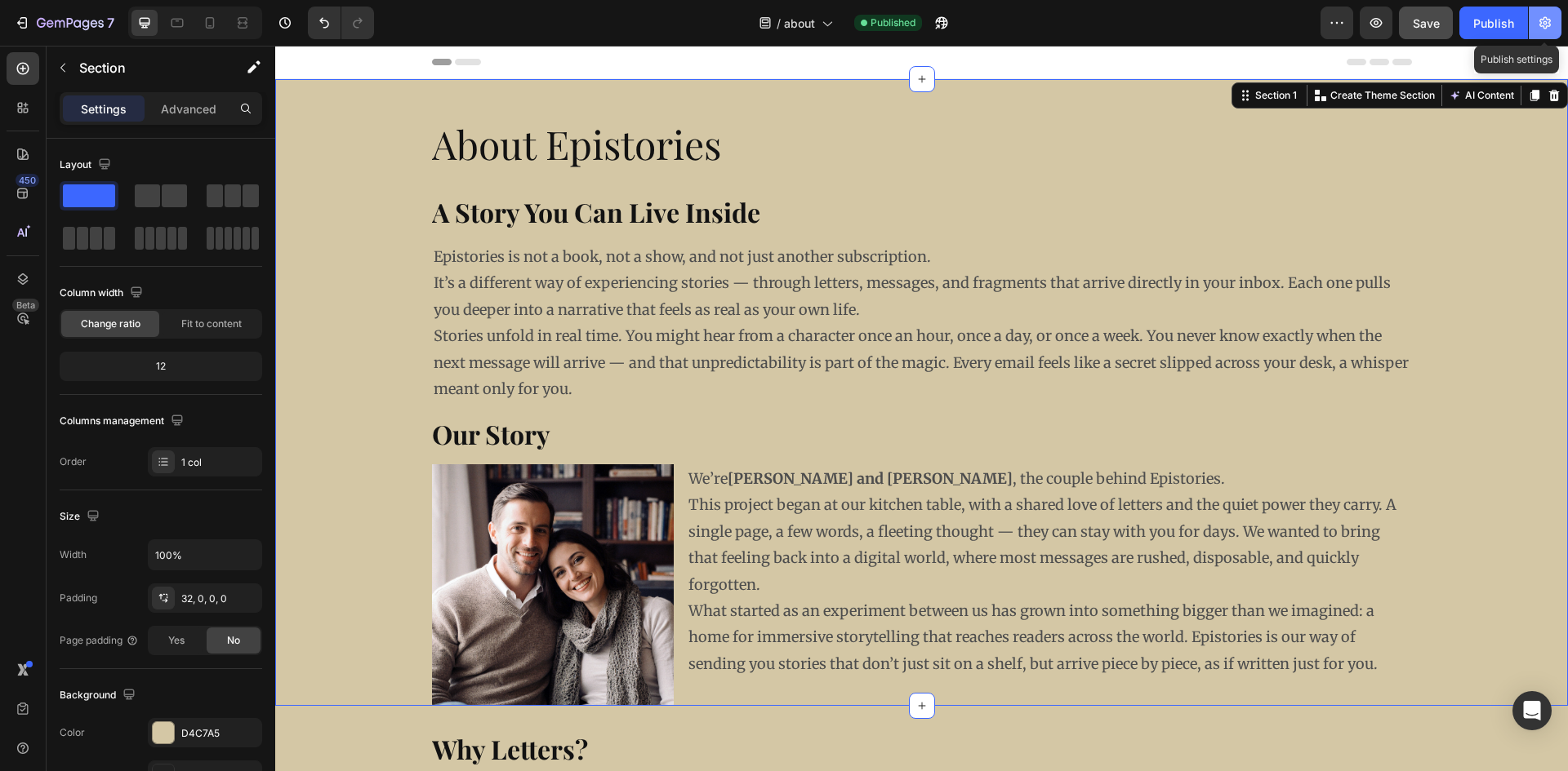
click at [1536, 22] on button "button" at bounding box center [1544, 23] width 33 height 33
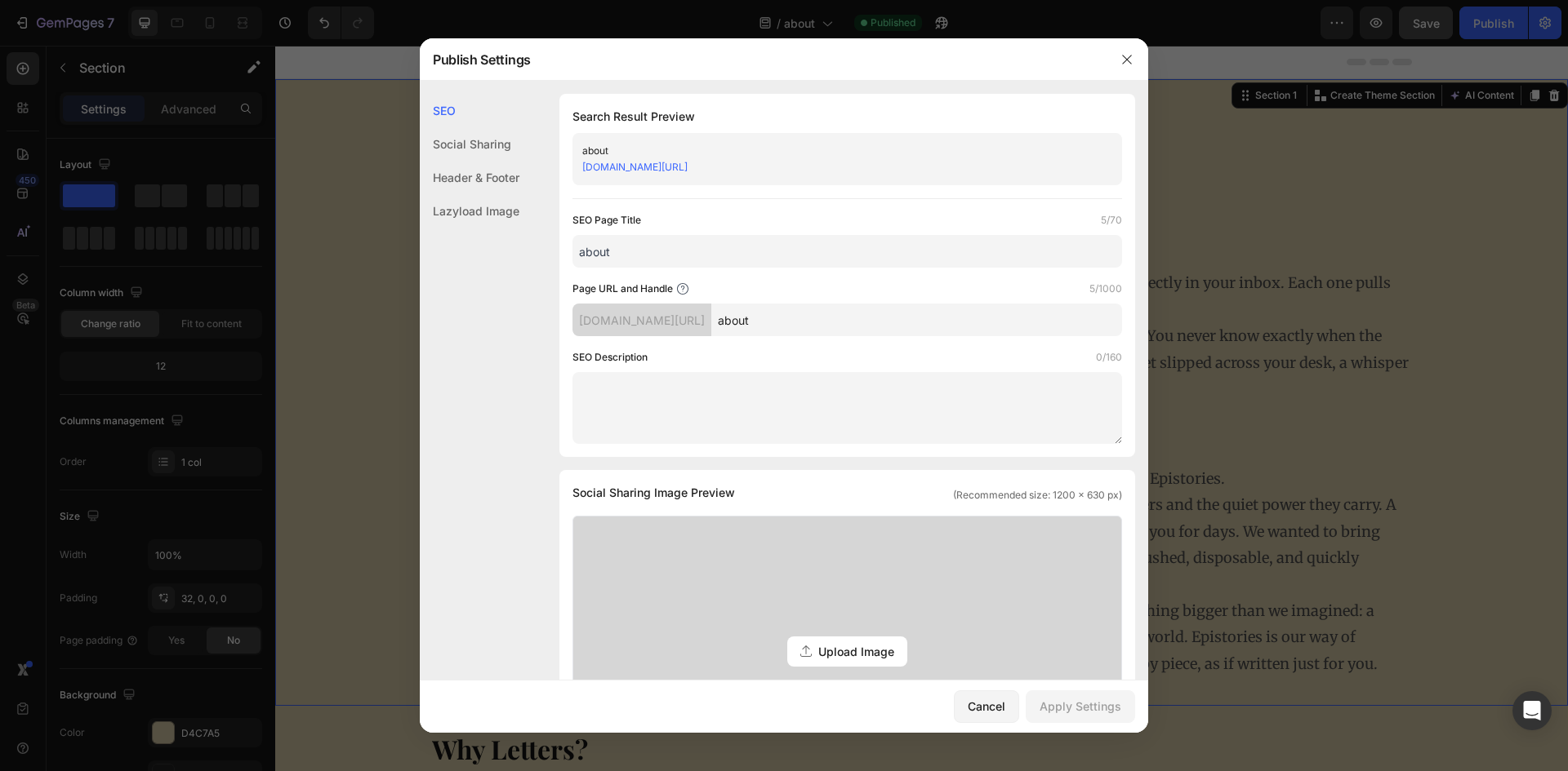
click at [467, 145] on div "Social Sharing" at bounding box center [470, 143] width 100 height 33
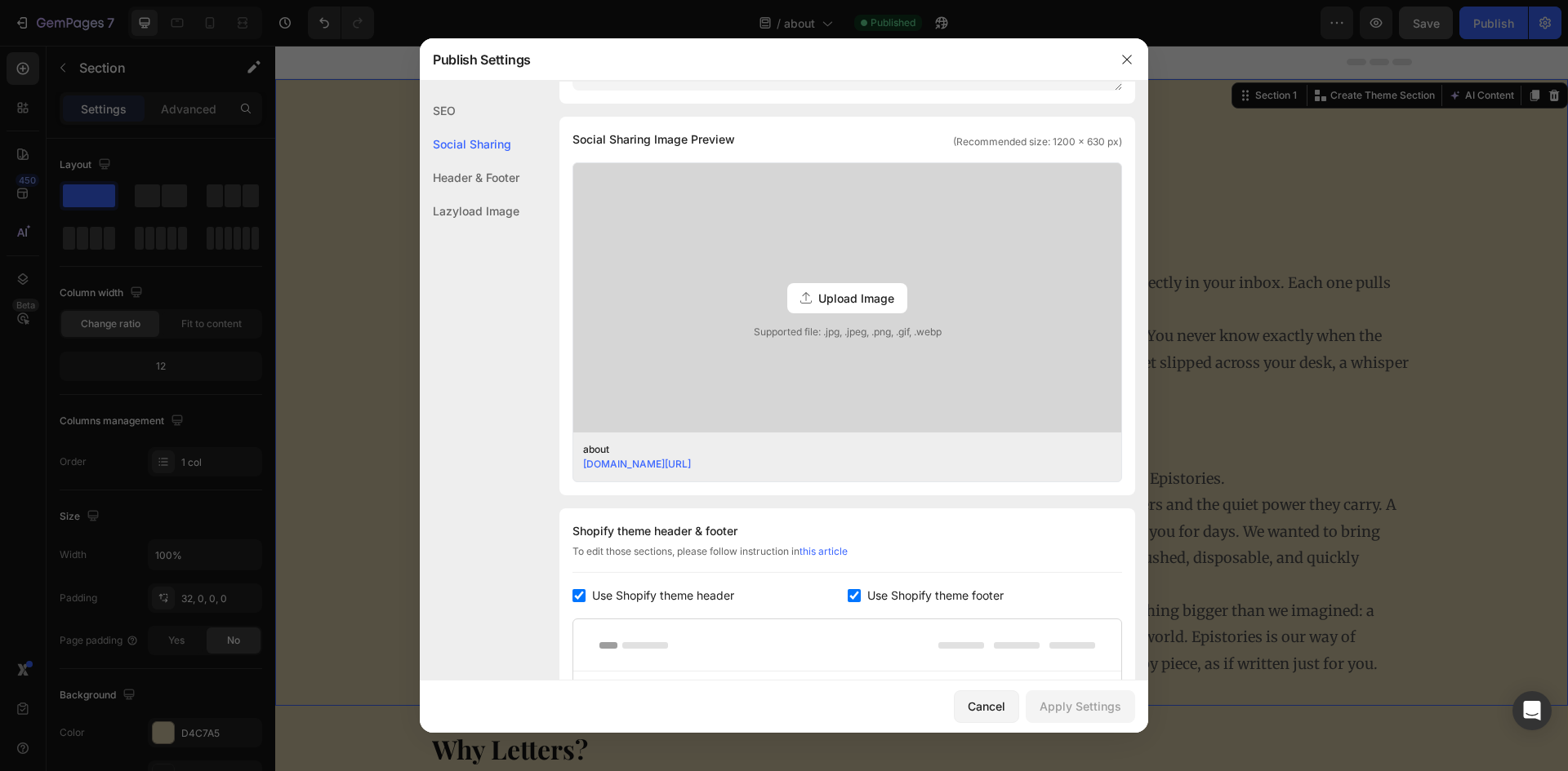
scroll to position [373, 0]
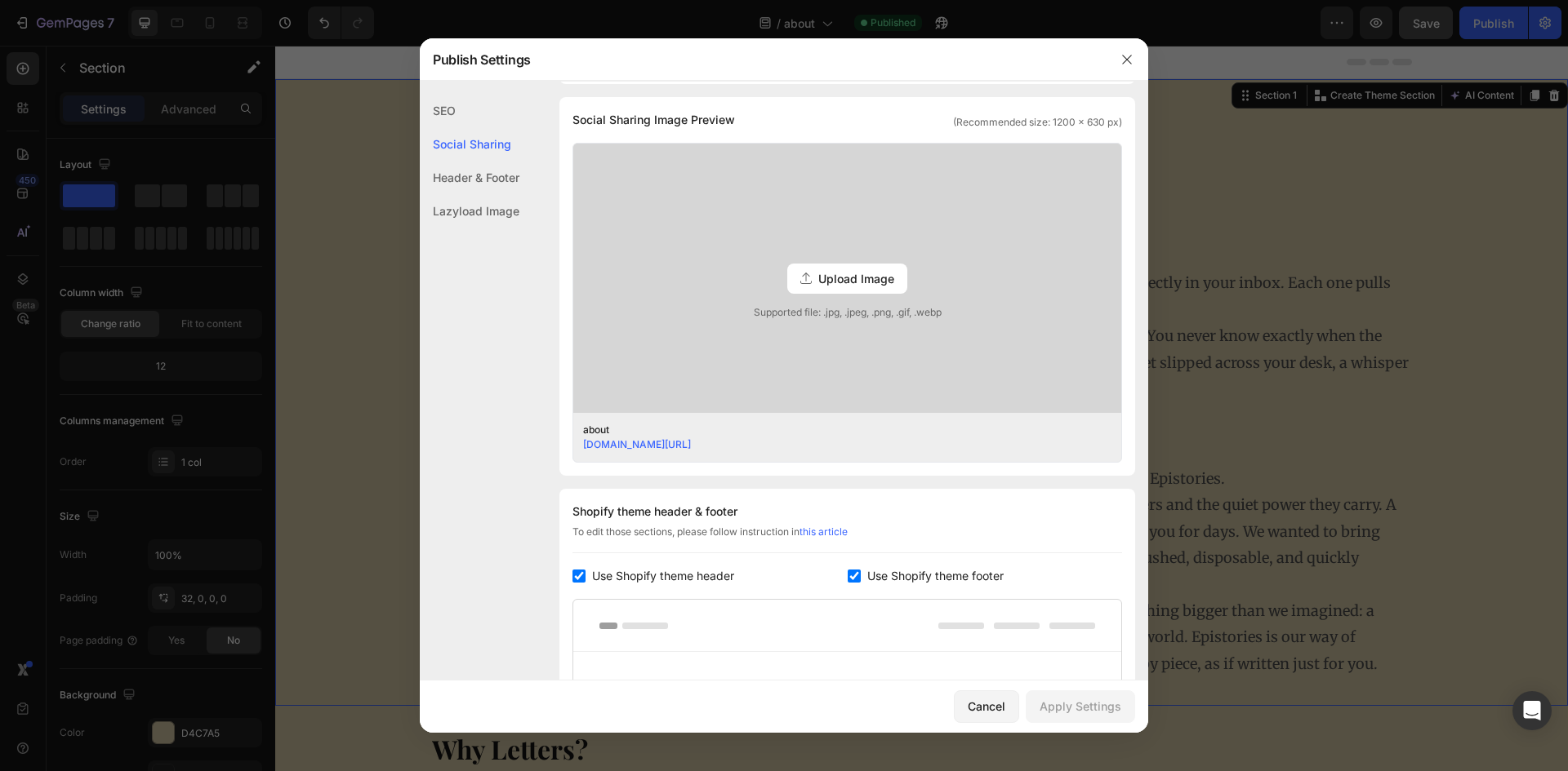
click at [371, 167] on div at bounding box center [784, 386] width 1568 height 771
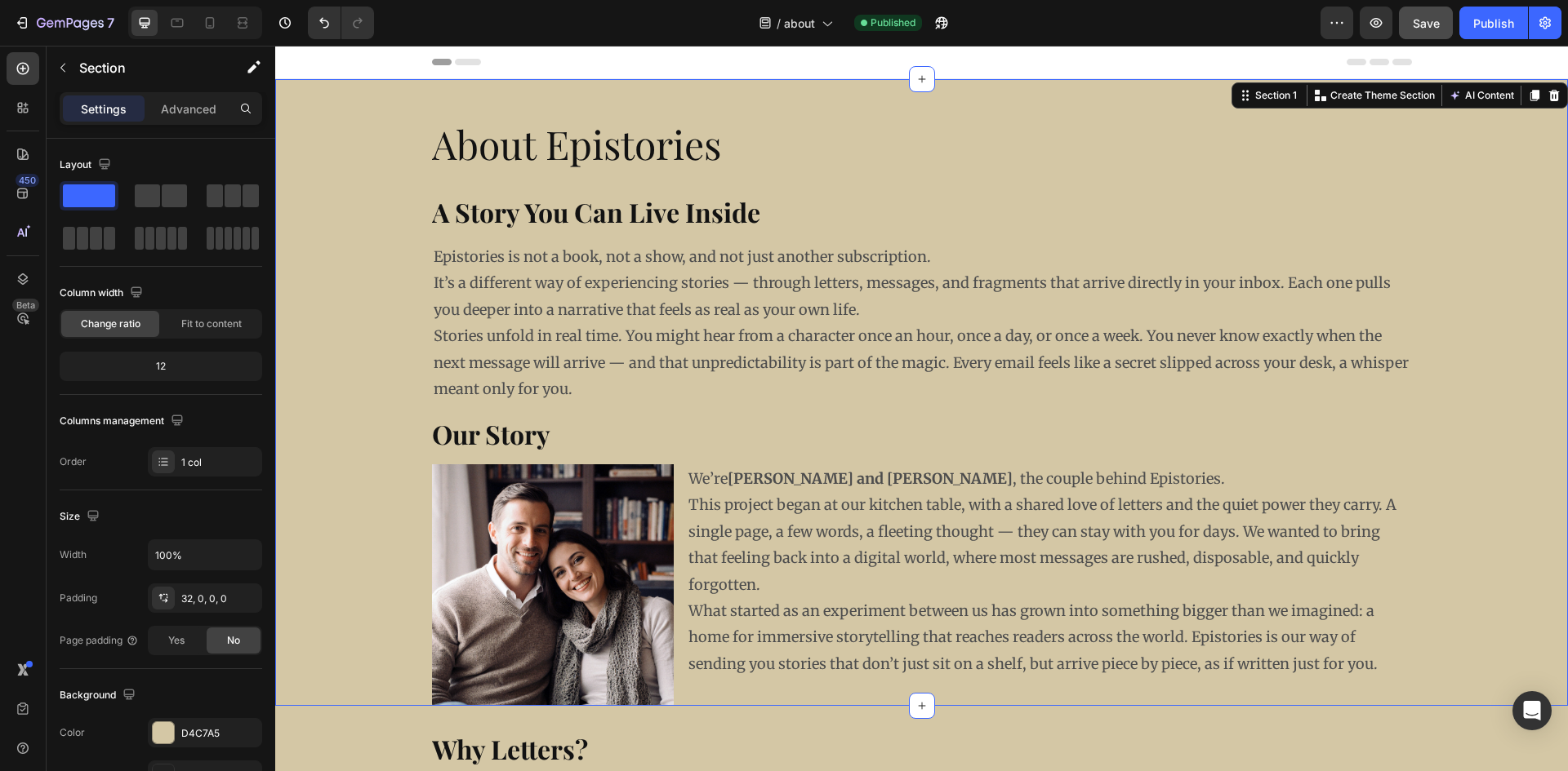
click at [404, 100] on div "About Epistories Heading A Story You Can Live Inside Heading Epistories is not …" at bounding box center [921, 392] width 1293 height 627
click at [360, 105] on div "About Epistories Heading A Story You Can Live Inside Heading Epistories is not …" at bounding box center [921, 405] width 1293 height 601
click at [194, 558] on input "100%" at bounding box center [204, 555] width 113 height 30
drag, startPoint x: 208, startPoint y: 555, endPoint x: 152, endPoint y: 557, distance: 56.0
click at [152, 557] on input "100%" at bounding box center [204, 555] width 113 height 30
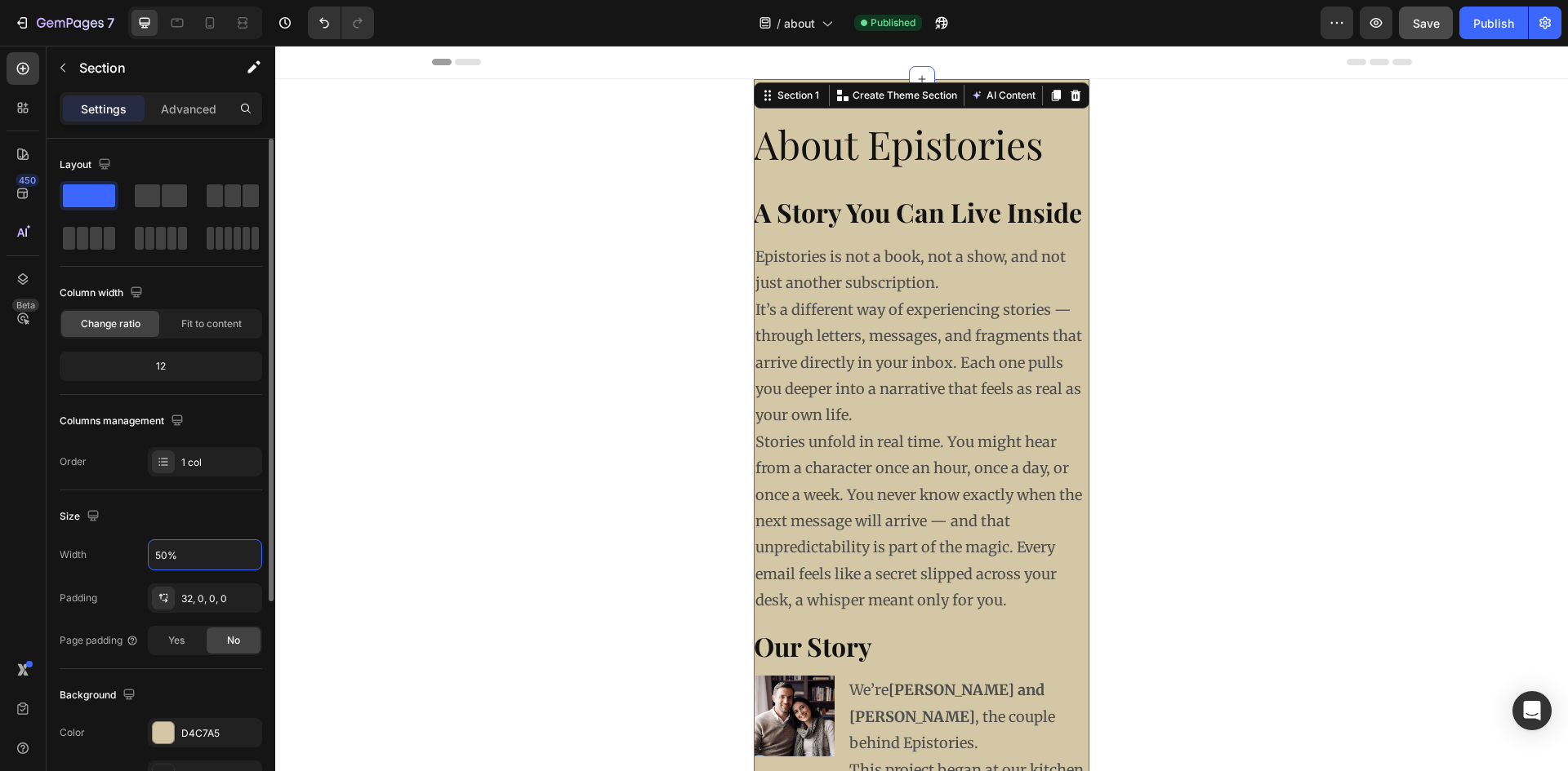
drag, startPoint x: 186, startPoint y: 557, endPoint x: 142, endPoint y: 555, distance: 44.0
click at [142, 555] on div "Width 50%" at bounding box center [160, 555] width 203 height 31
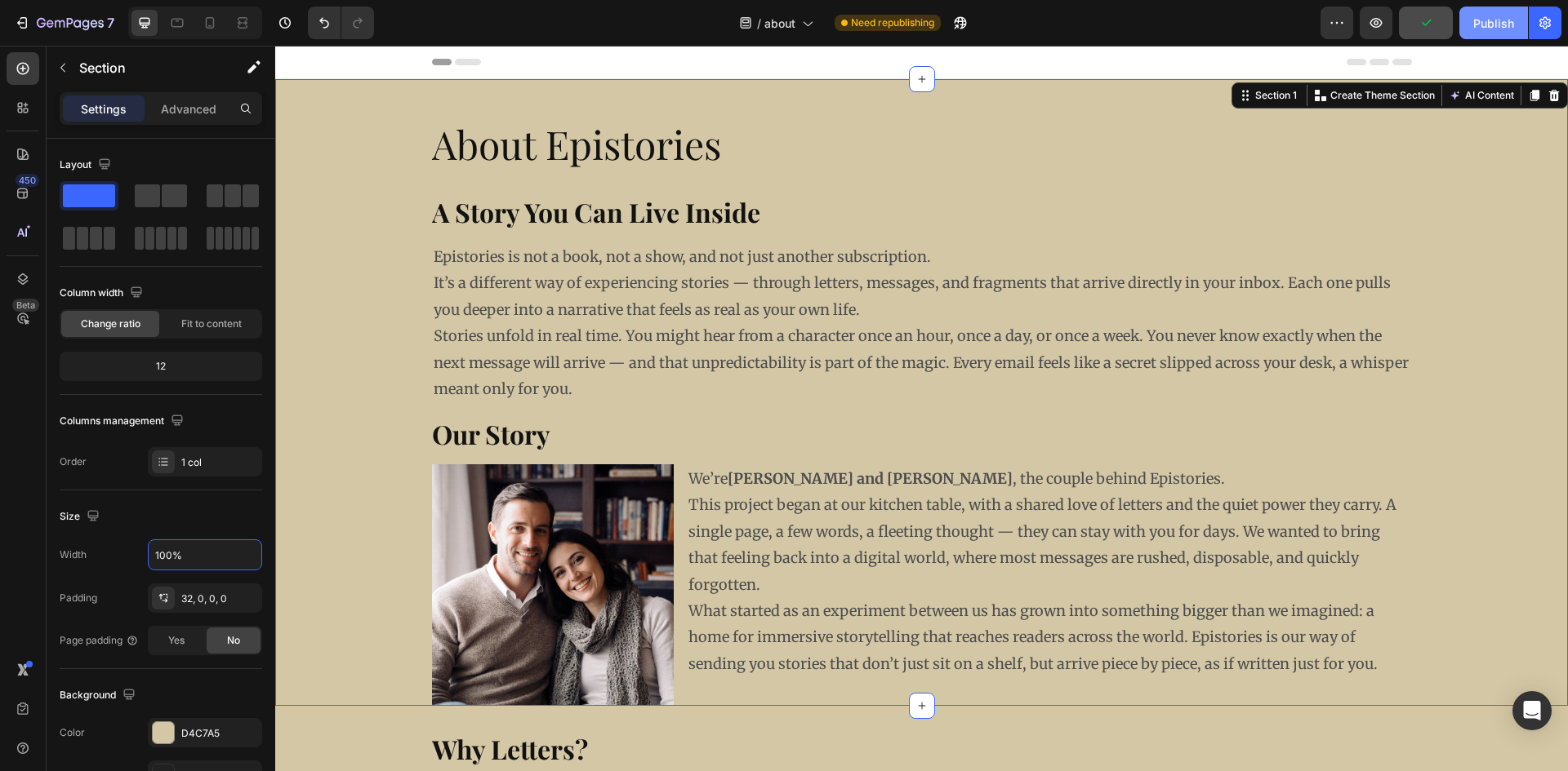
click at [1495, 23] on div "Publish" at bounding box center [1493, 23] width 41 height 17
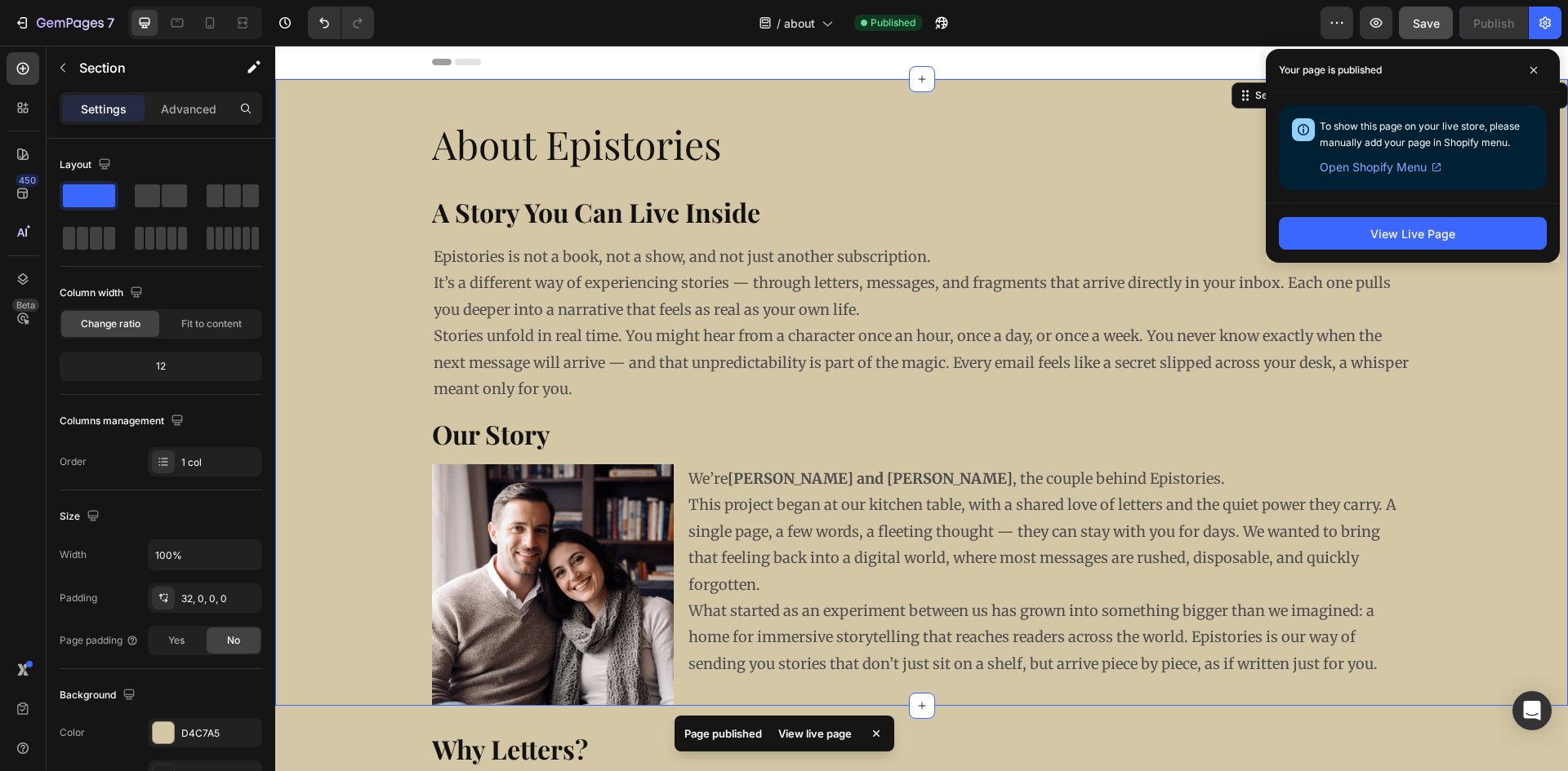
click at [1371, 168] on span "Open Shopify Menu" at bounding box center [1373, 167] width 107 height 19
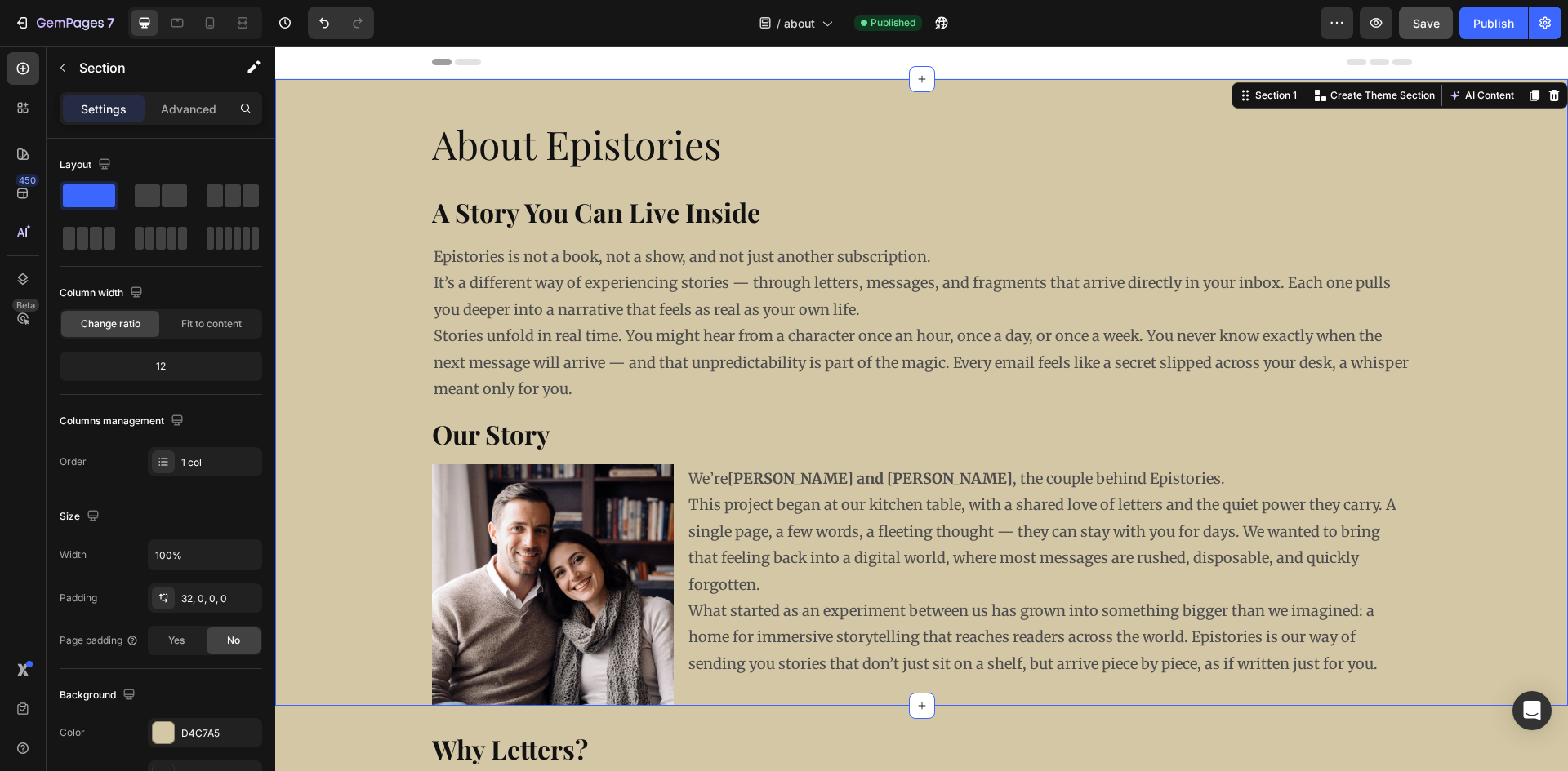
click at [307, 148] on div "About Epistories Heading A Story You Can Live Inside Heading Epistories is not …" at bounding box center [921, 405] width 1293 height 601
click at [200, 561] on input "100%" at bounding box center [204, 555] width 113 height 30
drag, startPoint x: 208, startPoint y: 557, endPoint x: 136, endPoint y: 565, distance: 72.4
click at [142, 564] on div "Width 100%" at bounding box center [160, 555] width 203 height 31
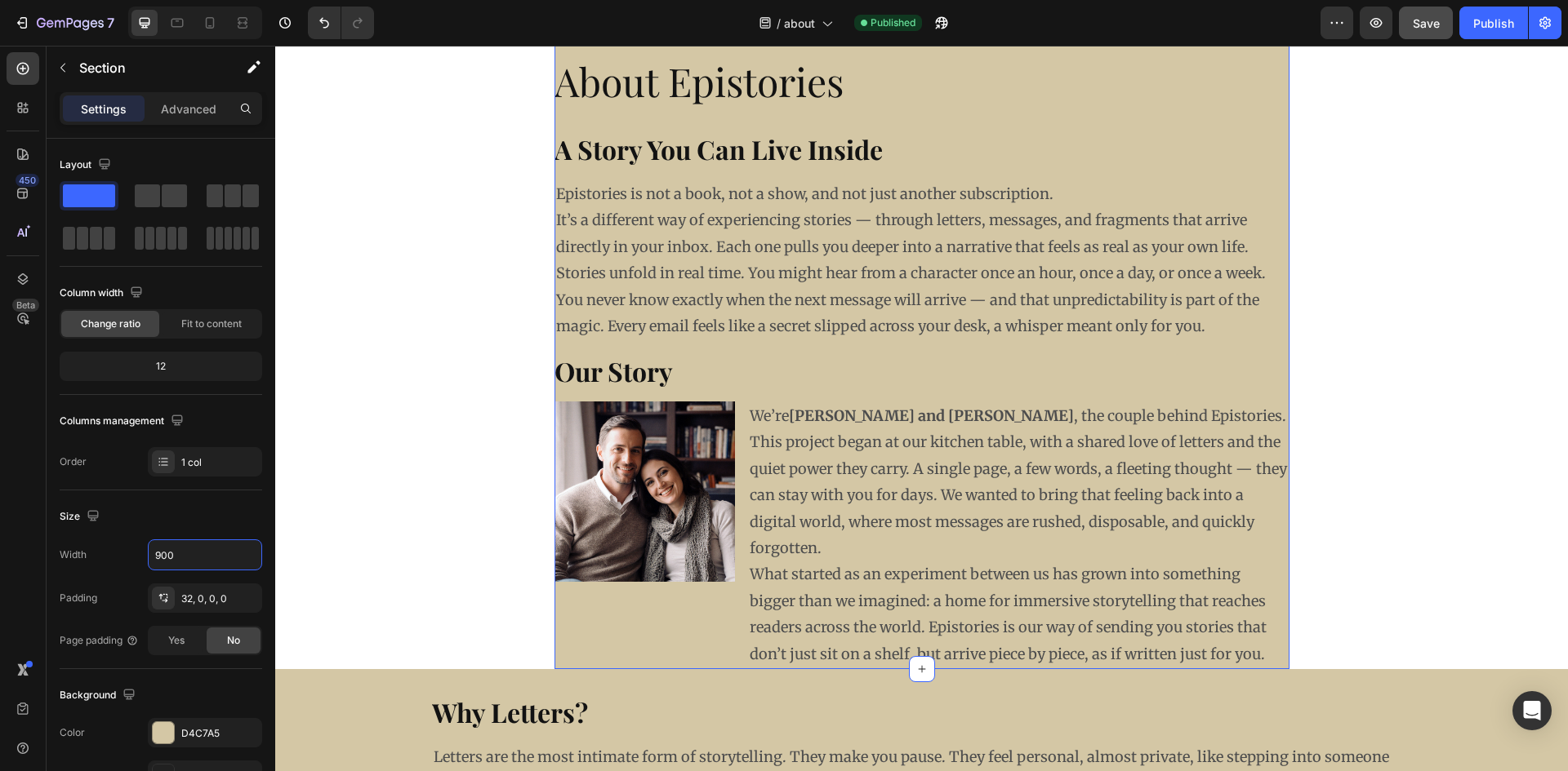
scroll to position [164, 0]
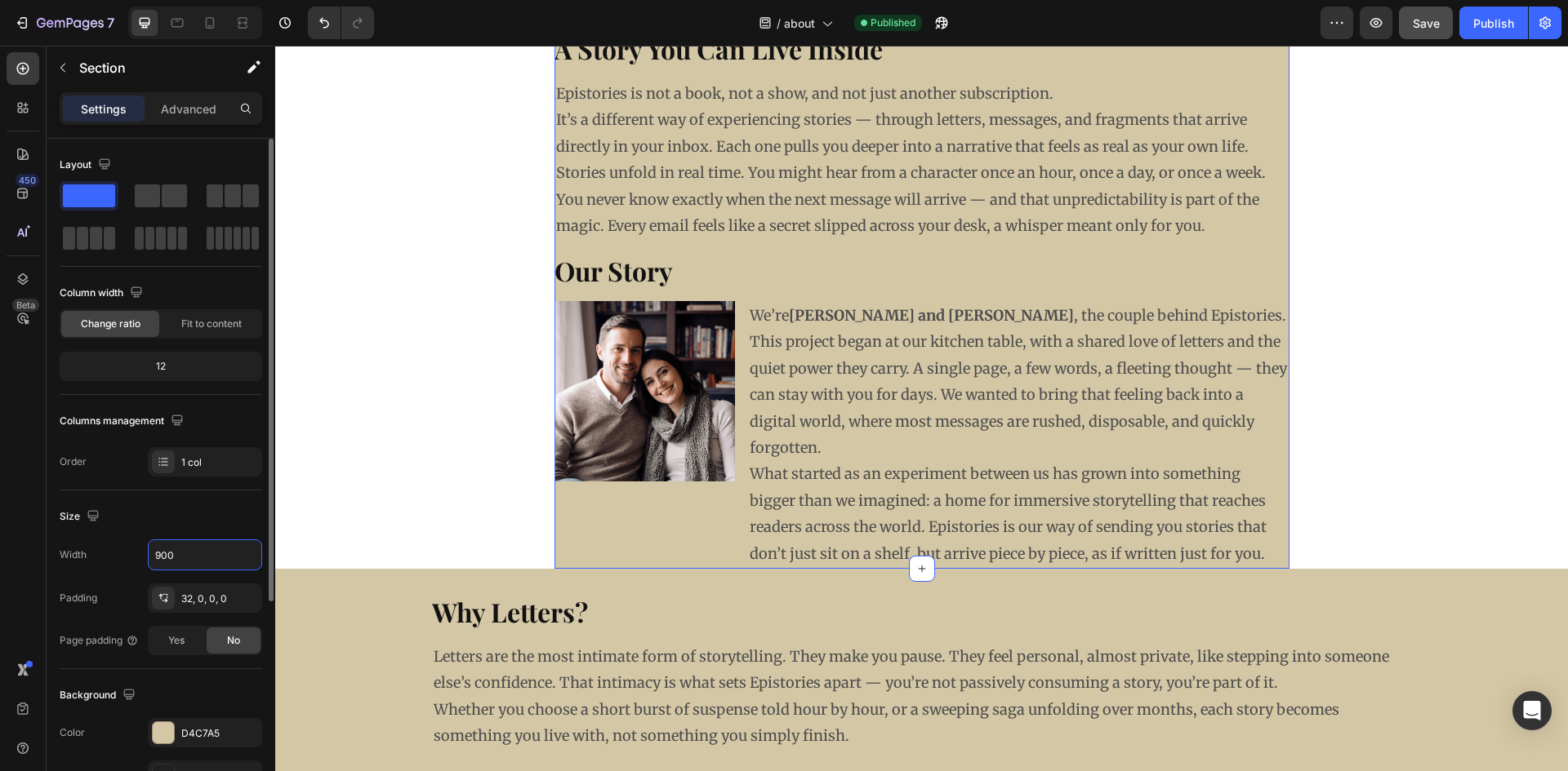
drag, startPoint x: 185, startPoint y: 565, endPoint x: 113, endPoint y: 570, distance: 72.2
click at [113, 570] on div "Width 900 Padding 32, 0, 0, 0 Page padding Yes No" at bounding box center [160, 597] width 203 height 116
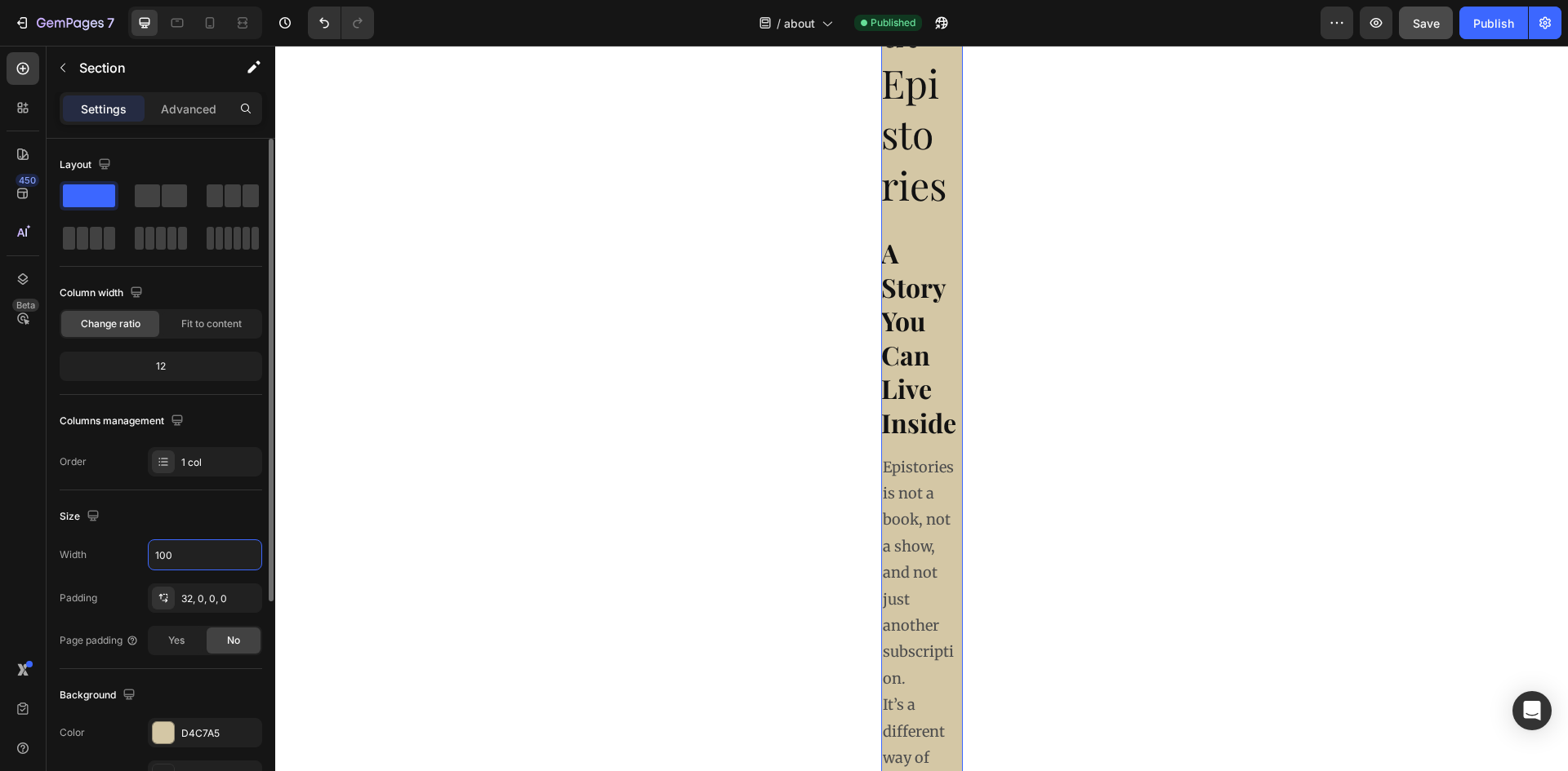
type input "1000"
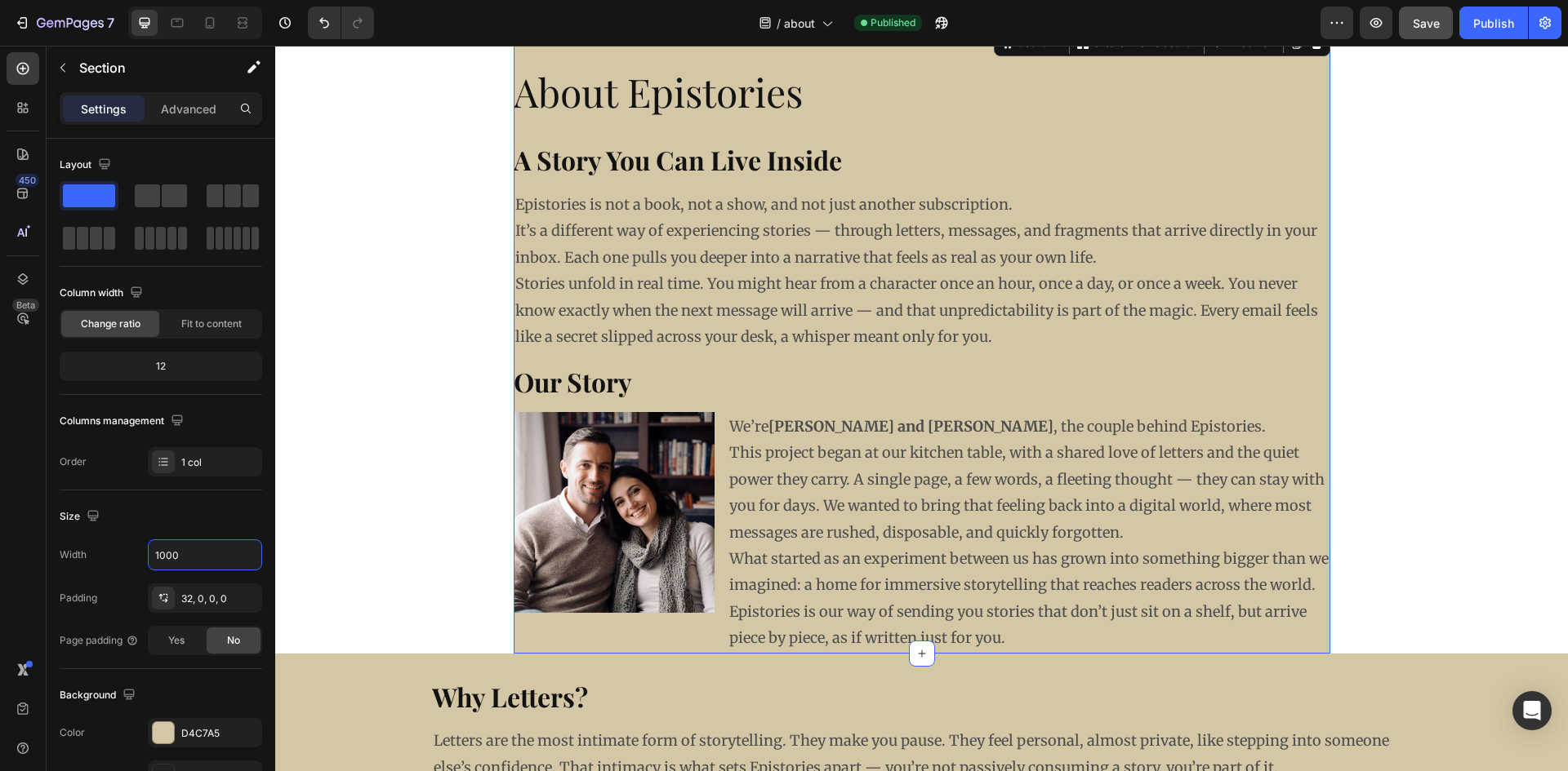
scroll to position [0, 0]
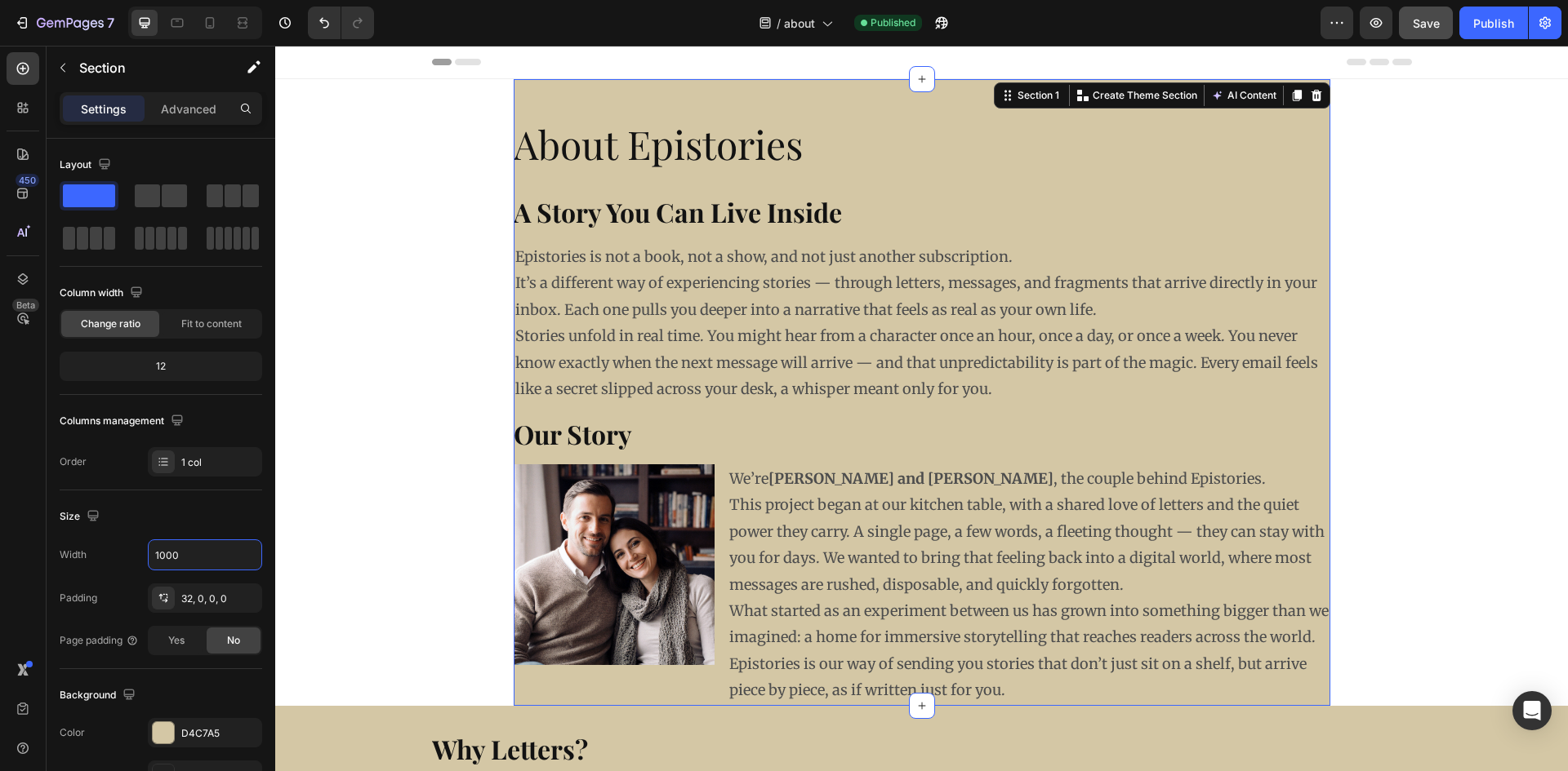
click at [340, 456] on div "About Epistories Heading A Story You Can Live Inside Heading Epistories is not …" at bounding box center [921, 594] width 1293 height 1031
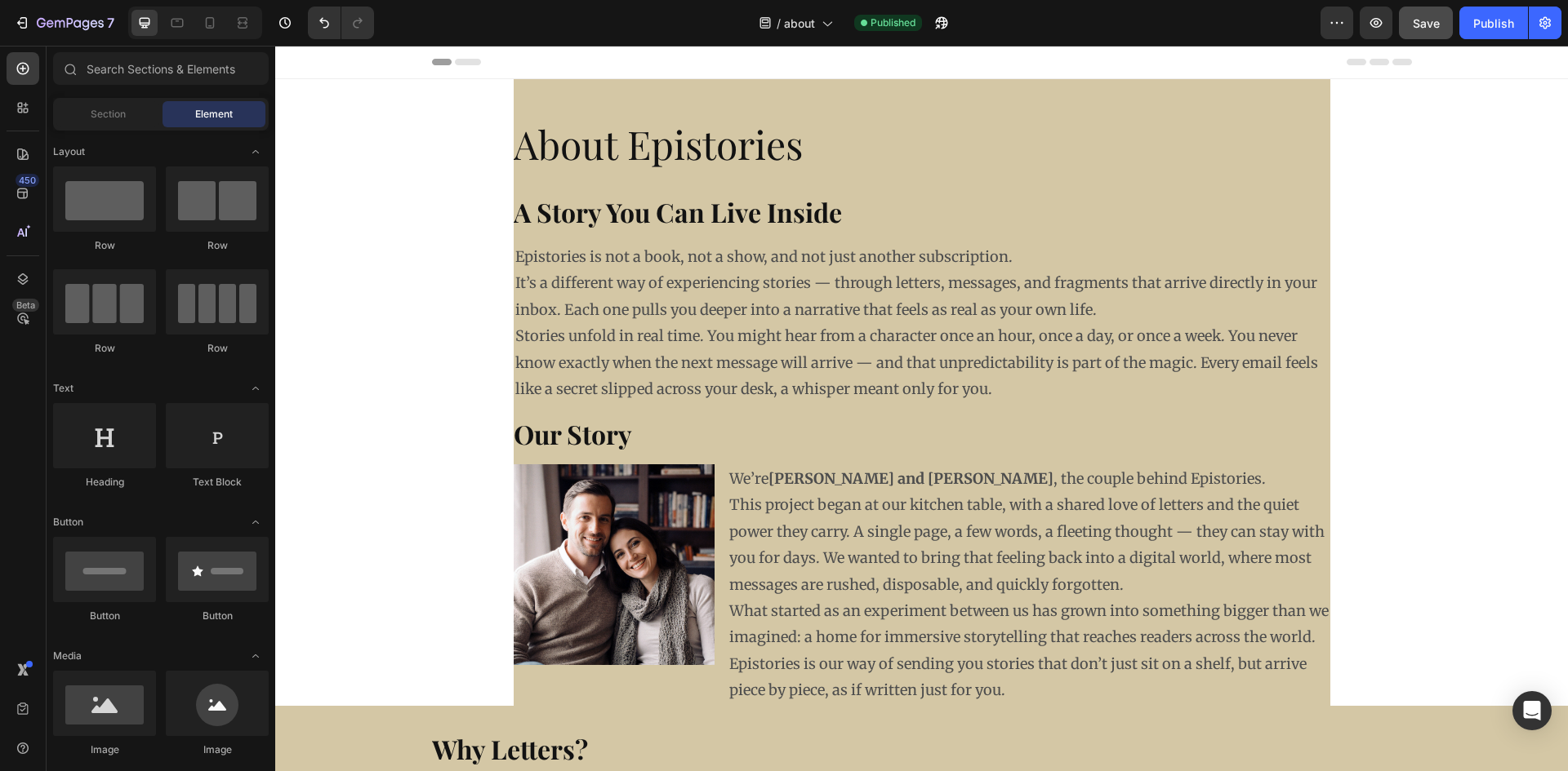
click at [382, 329] on div "About Epistories Heading A Story You Can Live Inside Heading Epistories is not …" at bounding box center [921, 594] width 1293 height 1031
click at [404, 230] on div "About Epistories Heading A Story You Can Live Inside Heading Epistories is not …" at bounding box center [921, 594] width 1293 height 1031
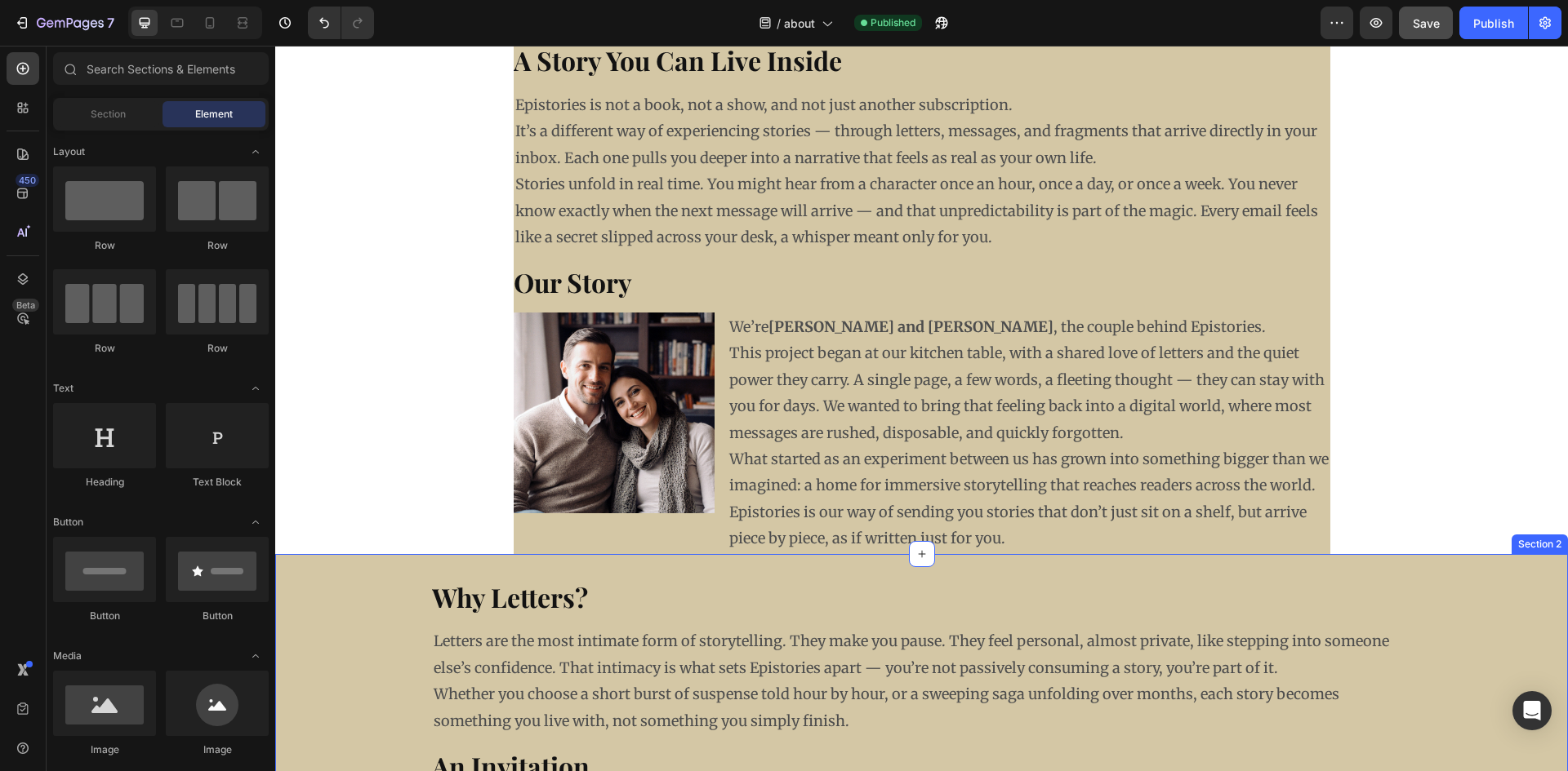
scroll to position [245, 0]
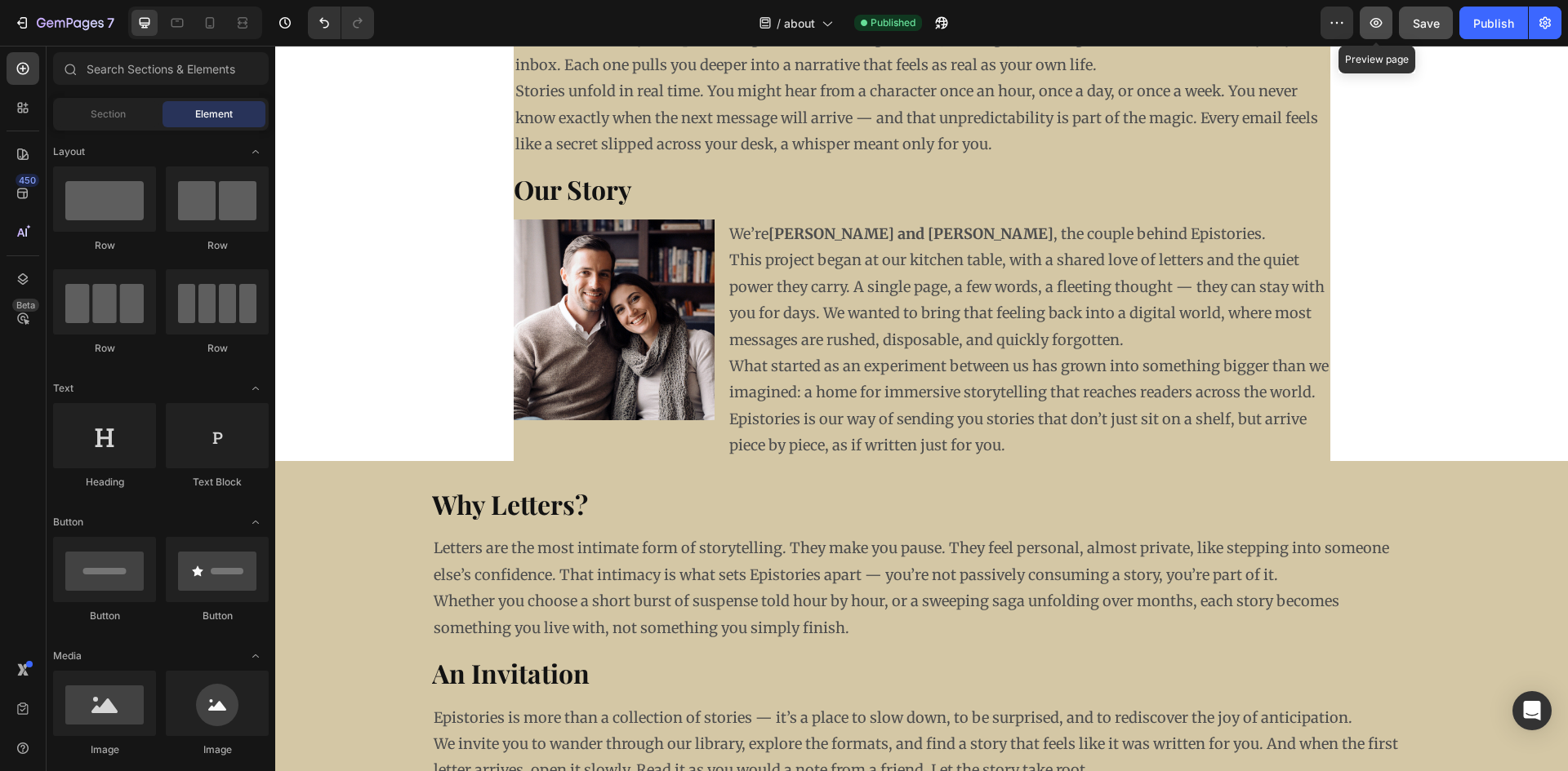
click at [1385, 21] on button "button" at bounding box center [1376, 23] width 33 height 33
click at [324, 17] on icon "Undo/Redo" at bounding box center [324, 22] width 16 height 16
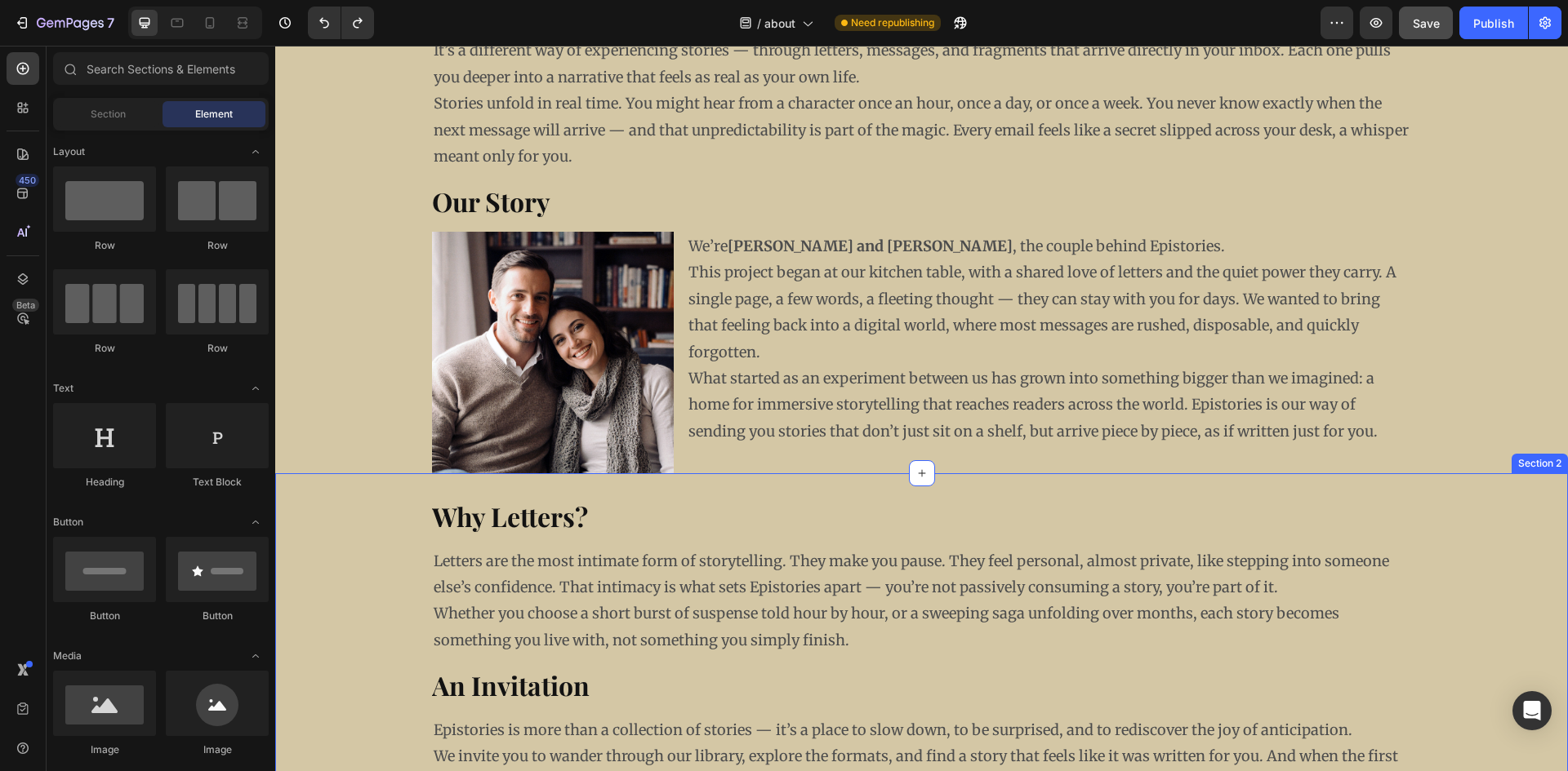
scroll to position [0, 0]
